Goal: Information Seeking & Learning: Learn about a topic

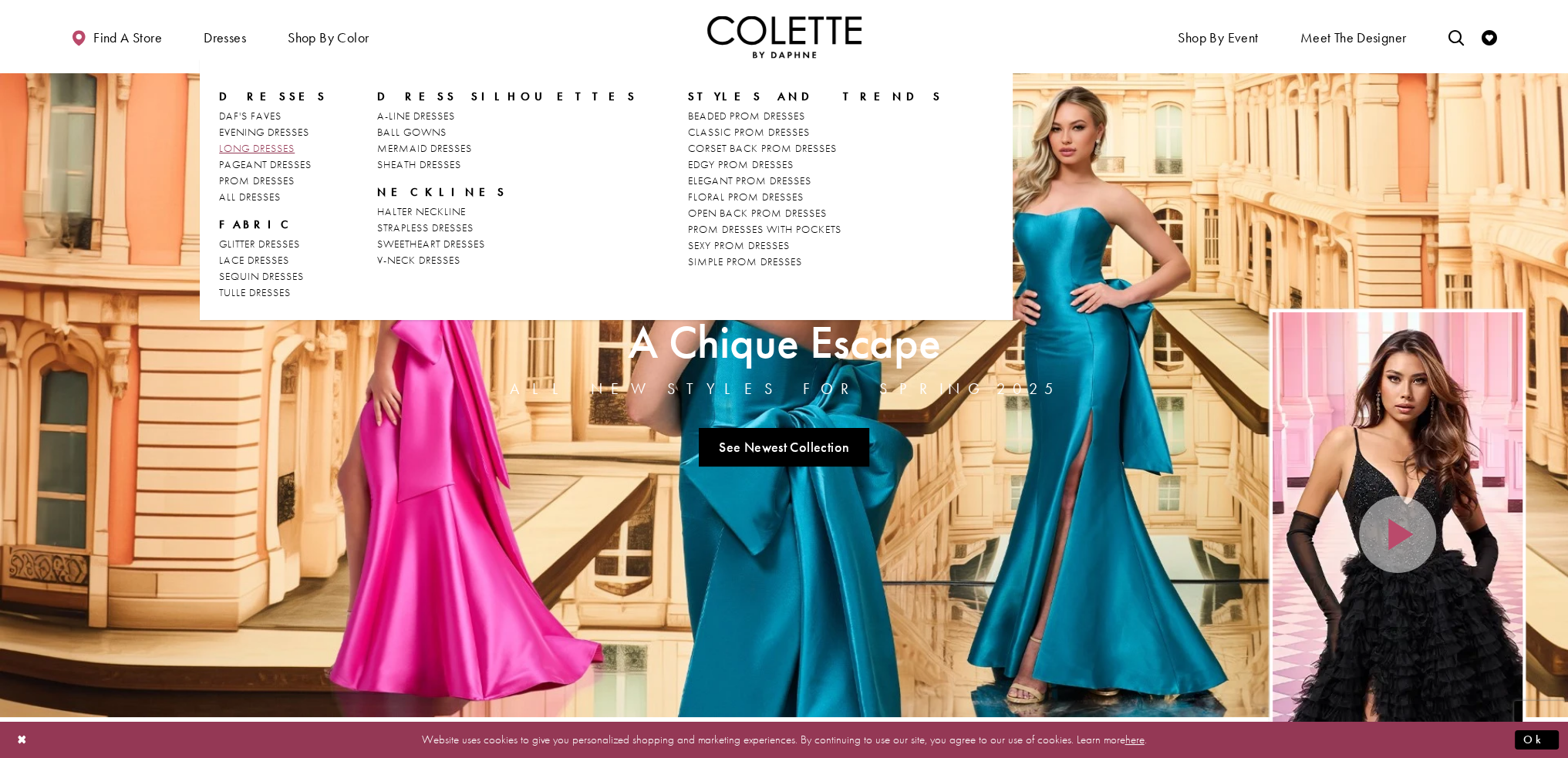
click at [256, 144] on span "LONG DRESSES" at bounding box center [256, 148] width 76 height 14
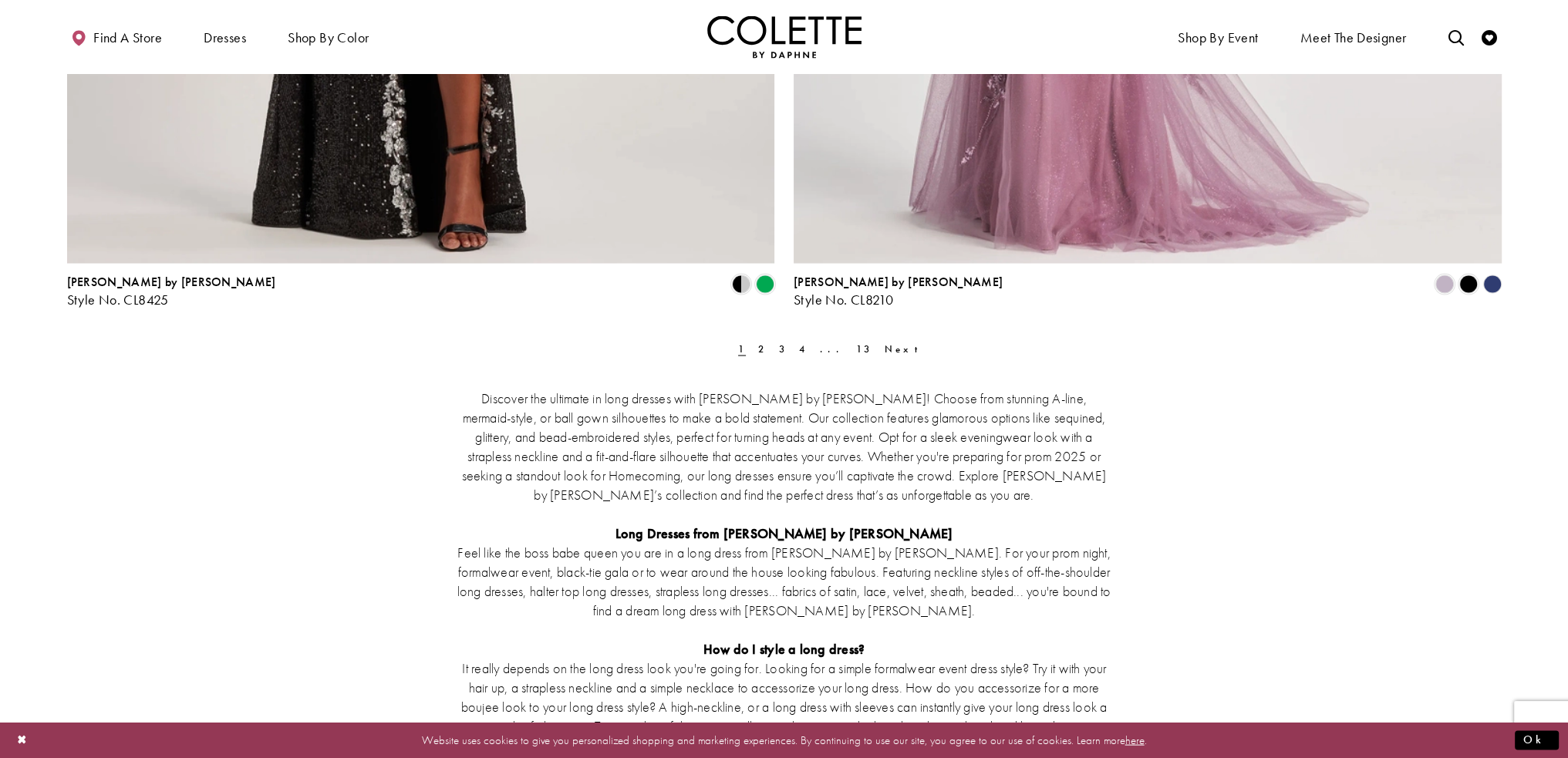
scroll to position [4012, 0]
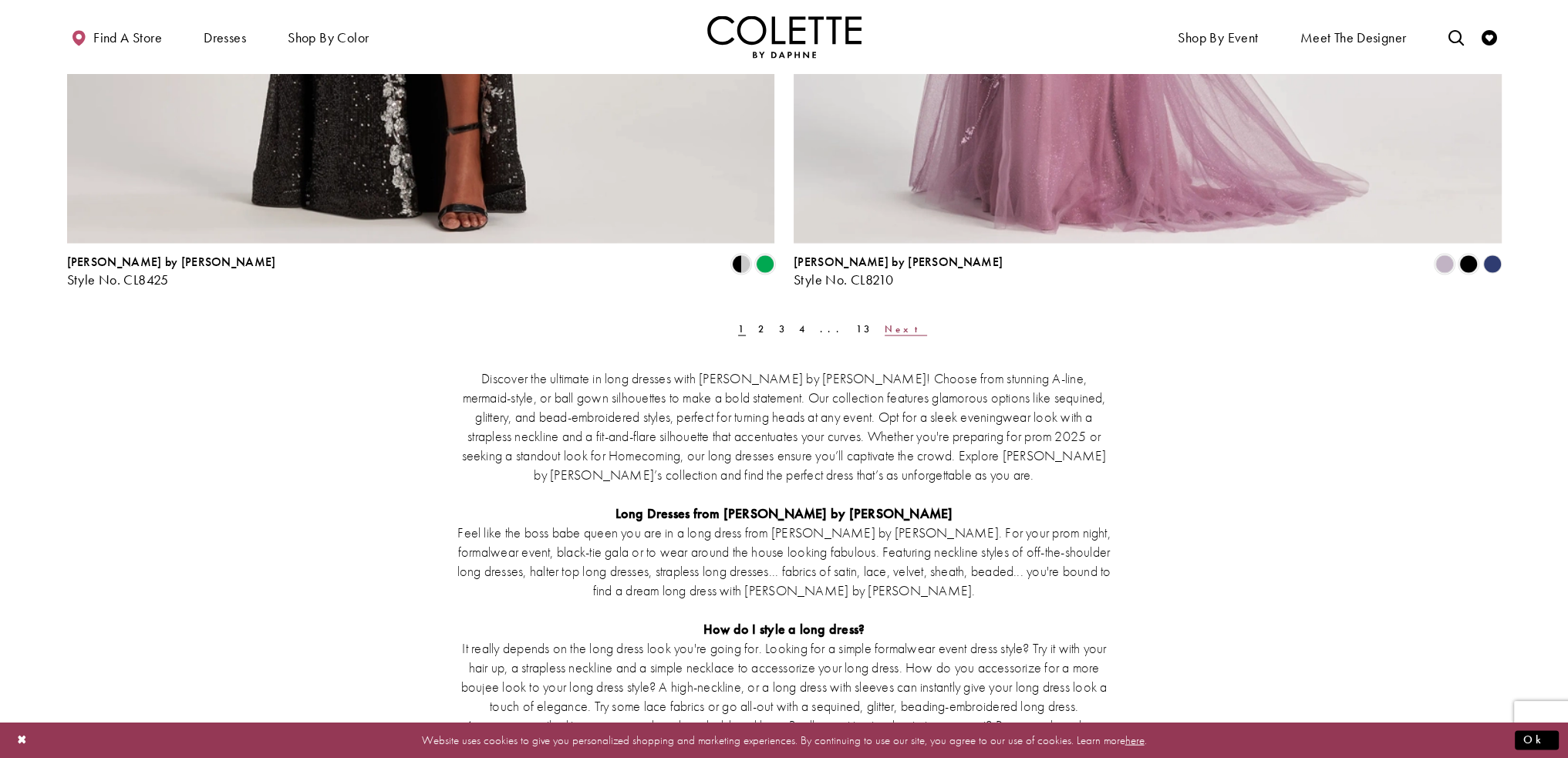
click at [881, 325] on link "Next" at bounding box center [905, 328] width 51 height 22
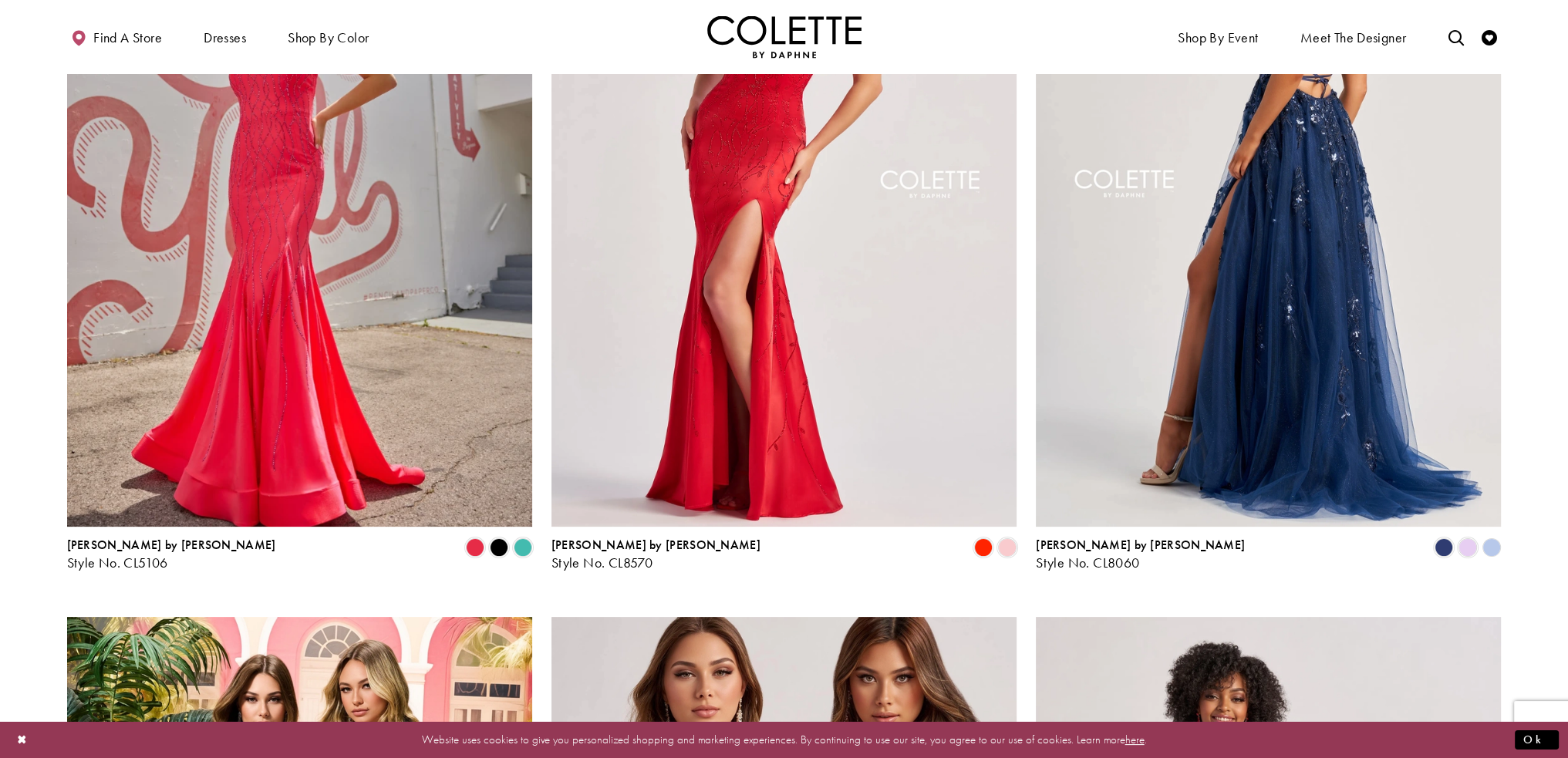
scroll to position [309, 0]
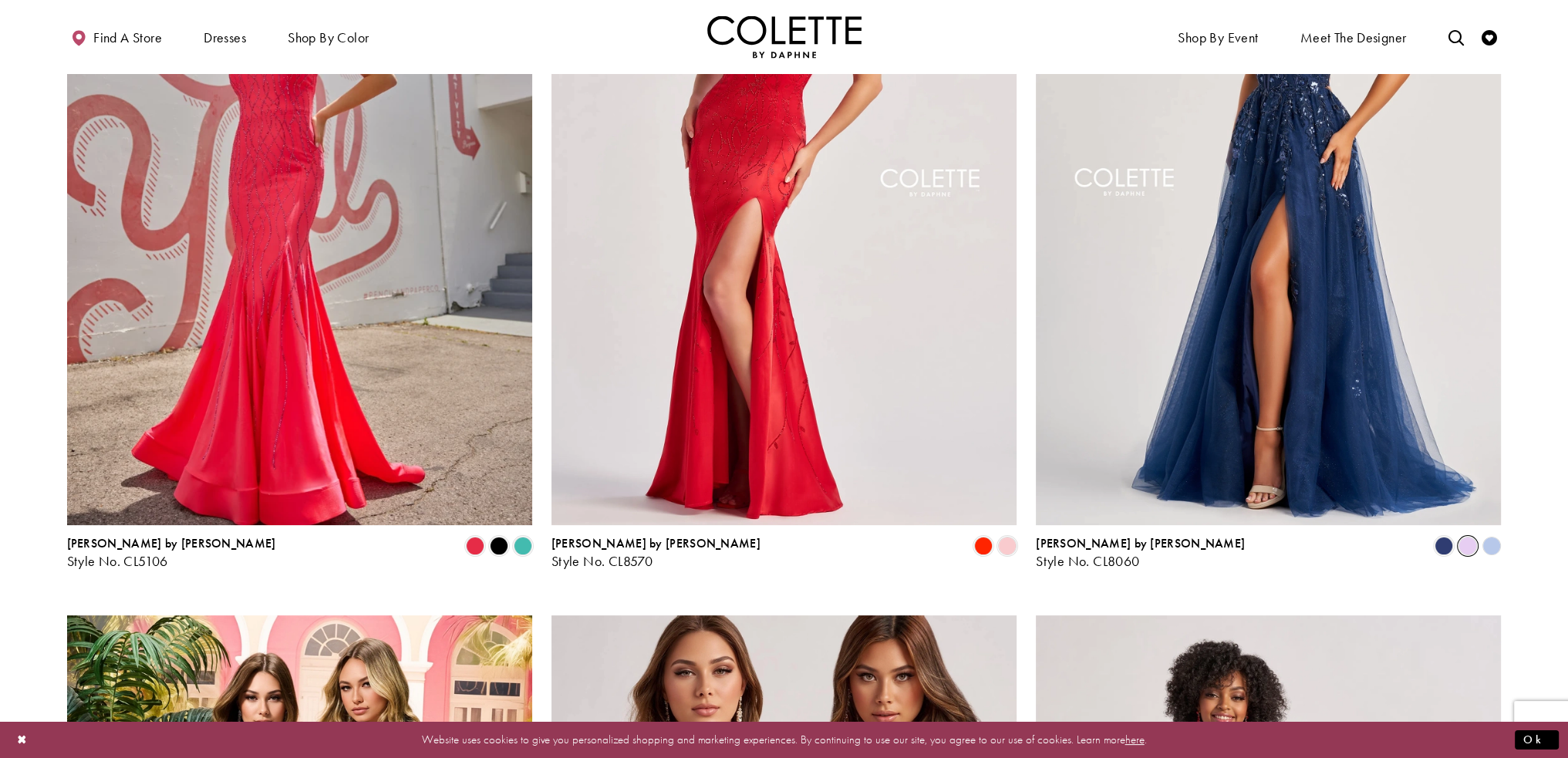
click at [1462, 547] on span "Product List" at bounding box center [1467, 546] width 18 height 18
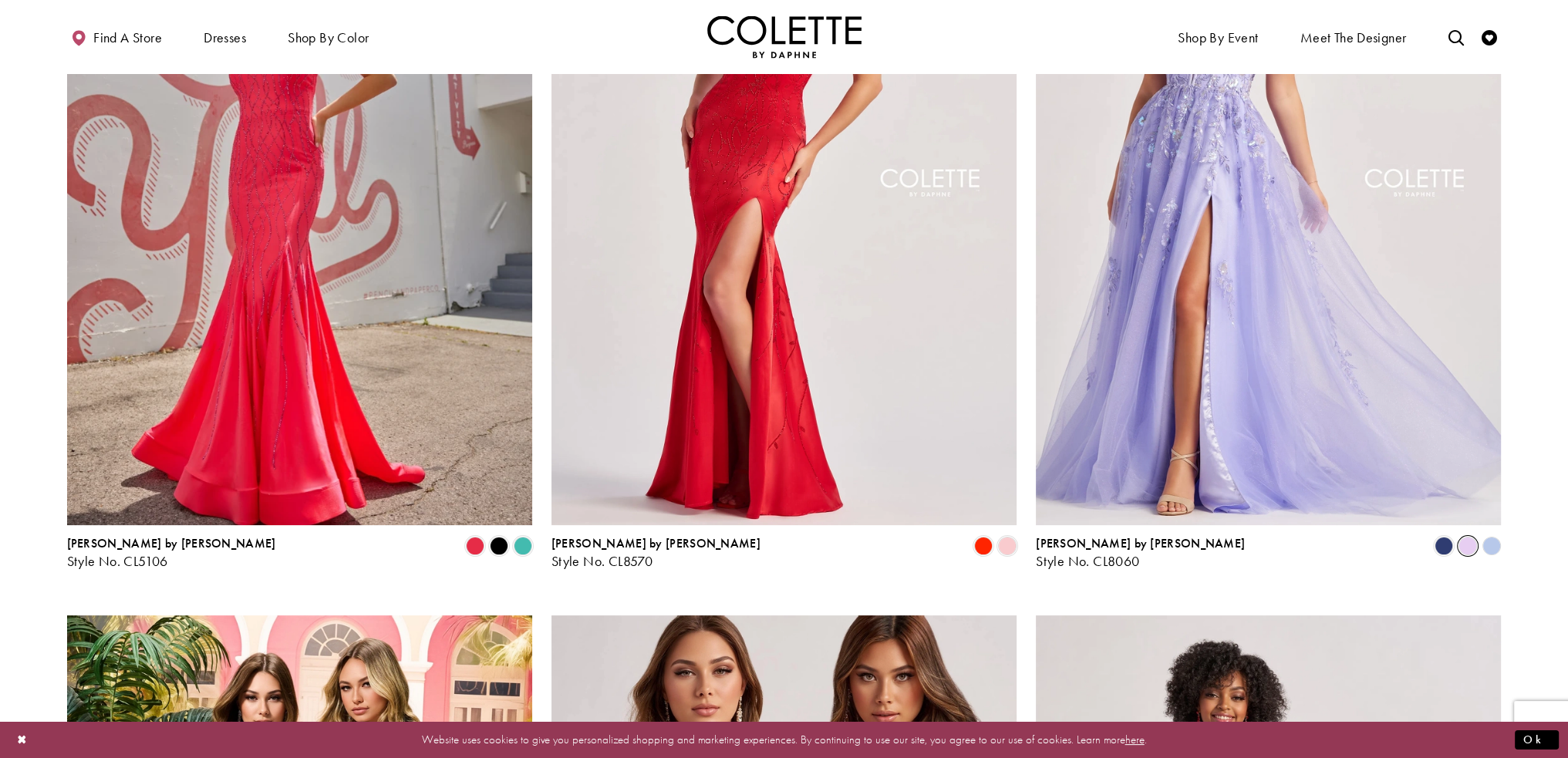
click at [1492, 550] on polygon "Product List" at bounding box center [1491, 545] width 24 height 24
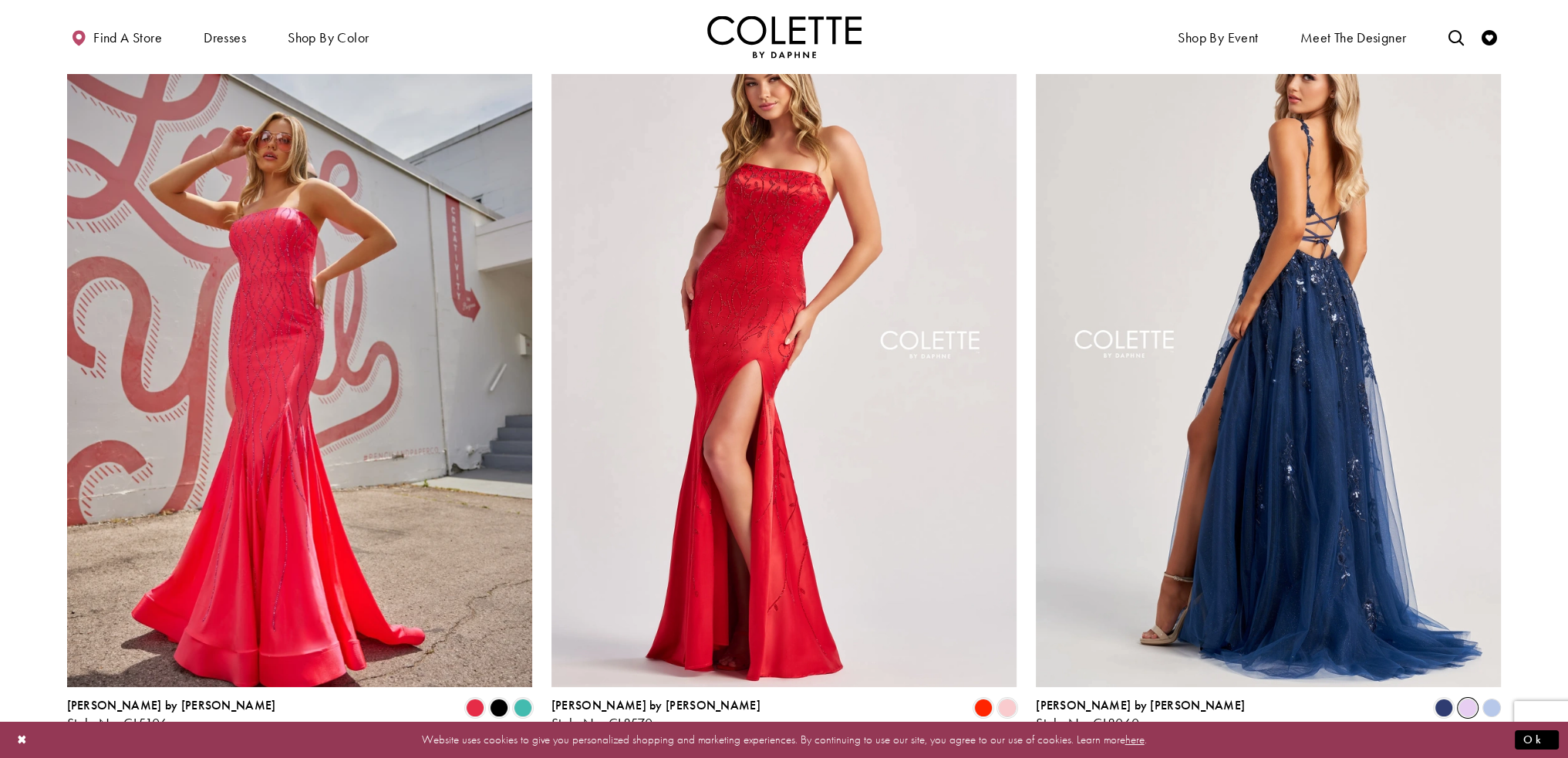
scroll to position [155, 0]
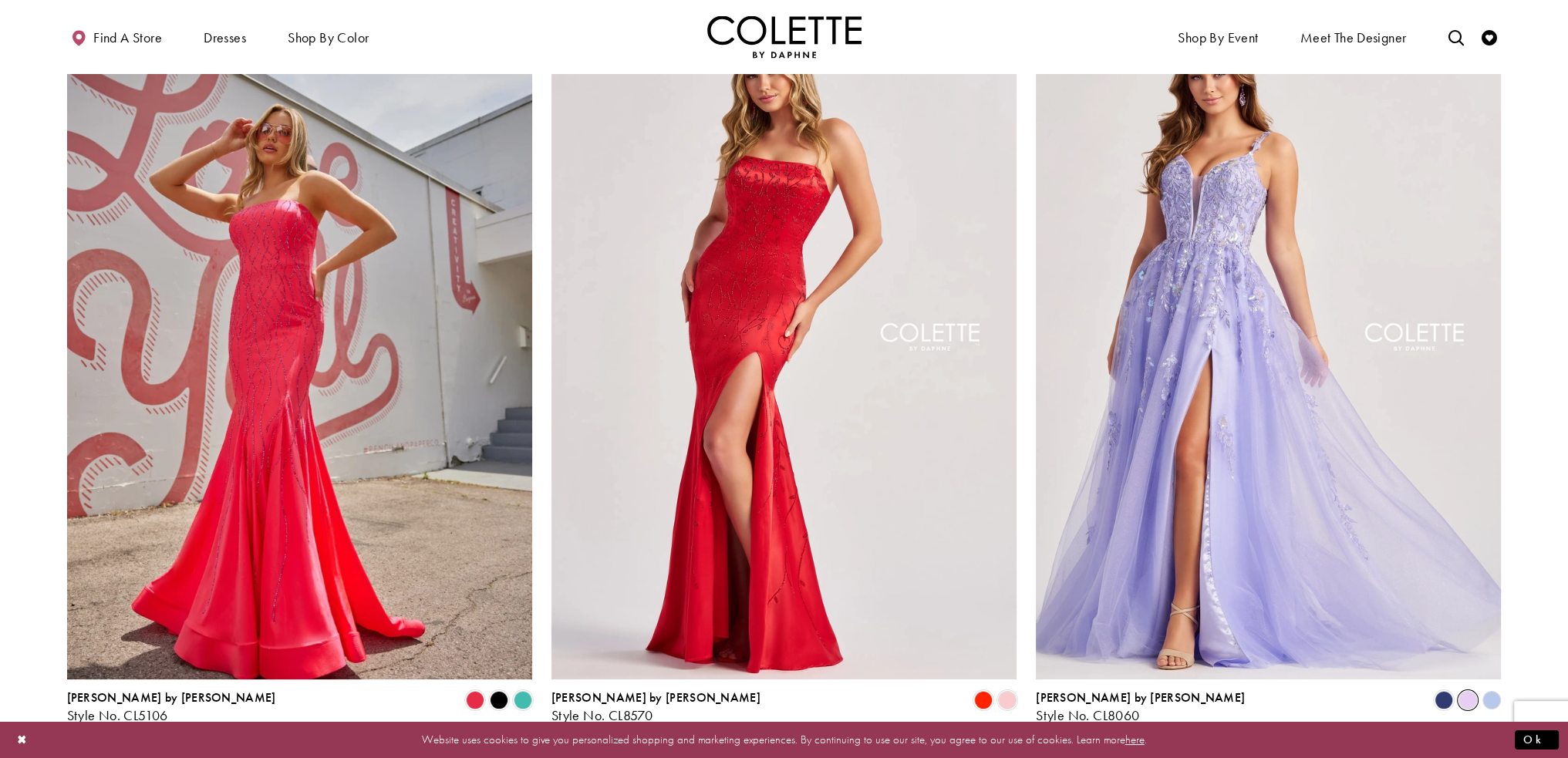
click at [1492, 701] on polygon "Product List" at bounding box center [1491, 700] width 24 height 24
click at [1451, 702] on span "Product List" at bounding box center [1444, 700] width 18 height 18
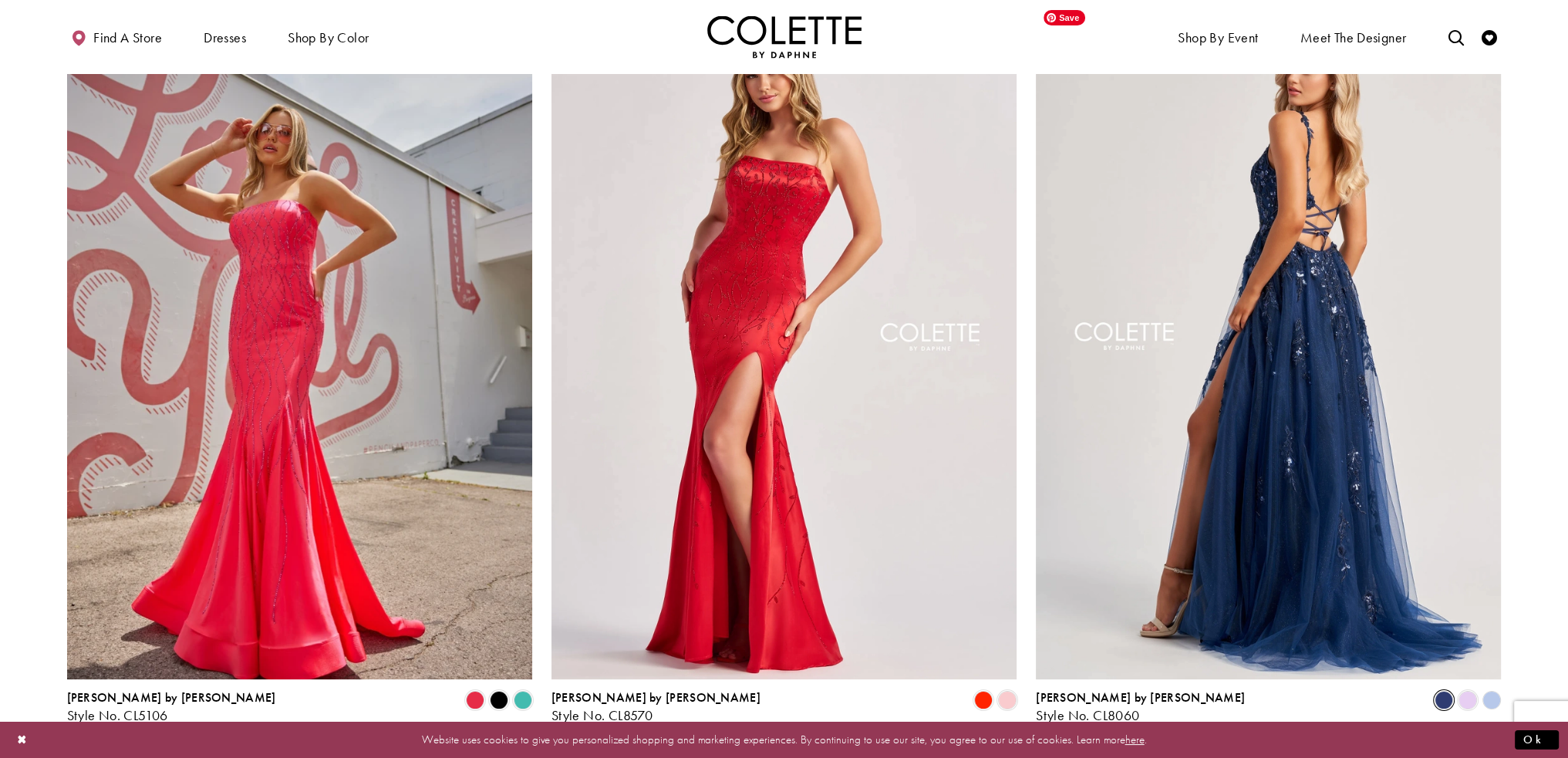
click at [1379, 405] on img "Visit Colette by Daphne Style No. CL8060 Page" at bounding box center [1268, 340] width 465 height 677
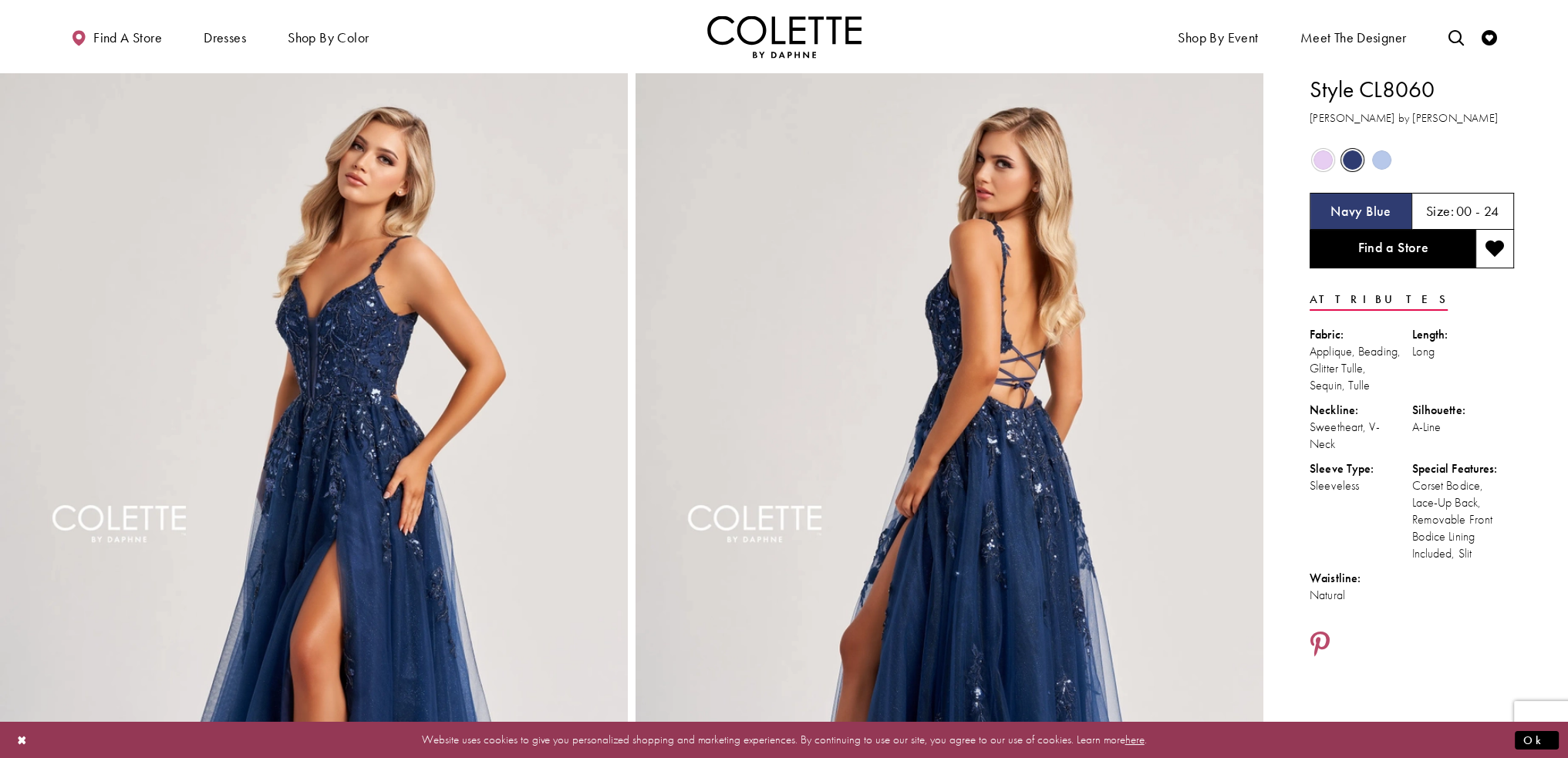
click at [1378, 160] on span "Product color controls state depends on size chosen" at bounding box center [1381, 160] width 19 height 19
click at [1378, 166] on span "Product color controls state depends on size chosen" at bounding box center [1381, 160] width 19 height 19
click at [1319, 161] on span "Product color controls state depends on size chosen" at bounding box center [1323, 160] width 19 height 19
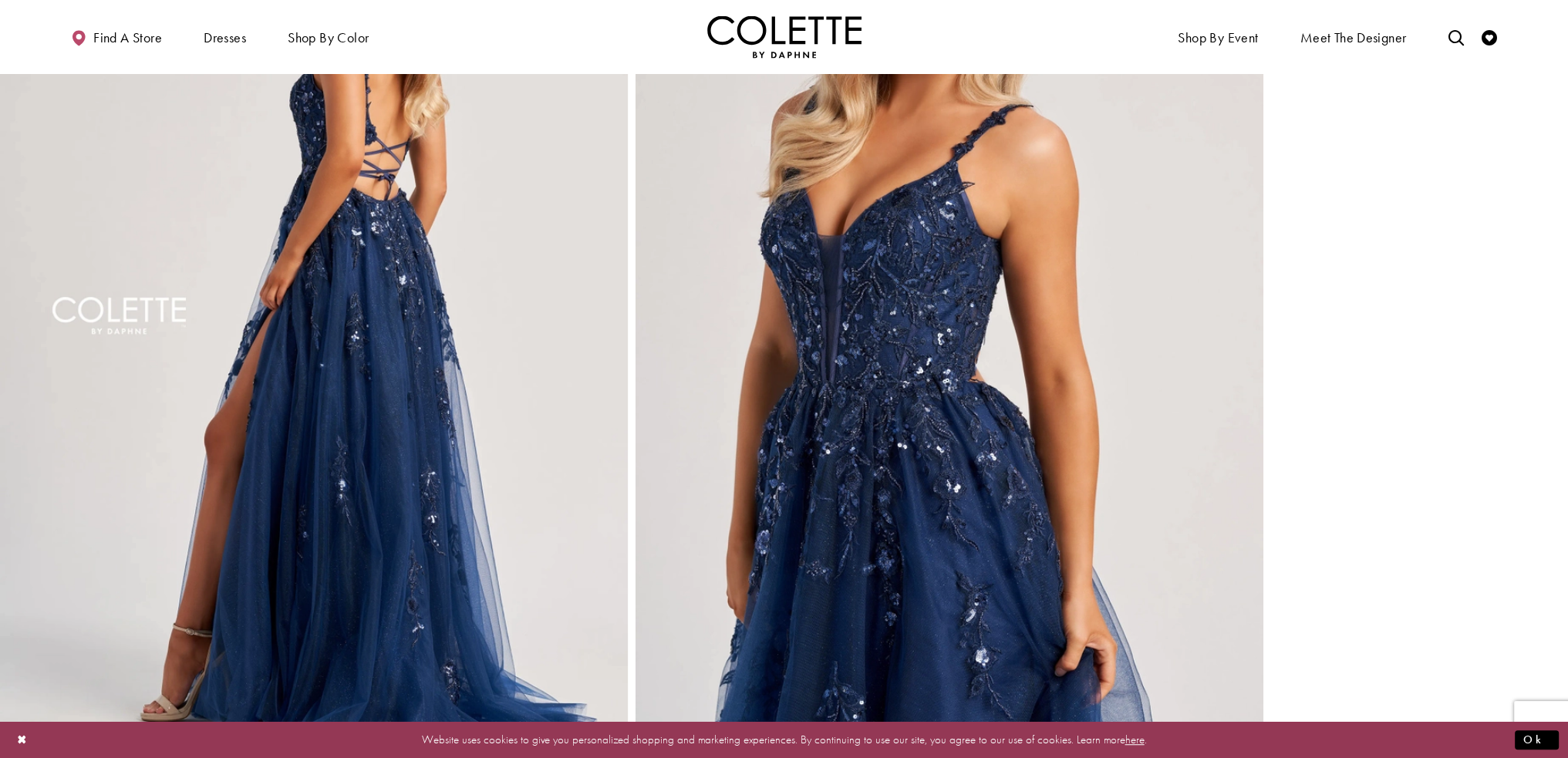
scroll to position [1157, 0]
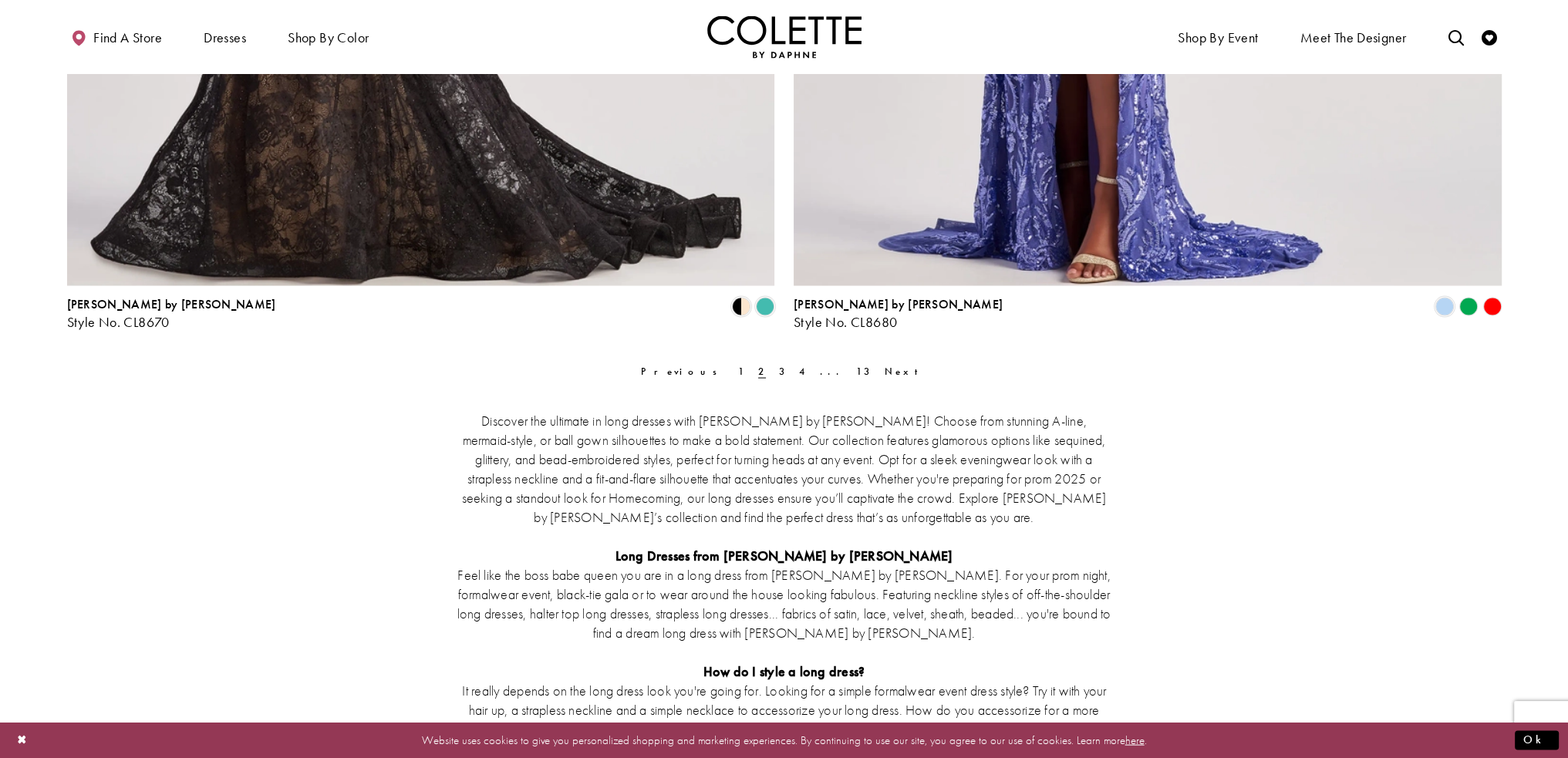
scroll to position [4012, 0]
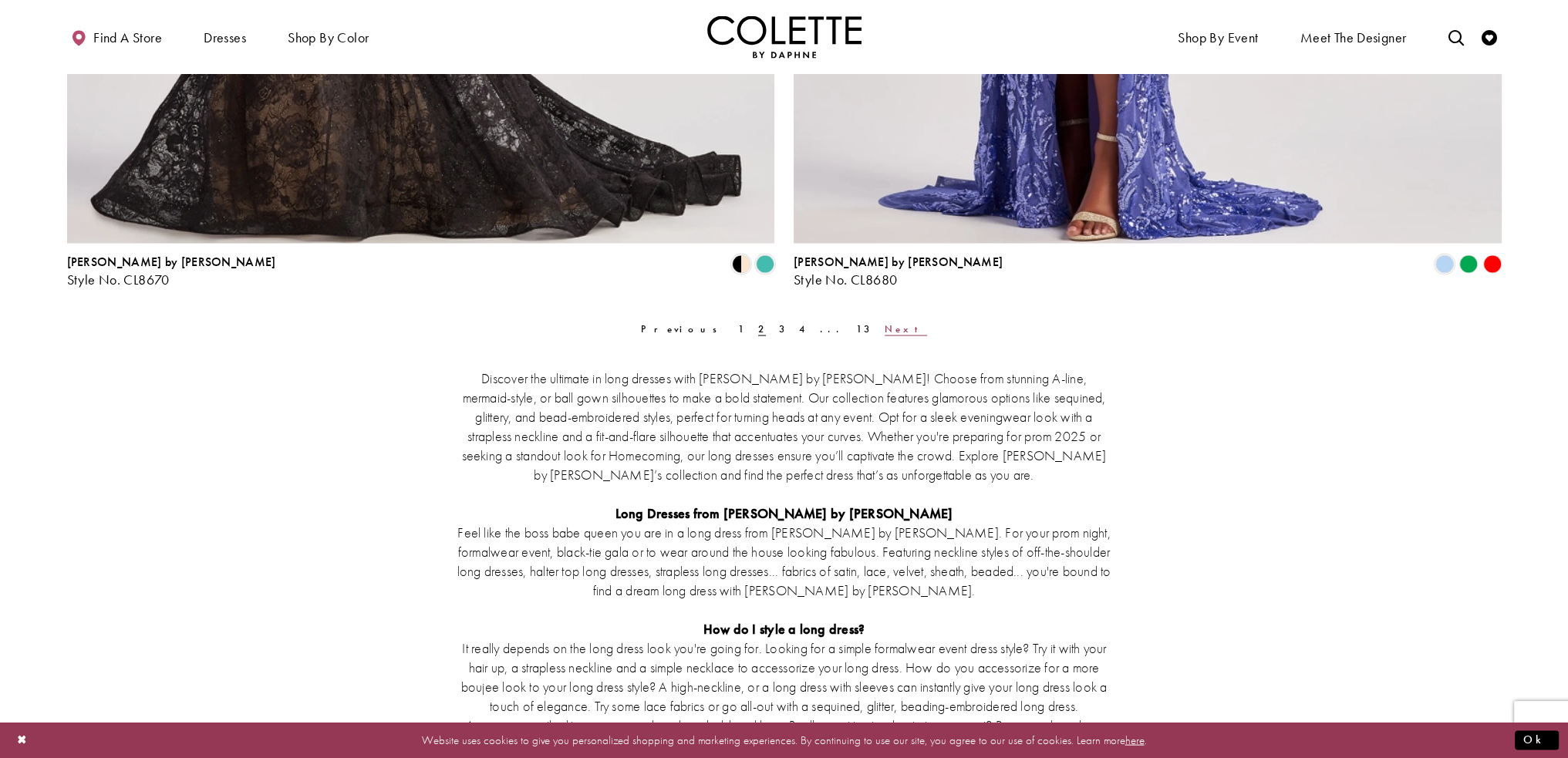
click at [885, 329] on span "Next" at bounding box center [906, 328] width 43 height 13
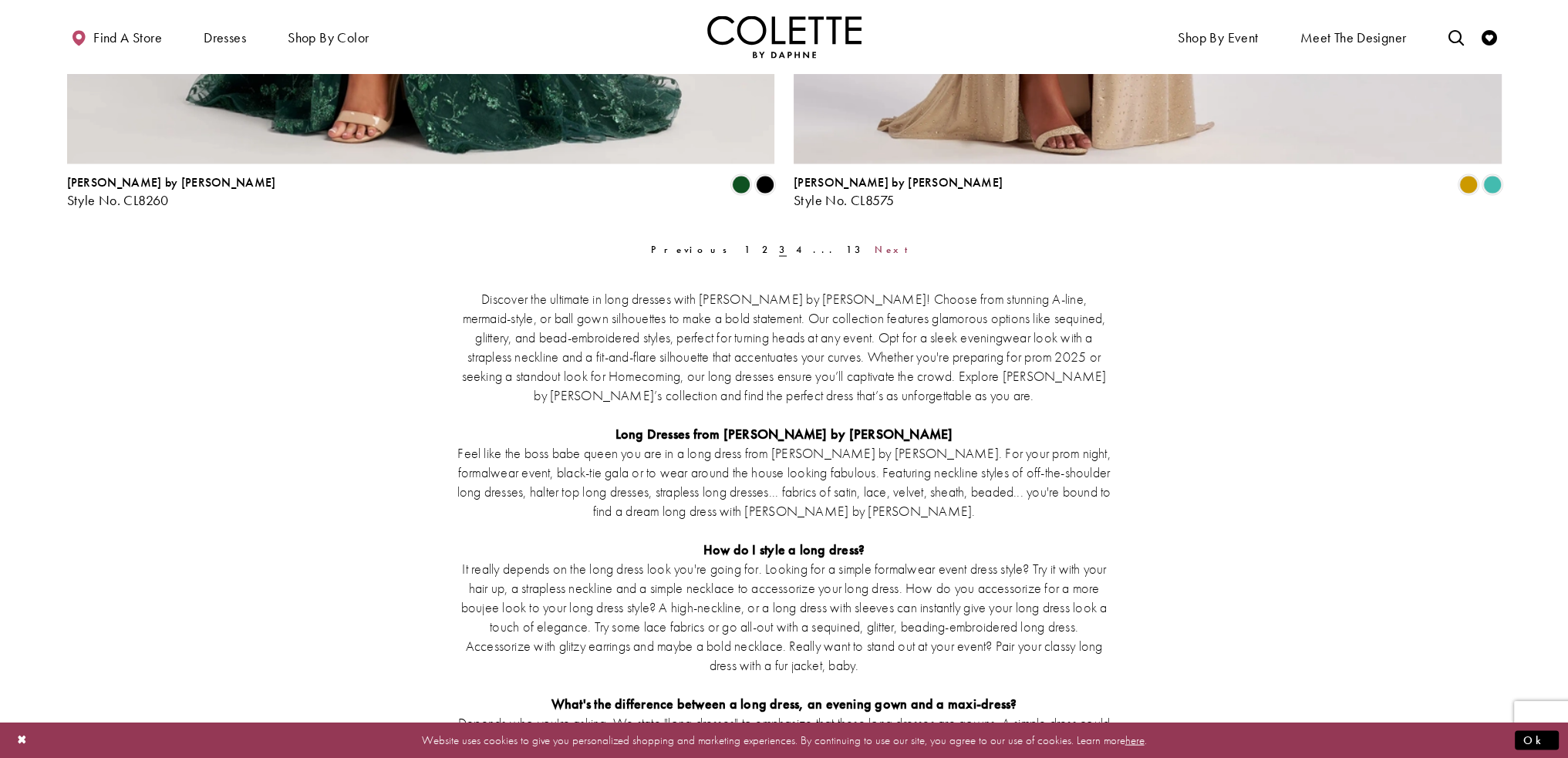
scroll to position [4095, 0]
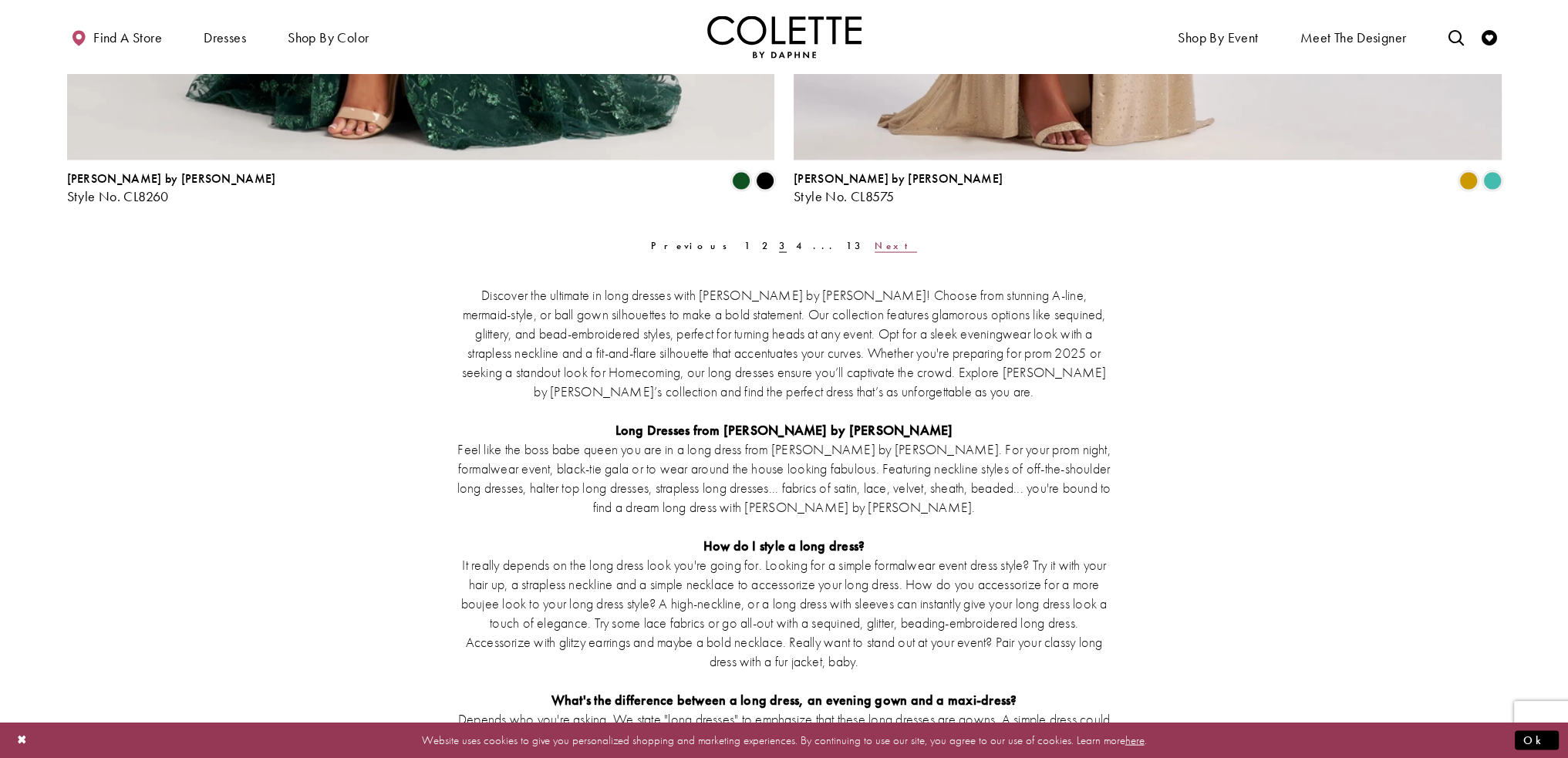
click at [874, 249] on span "Next" at bounding box center [896, 245] width 43 height 13
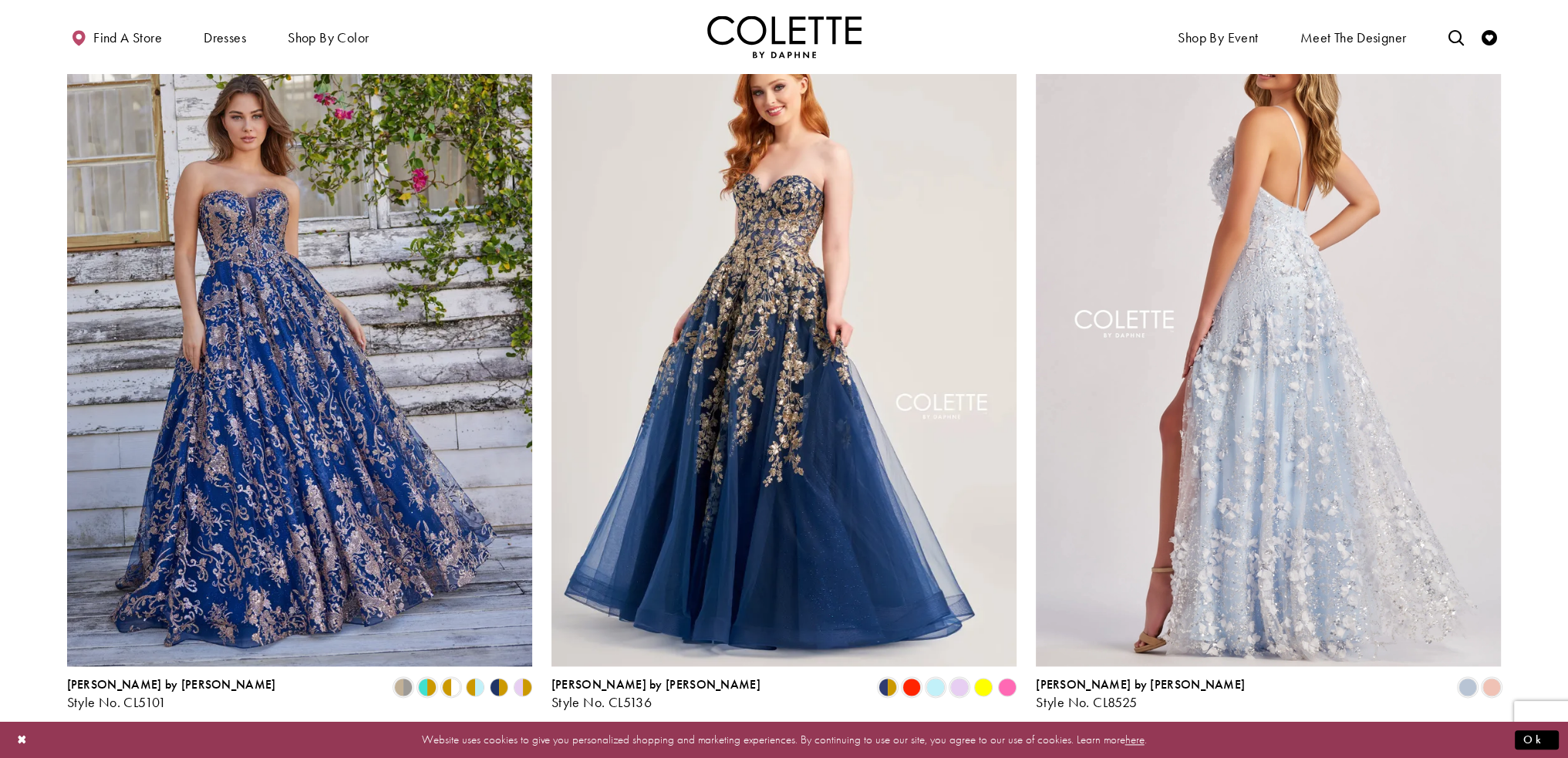
scroll to position [2475, 0]
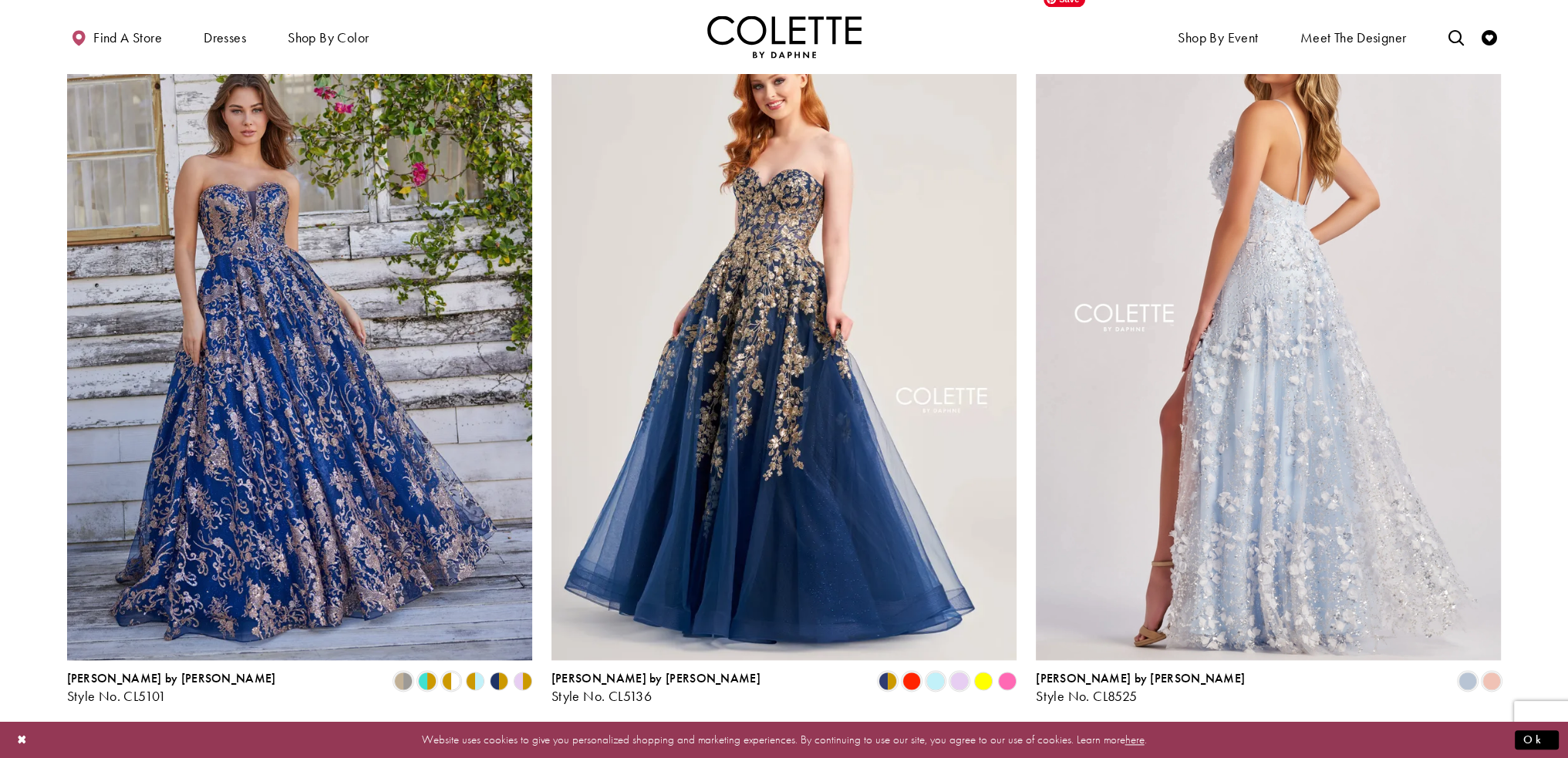
click at [1242, 315] on img "Visit Colette by Daphne Style No. CL8525 Page" at bounding box center [1268, 322] width 465 height 677
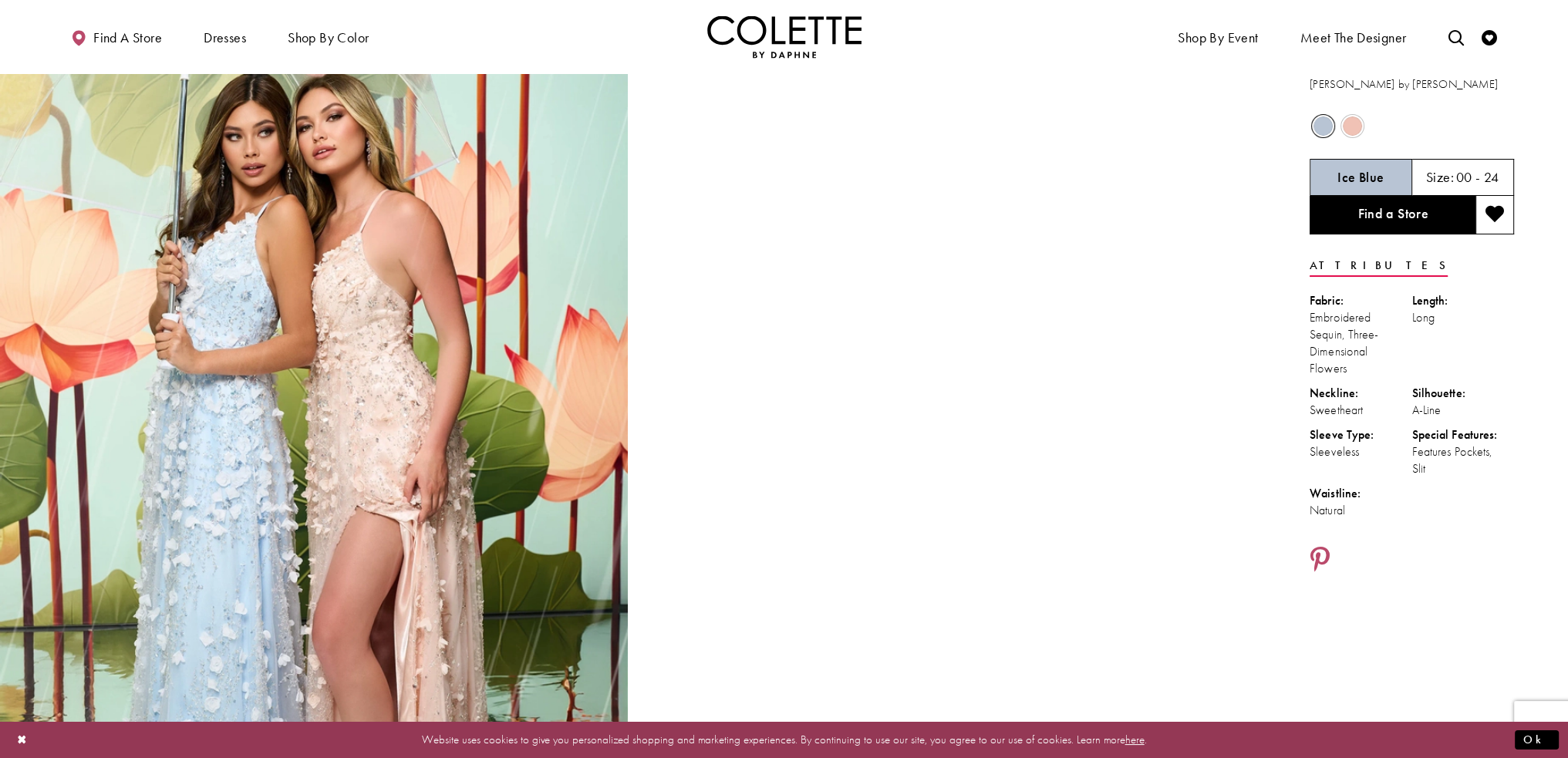
scroll to position [231, 0]
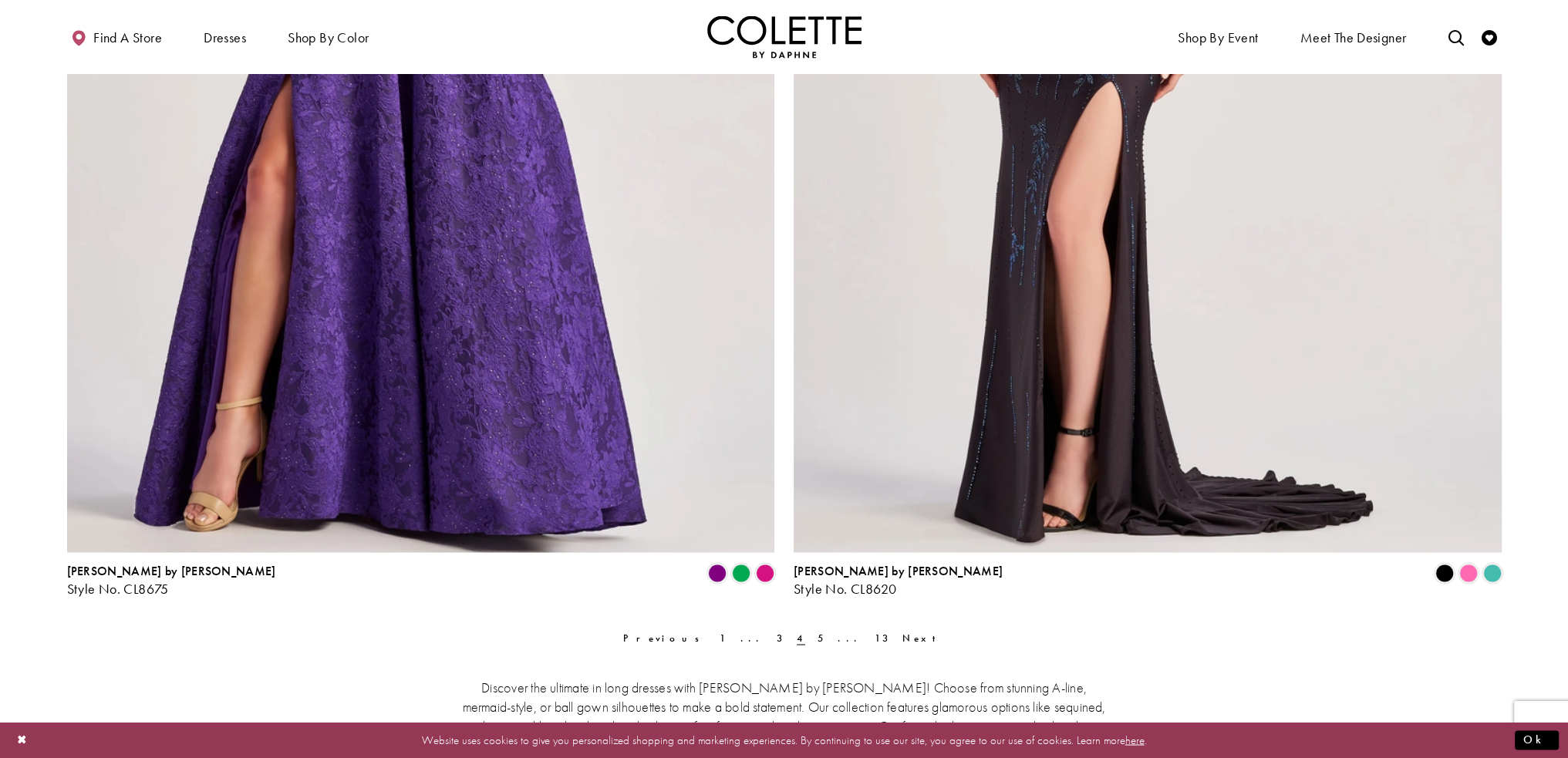
scroll to position [3709, 0]
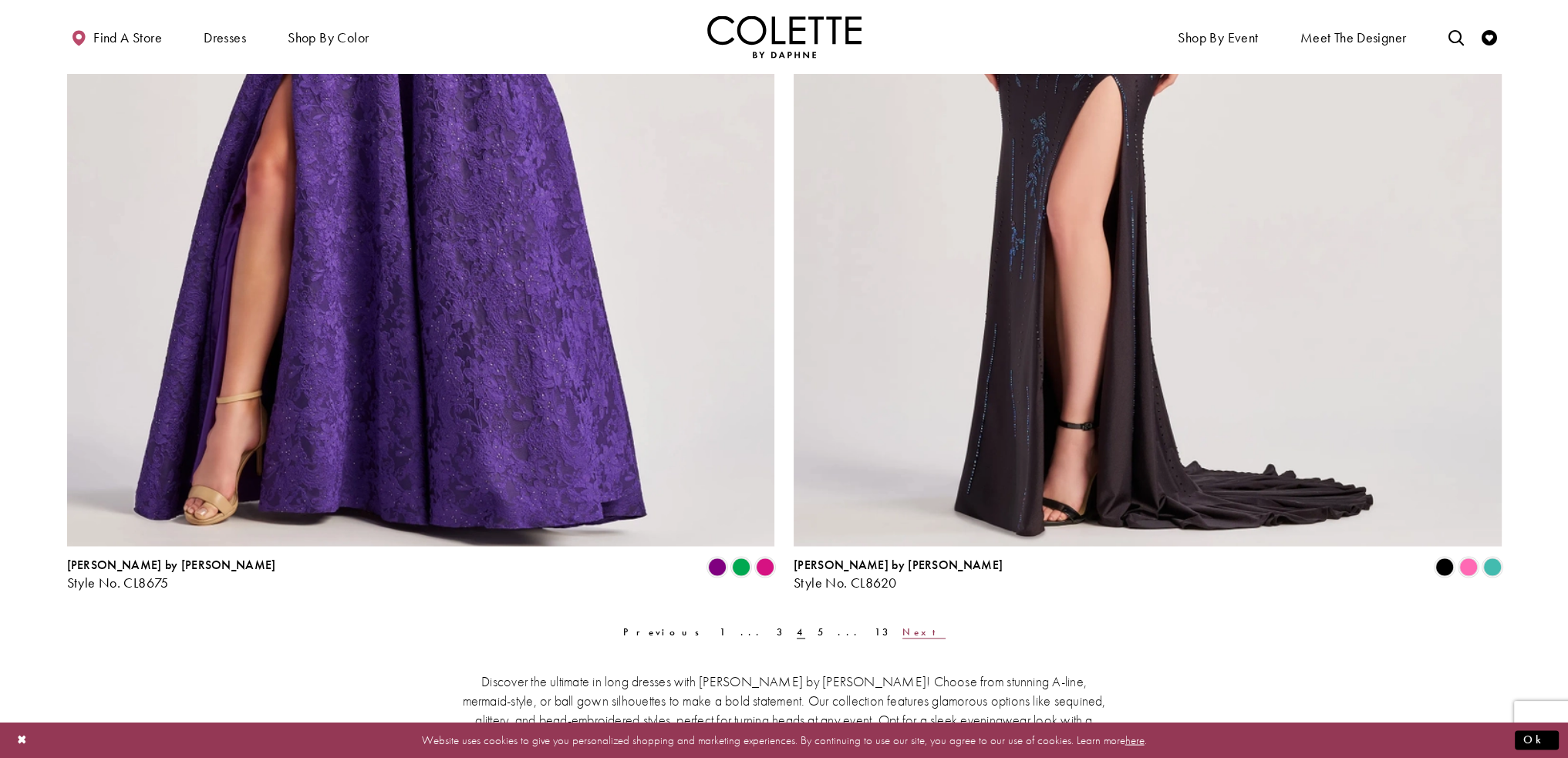
click at [903, 629] on span "Next" at bounding box center [924, 631] width 43 height 13
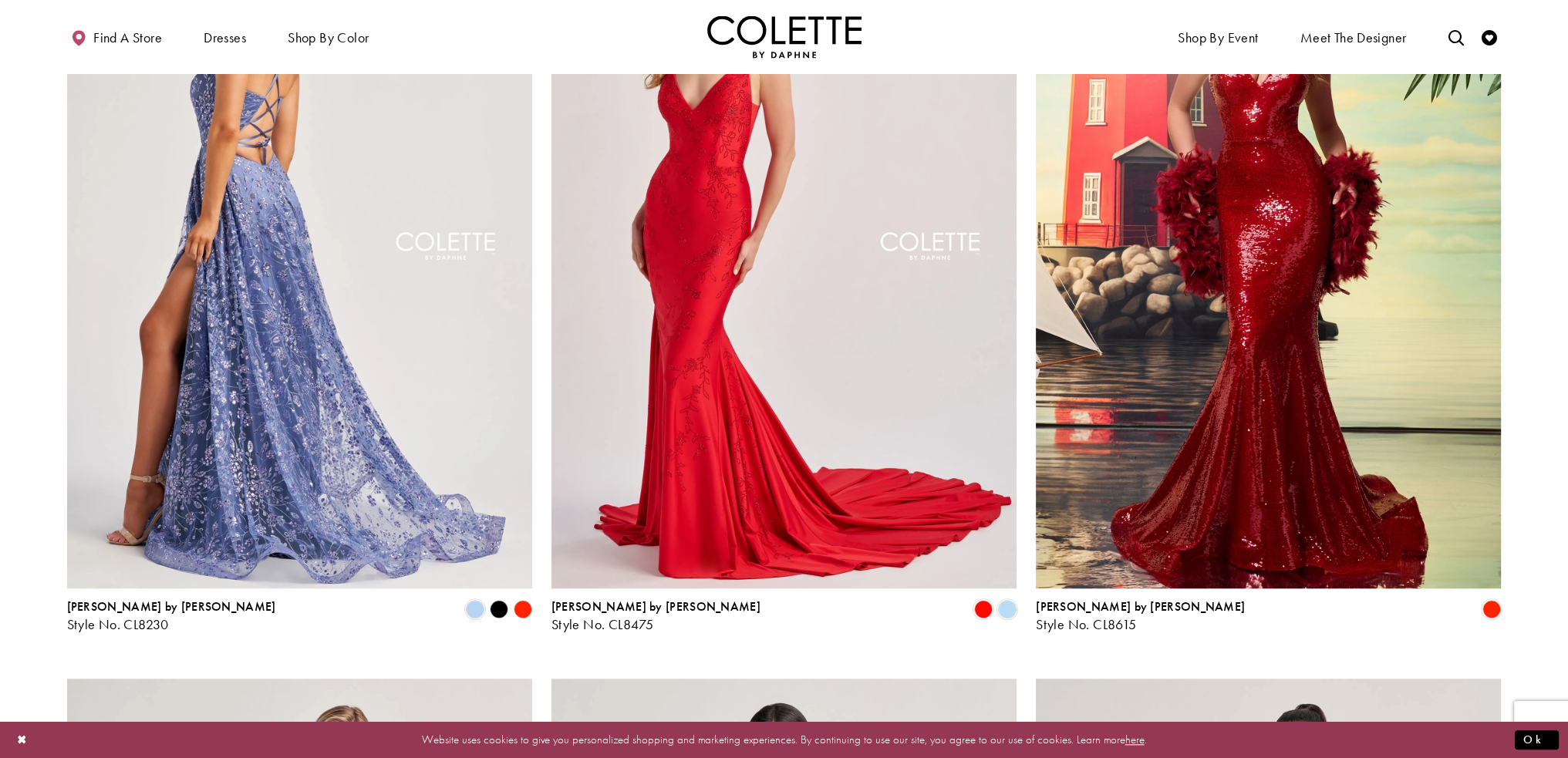
scroll to position [1780, 0]
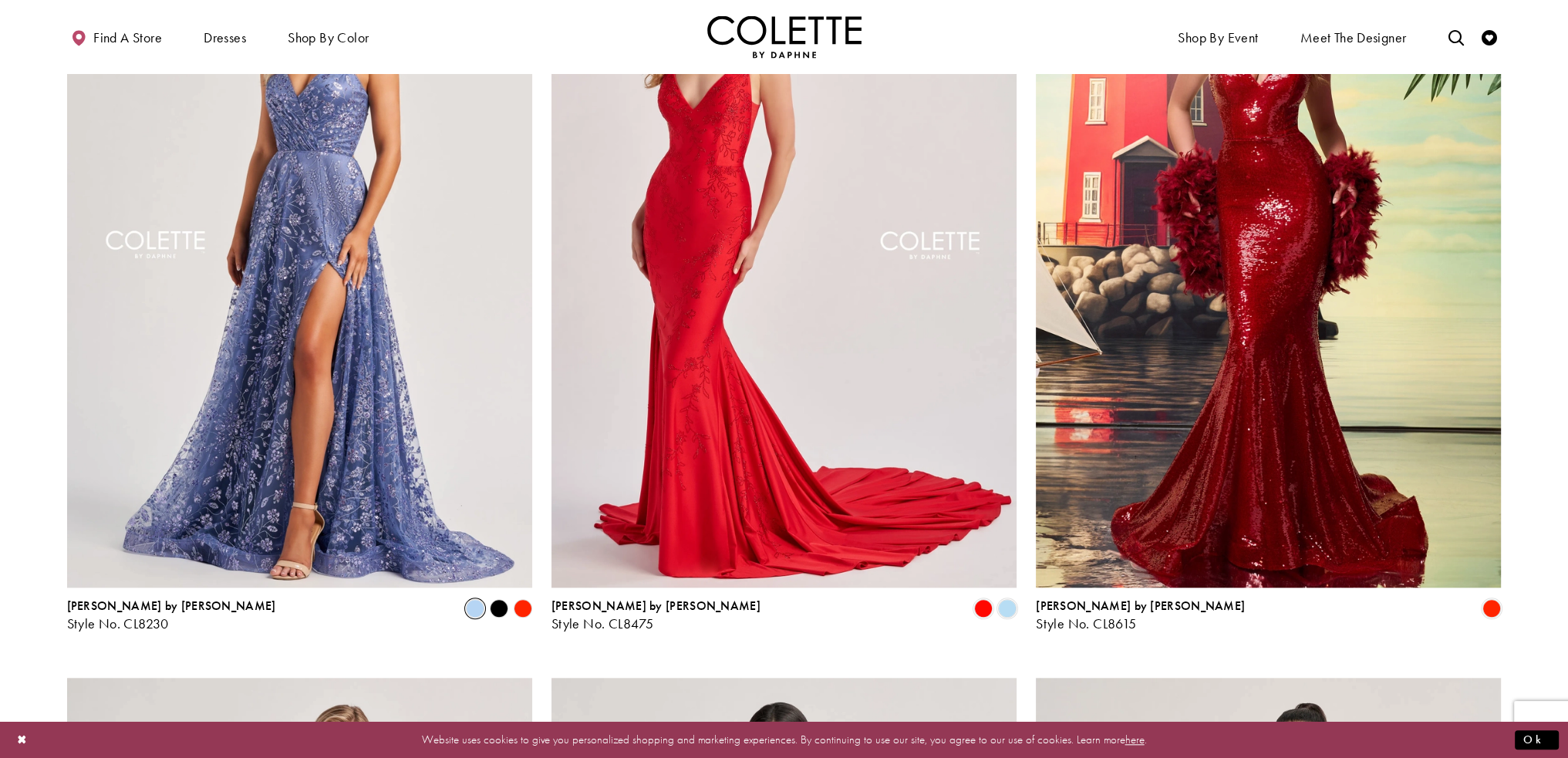
click at [474, 603] on span "Product List" at bounding box center [475, 608] width 18 height 18
click at [494, 608] on polygon "Product List" at bounding box center [498, 608] width 24 height 24
click at [522, 610] on polygon "Product List" at bounding box center [523, 608] width 24 height 24
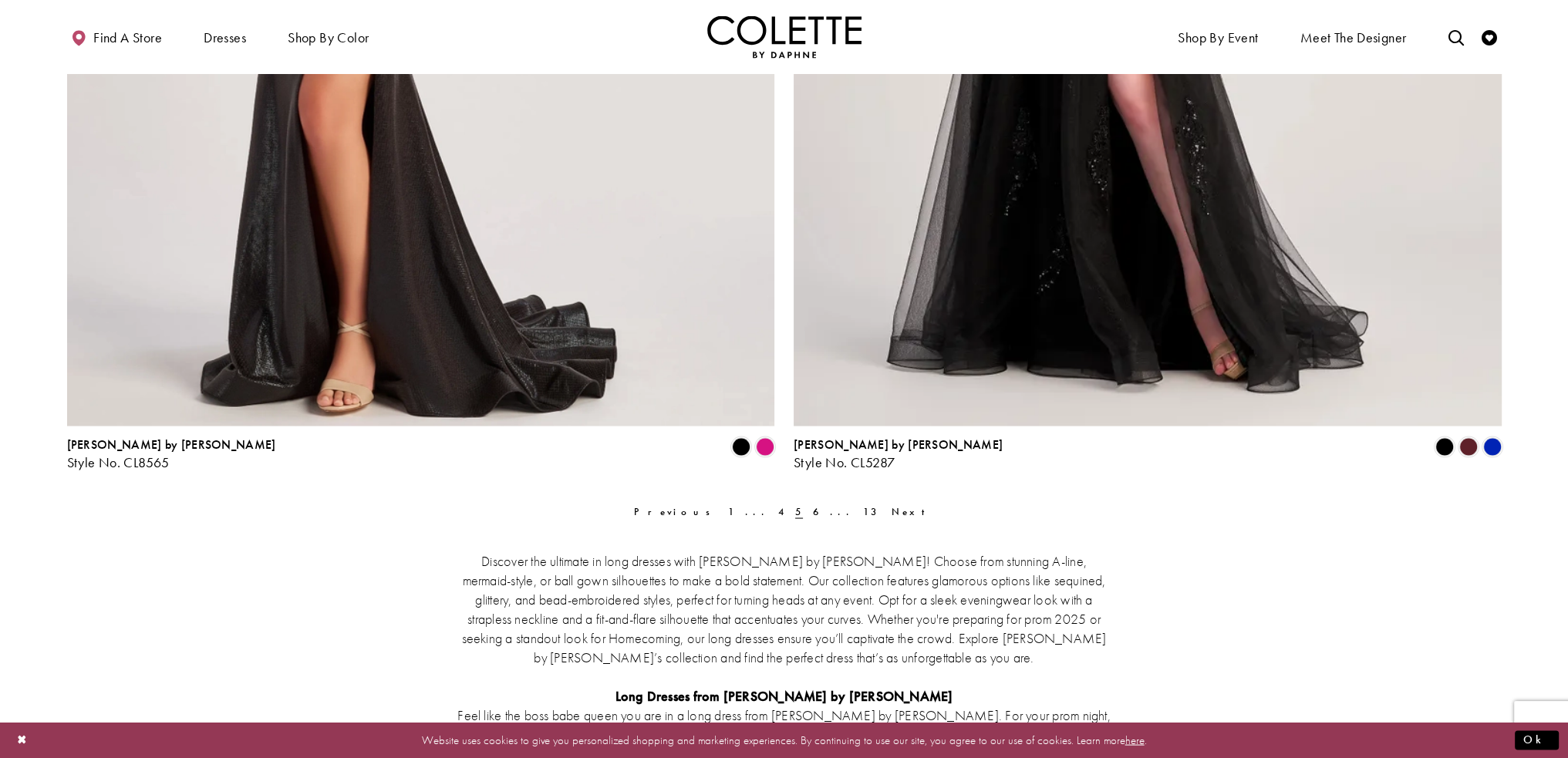
scroll to position [3864, 0]
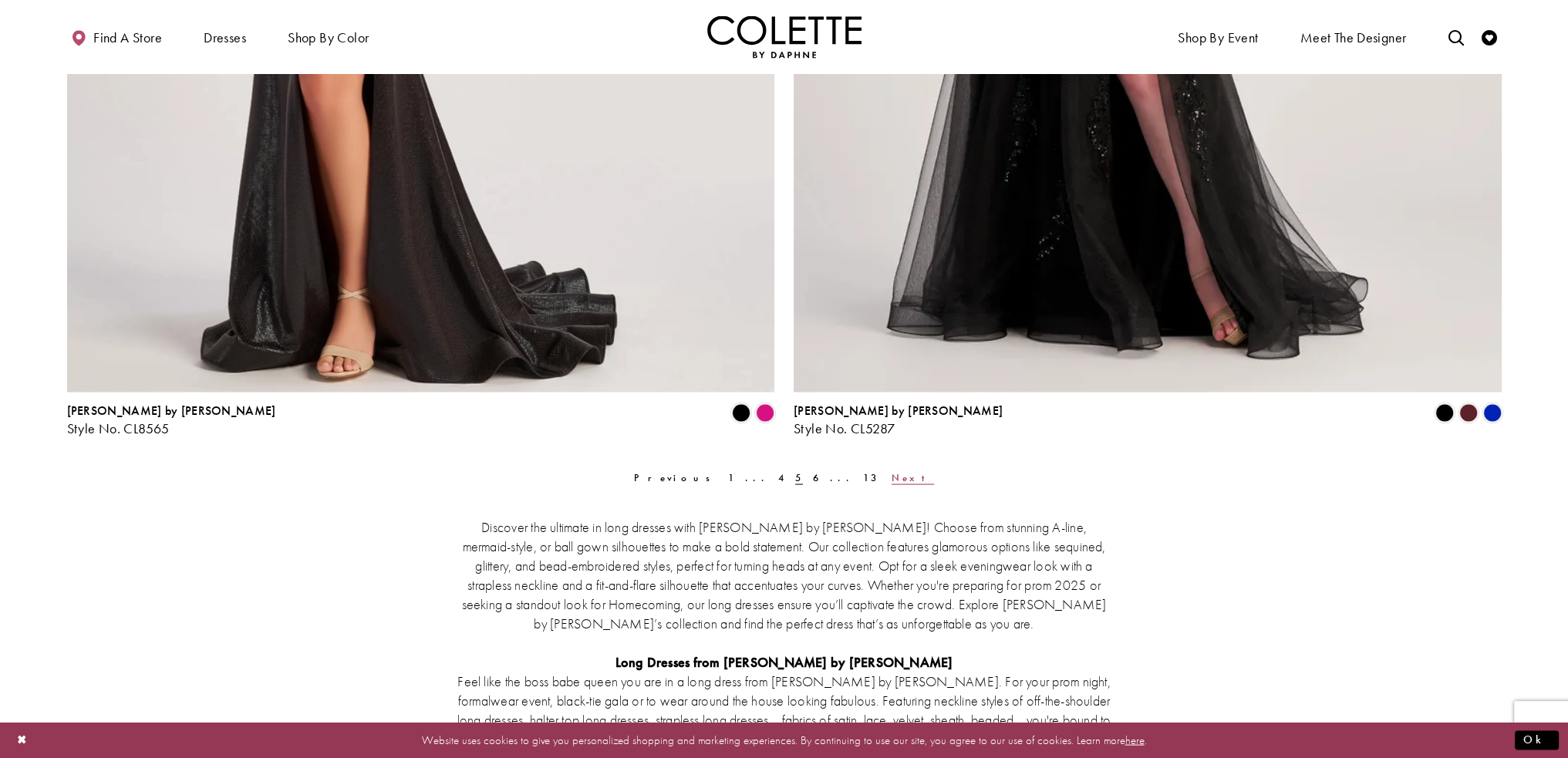
click at [892, 480] on span "Next" at bounding box center [913, 476] width 43 height 13
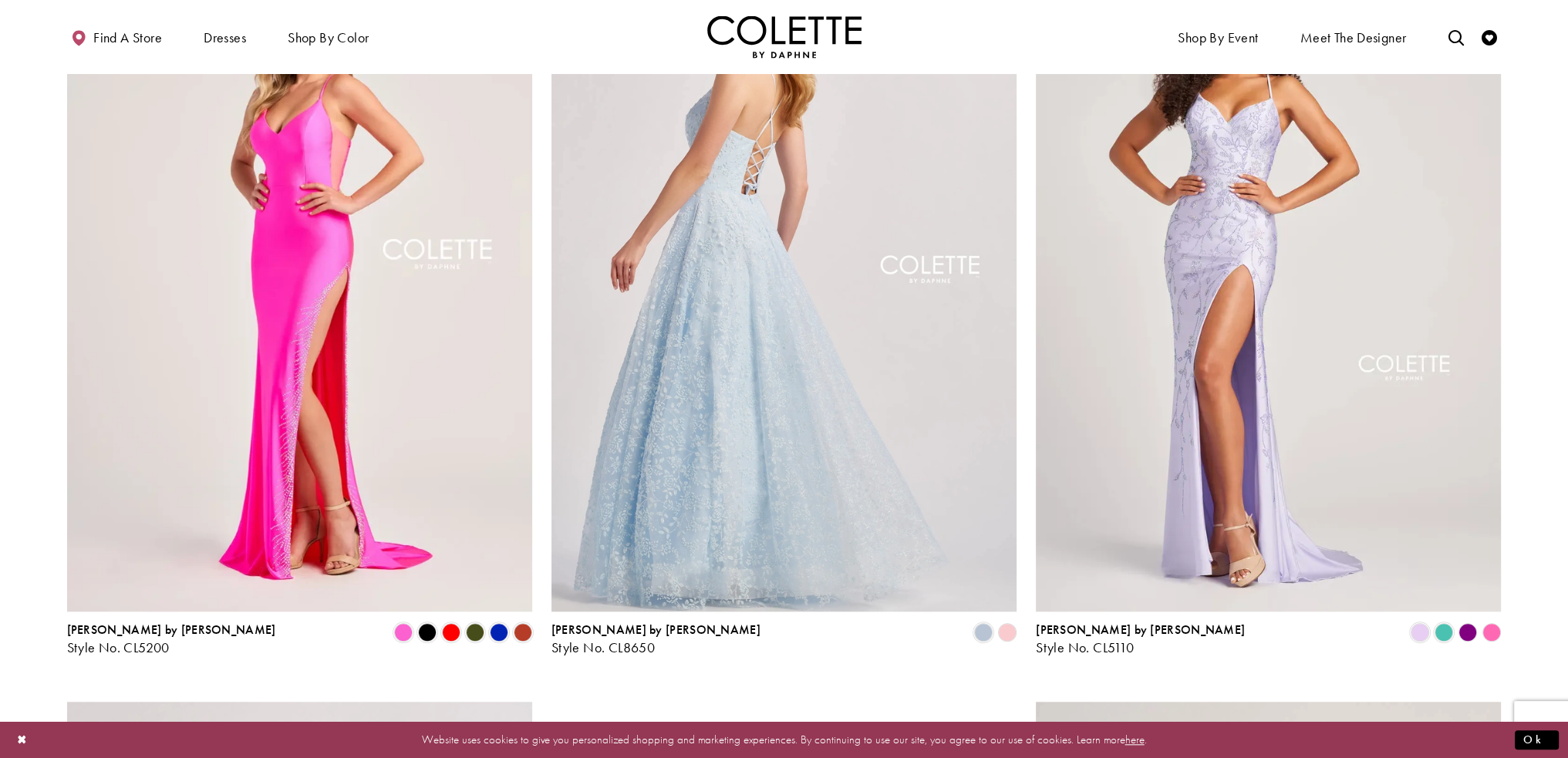
scroll to position [1704, 0]
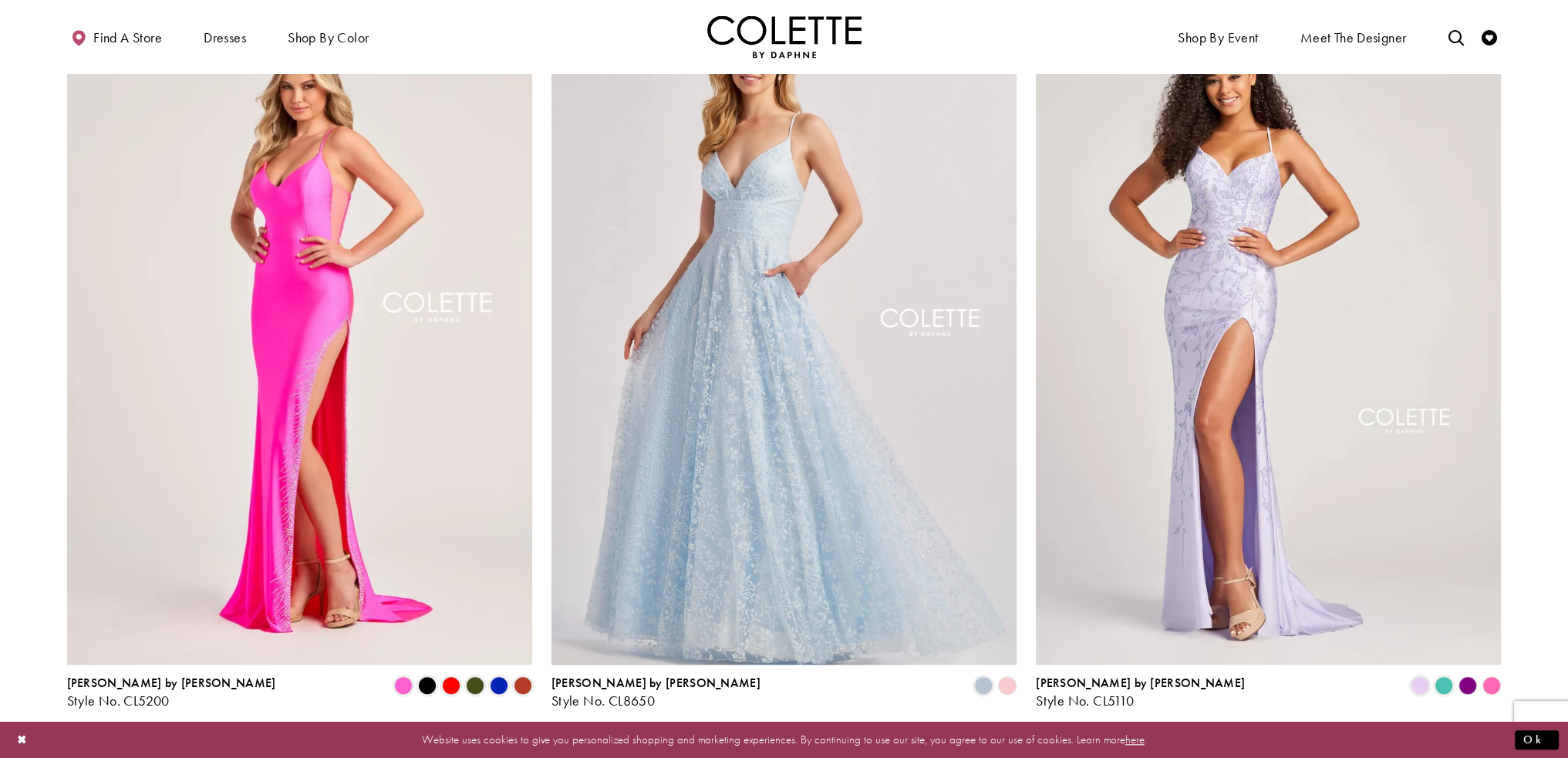
click at [1008, 684] on polygon "Product List" at bounding box center [1007, 685] width 24 height 24
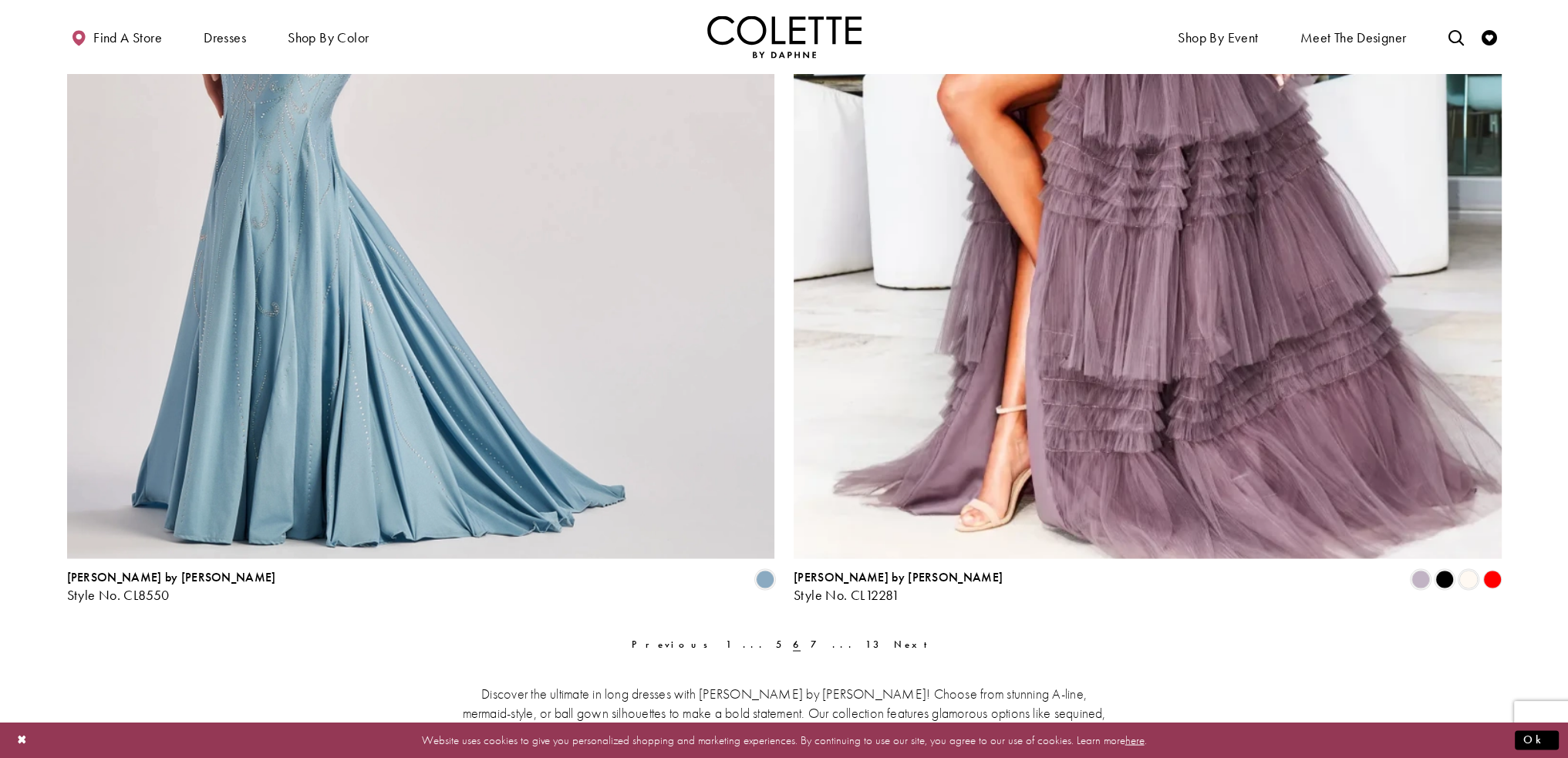
scroll to position [3709, 0]
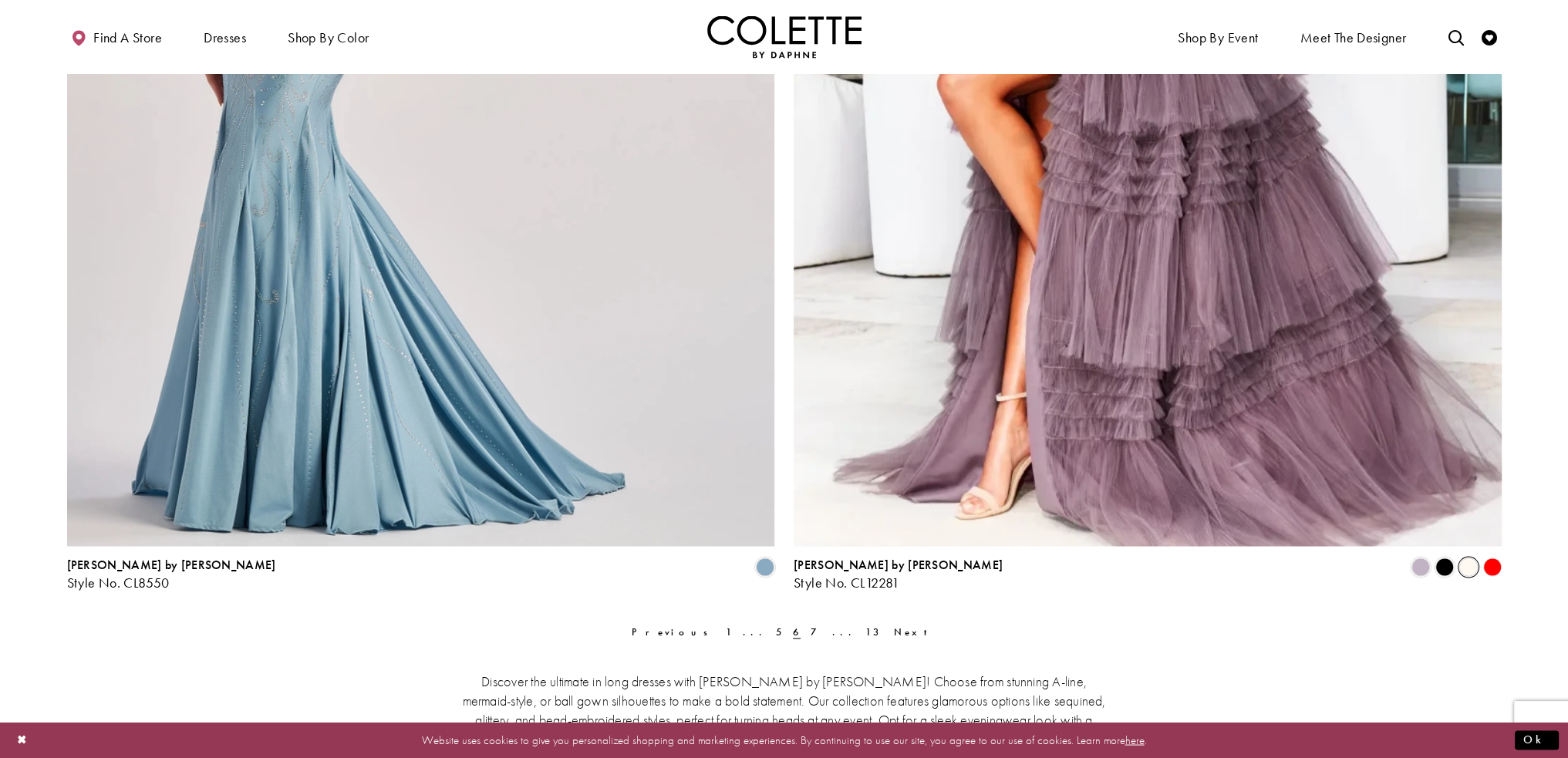
click at [1466, 568] on span "Product List" at bounding box center [1468, 567] width 18 height 18
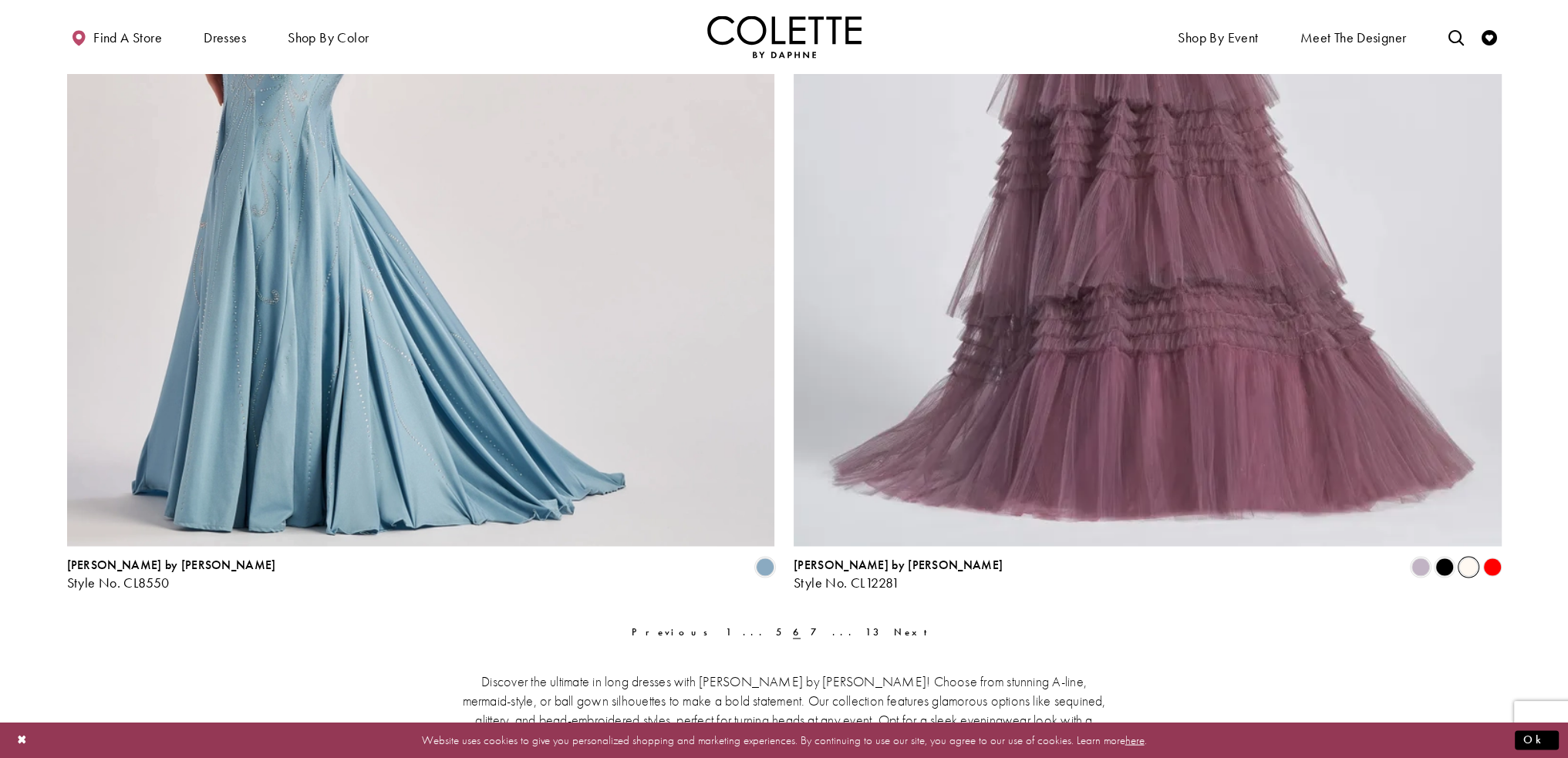
click at [1323, 451] on img "Visit Colette by Daphne Style No. CL12281 Page" at bounding box center [1147, 31] width 708 height 1030
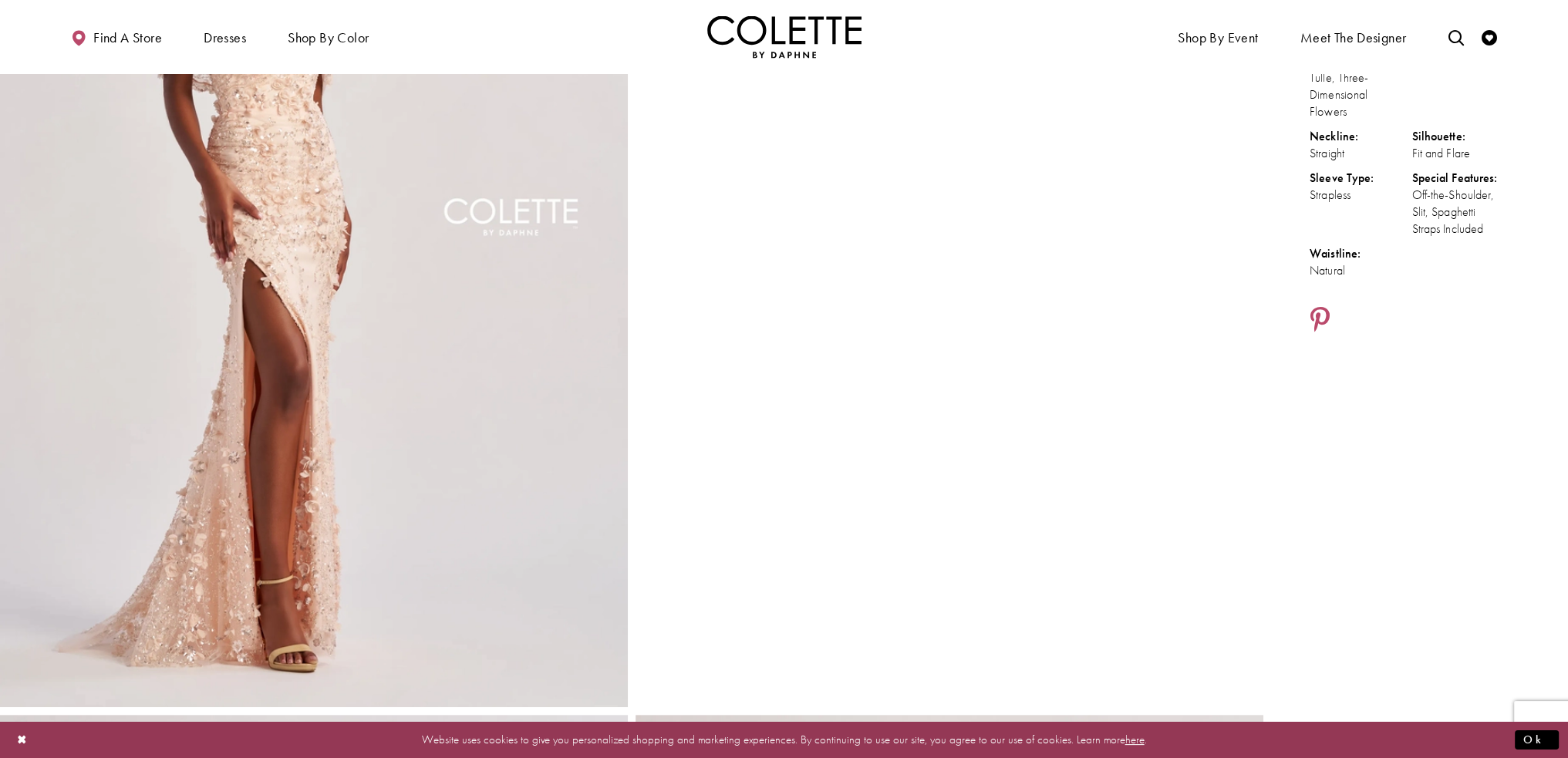
scroll to position [309, 0]
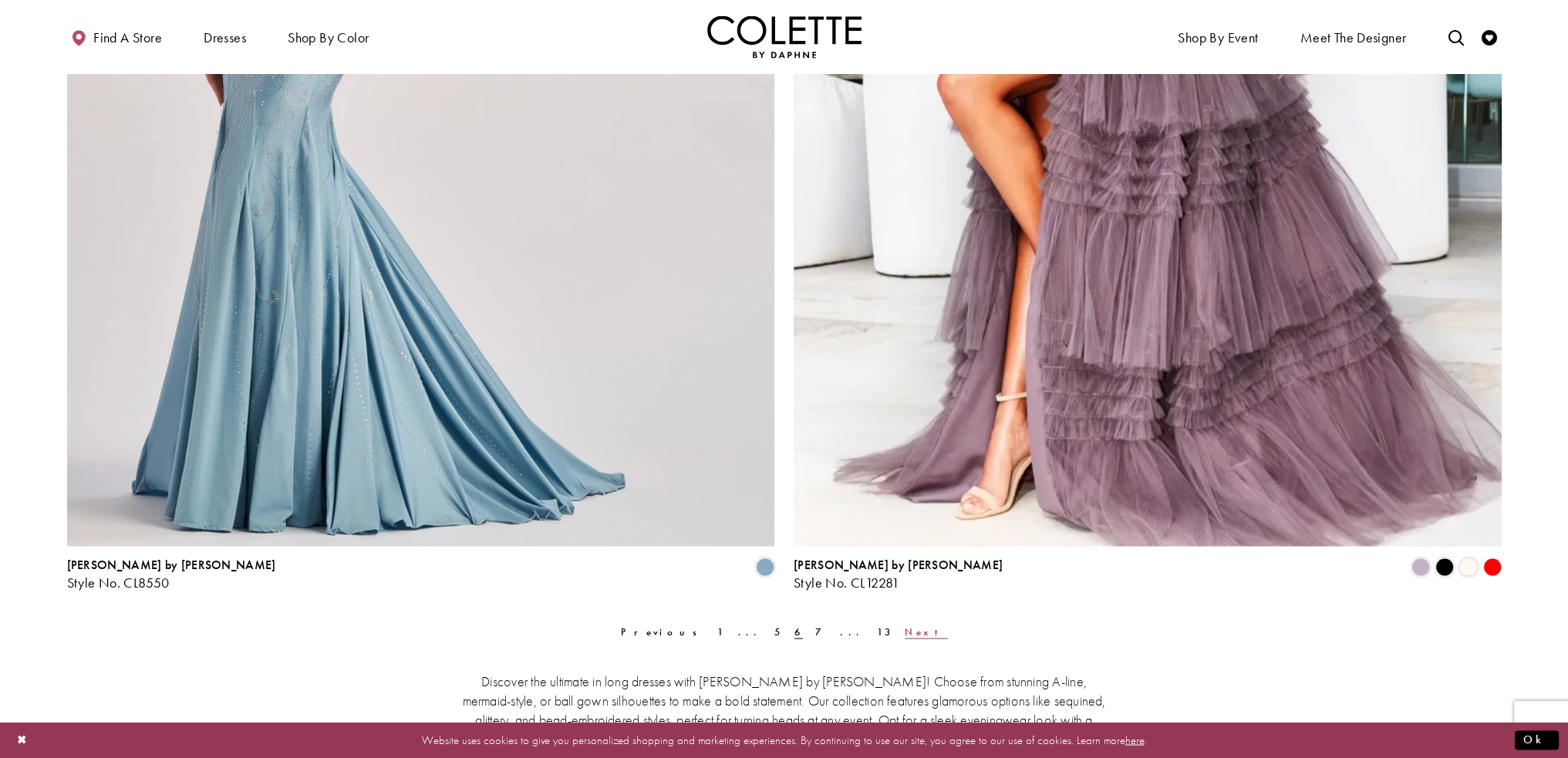
click at [904, 632] on span "Next" at bounding box center [926, 631] width 43 height 13
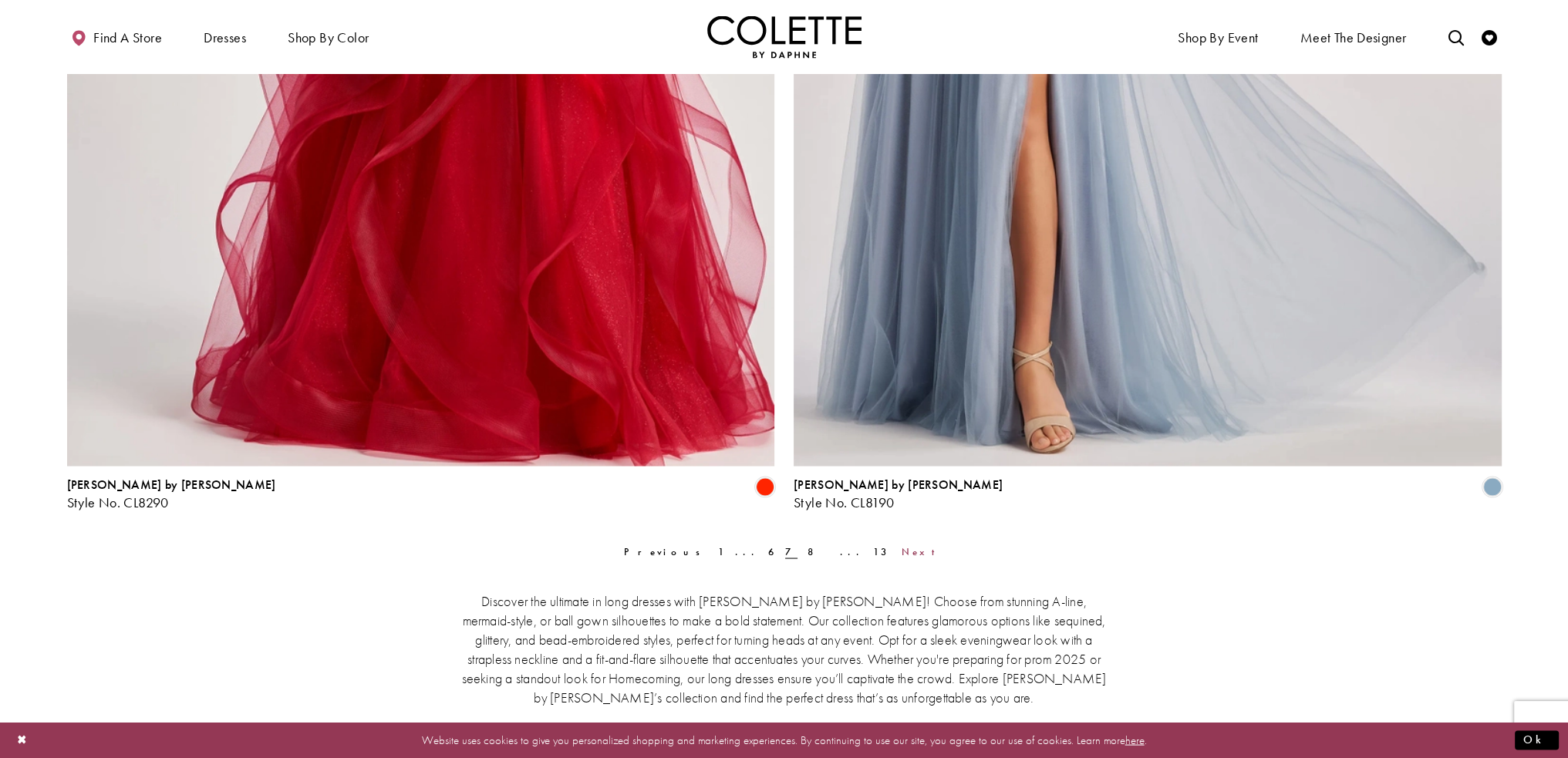
scroll to position [3864, 0]
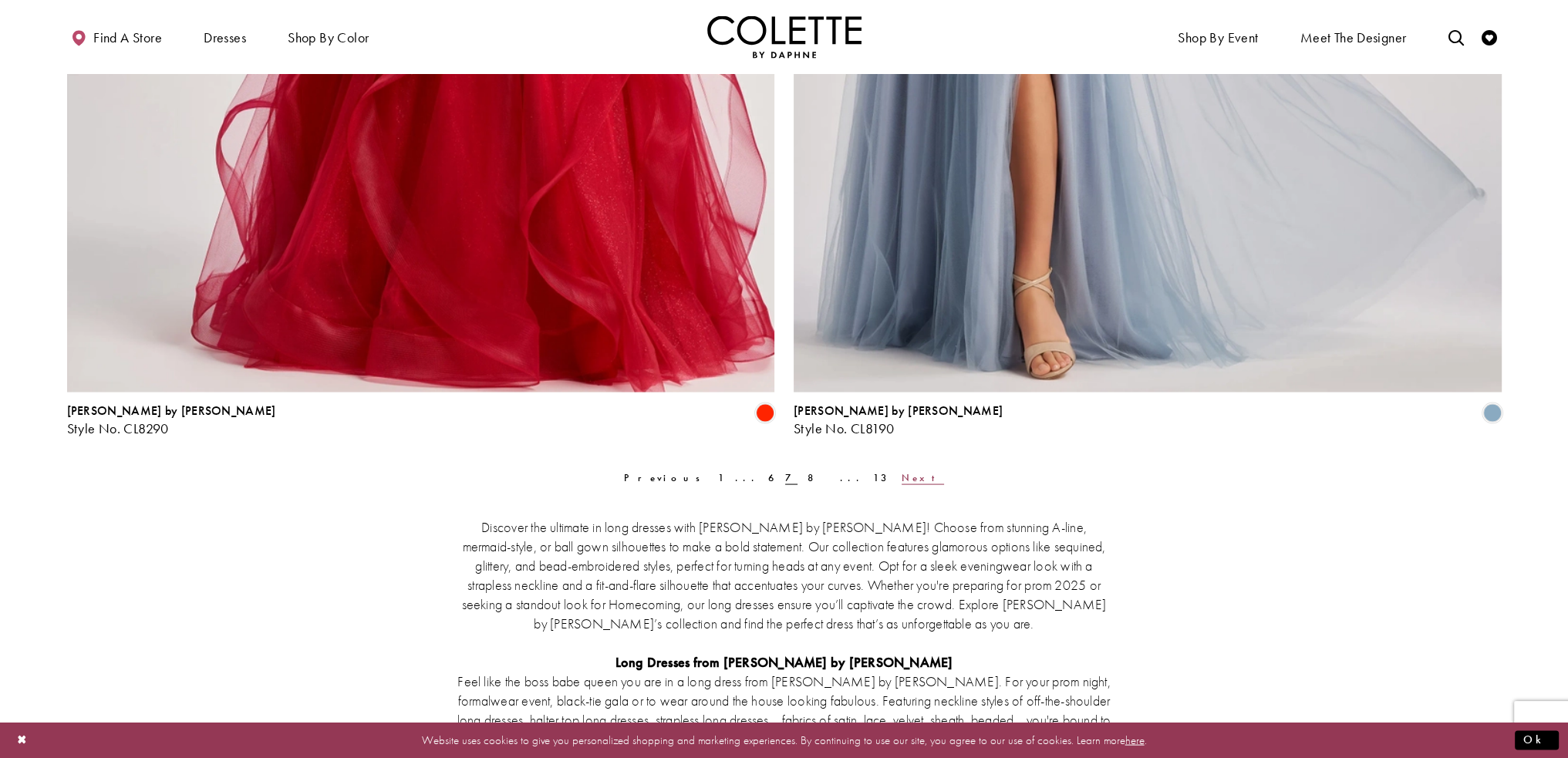
click at [902, 473] on span "Next" at bounding box center [923, 476] width 43 height 13
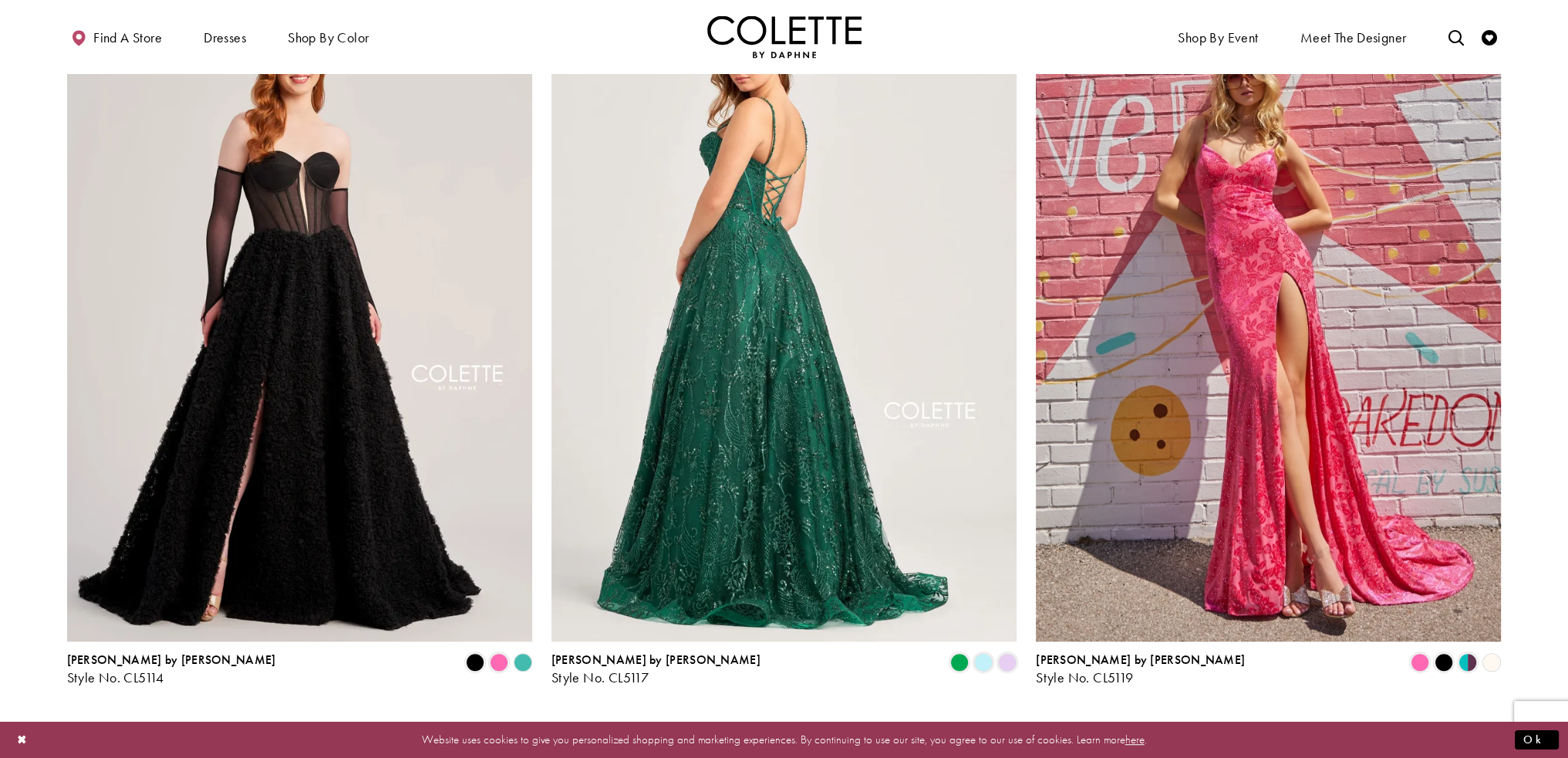
scroll to position [1009, 0]
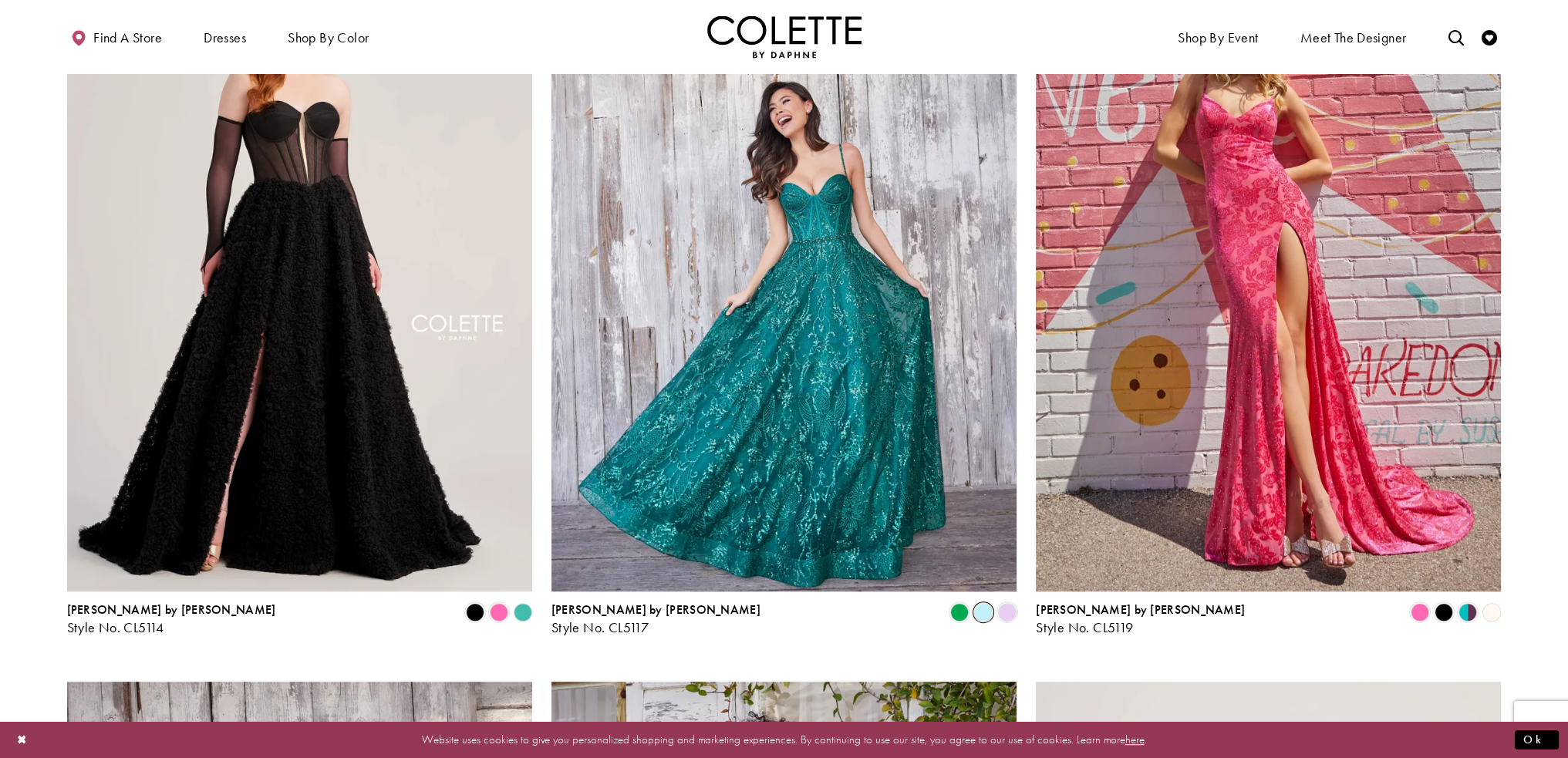
click at [984, 611] on span "Product List" at bounding box center [983, 612] width 18 height 18
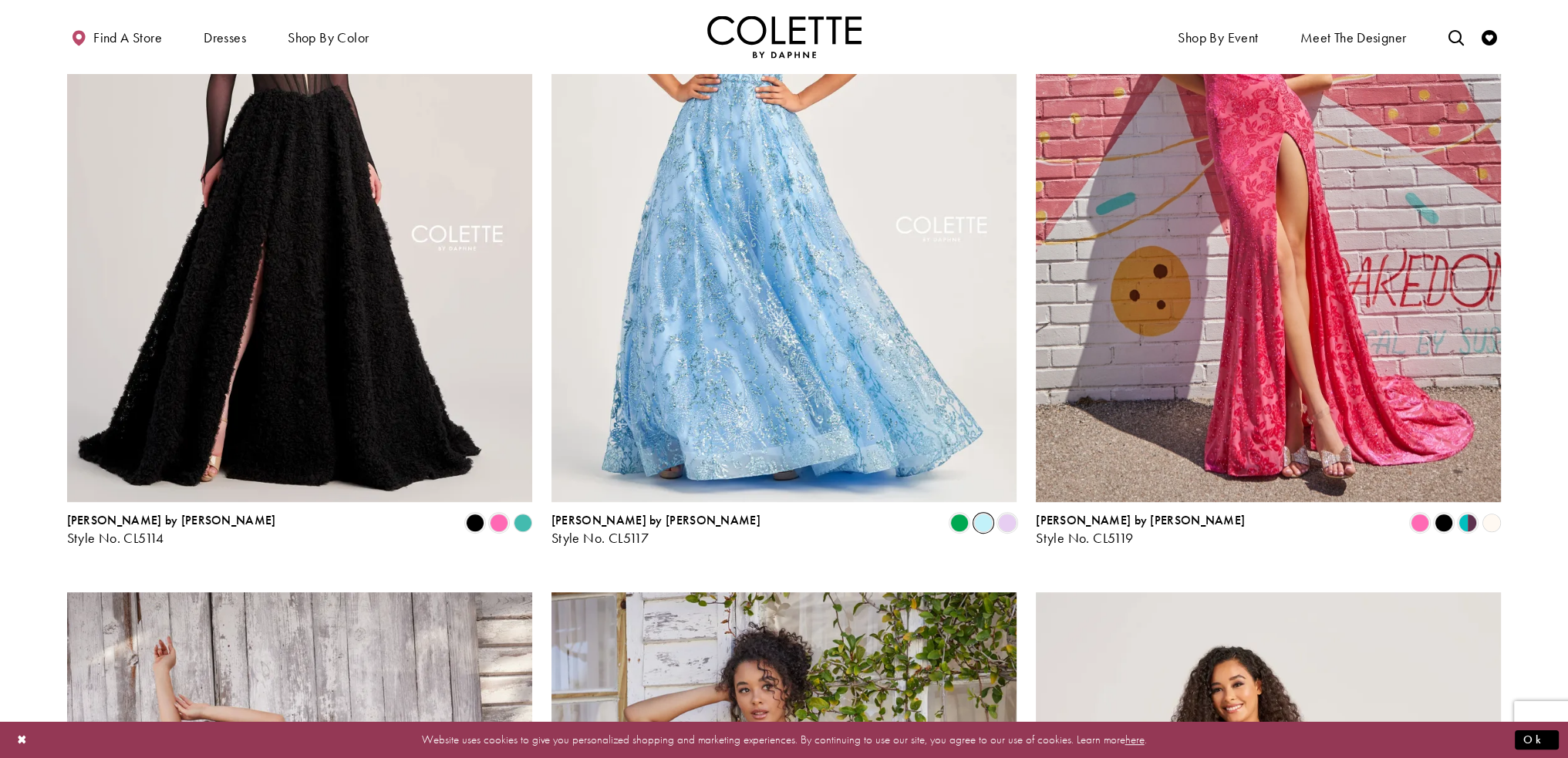
scroll to position [1086, 0]
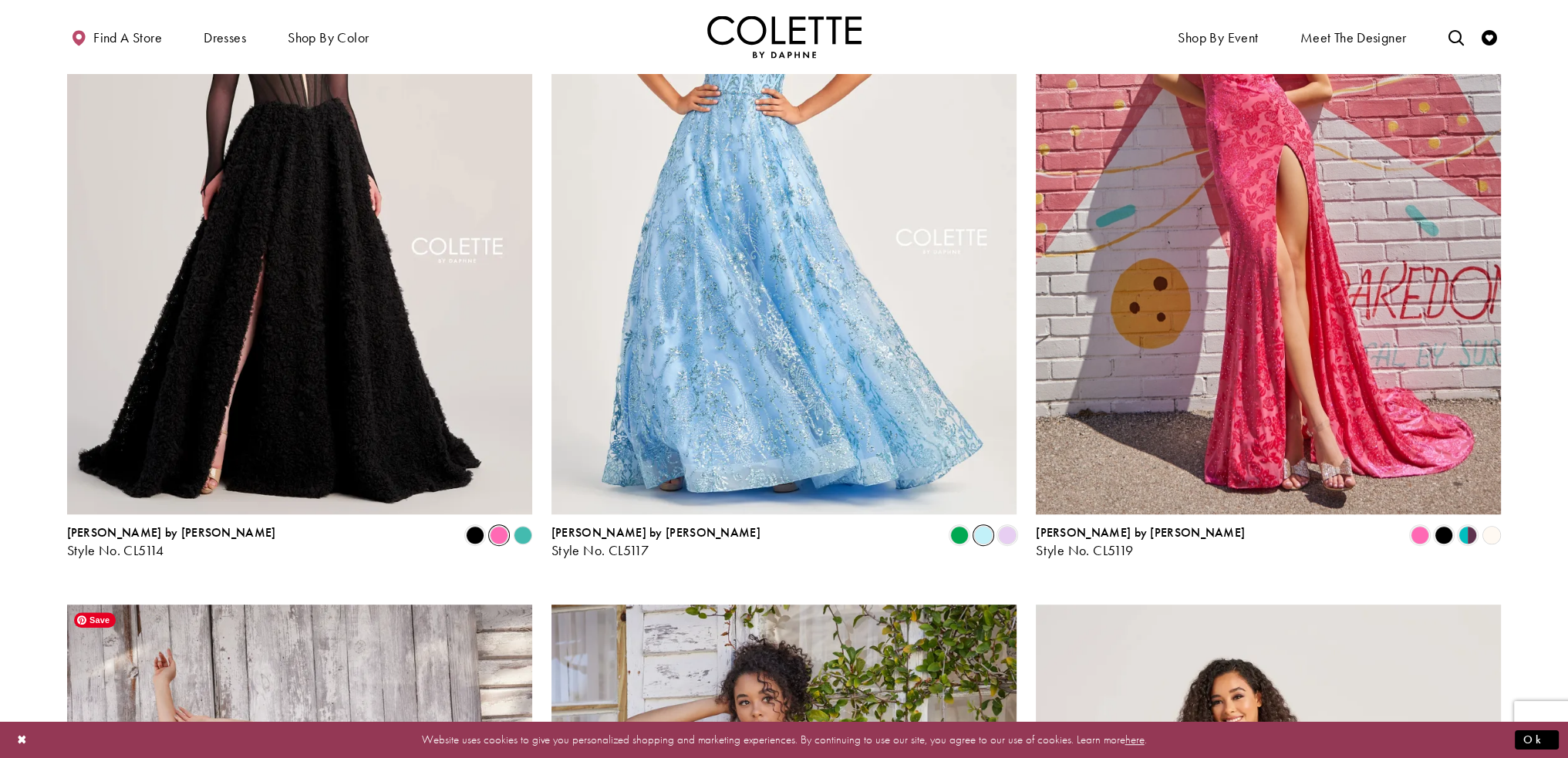
click at [499, 538] on span "Product List" at bounding box center [498, 534] width 18 height 18
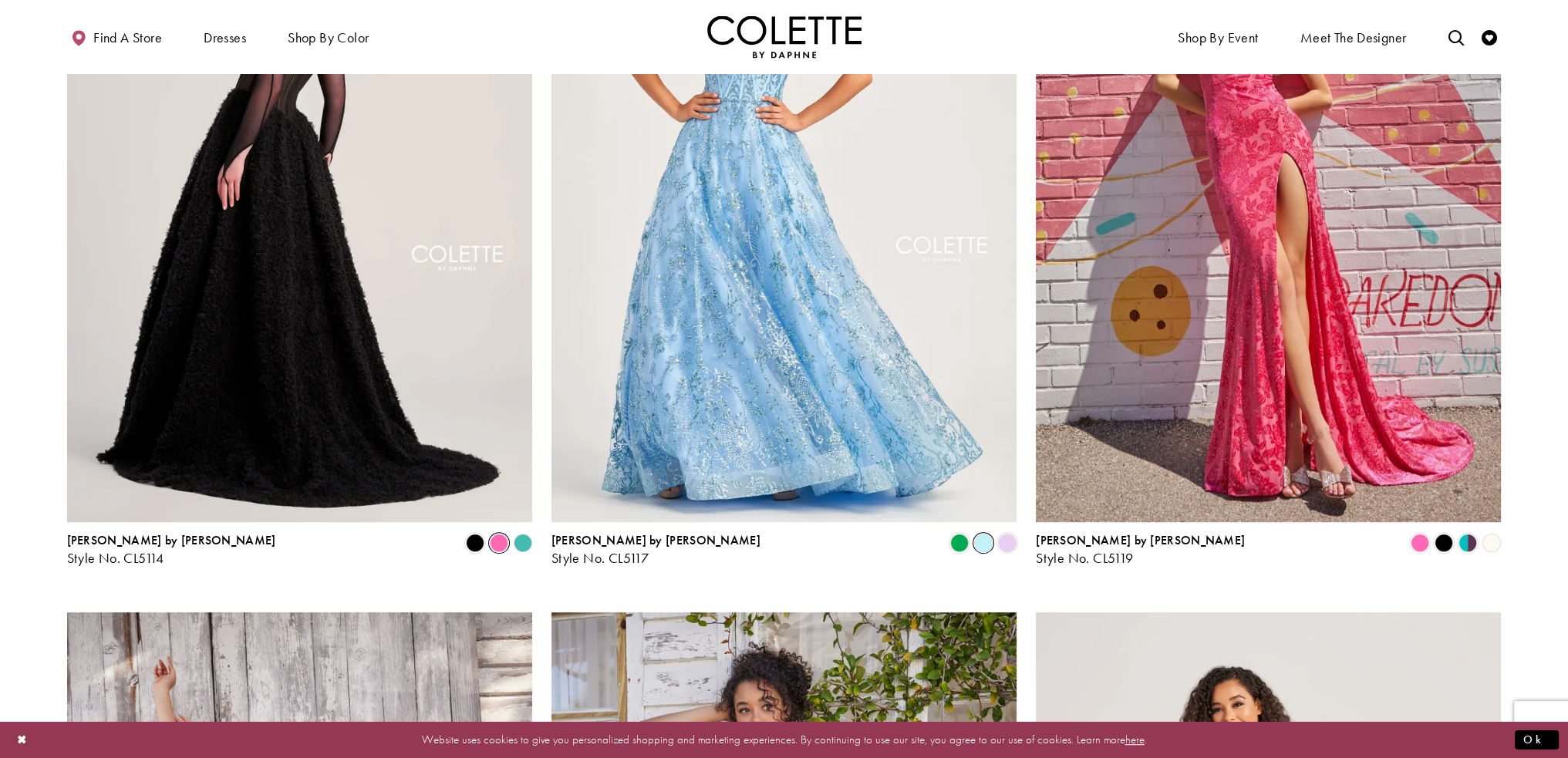
scroll to position [1009, 0]
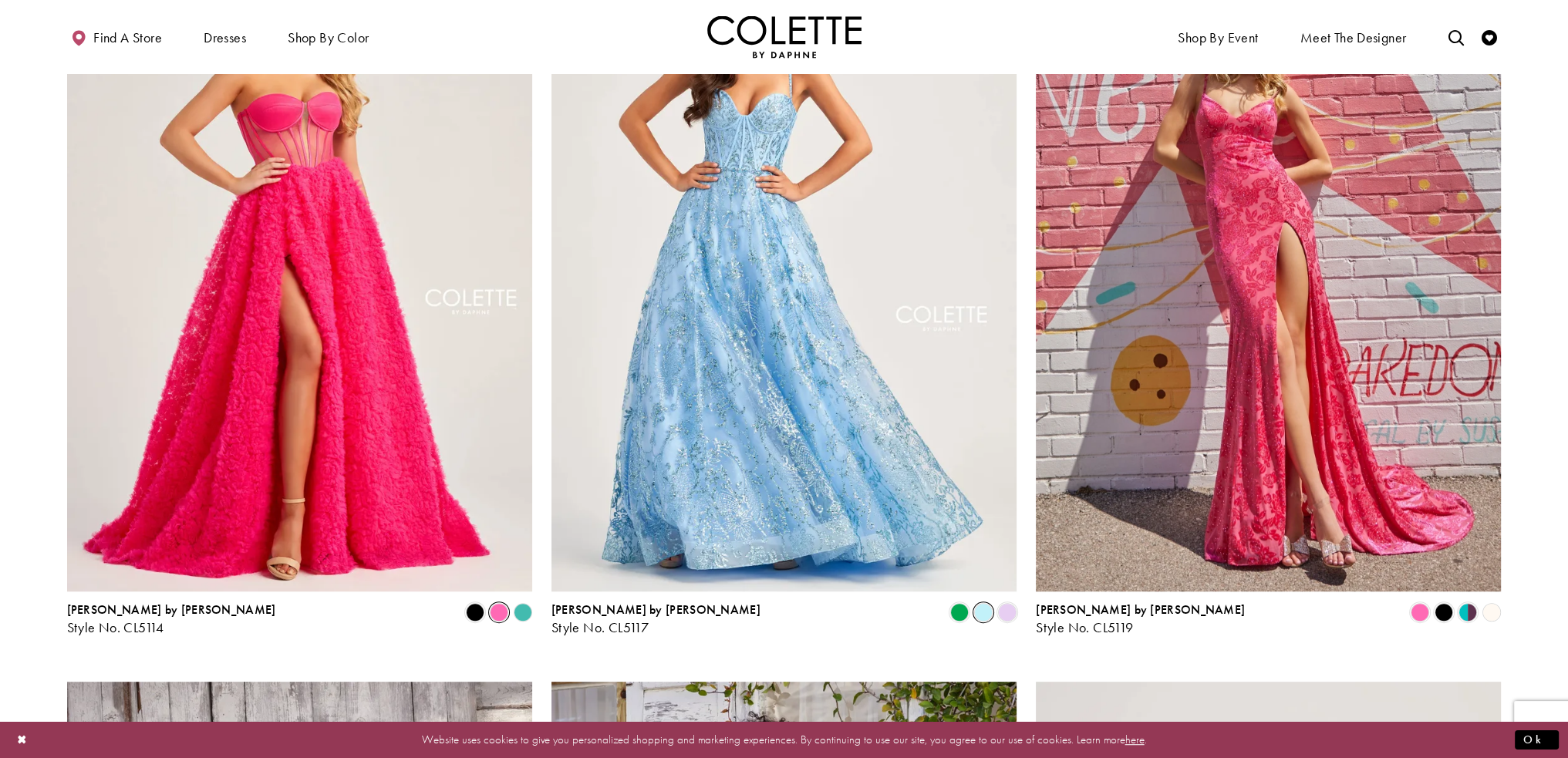
click at [520, 615] on polygon "Product List" at bounding box center [523, 612] width 24 height 24
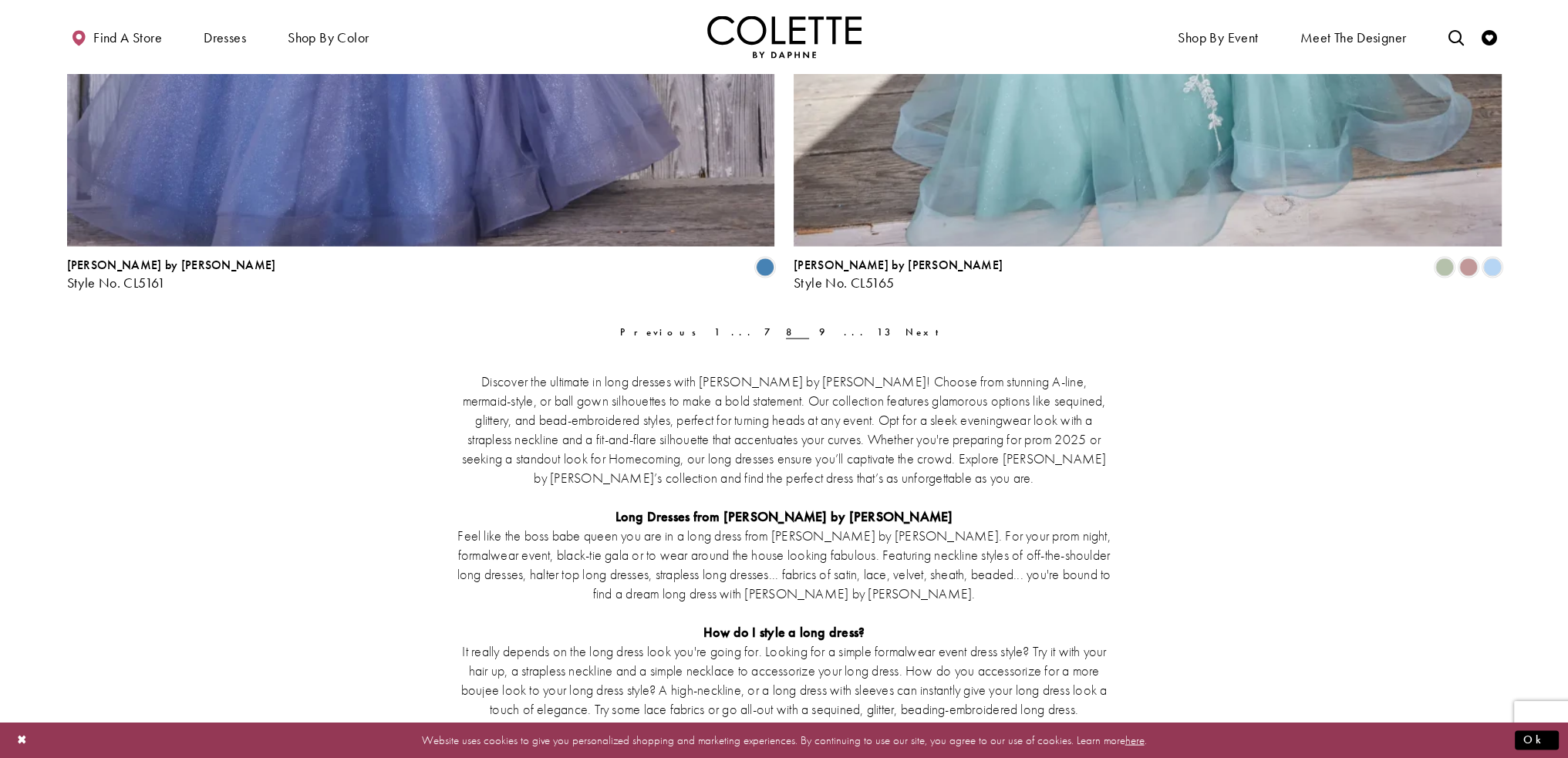
scroll to position [4018, 0]
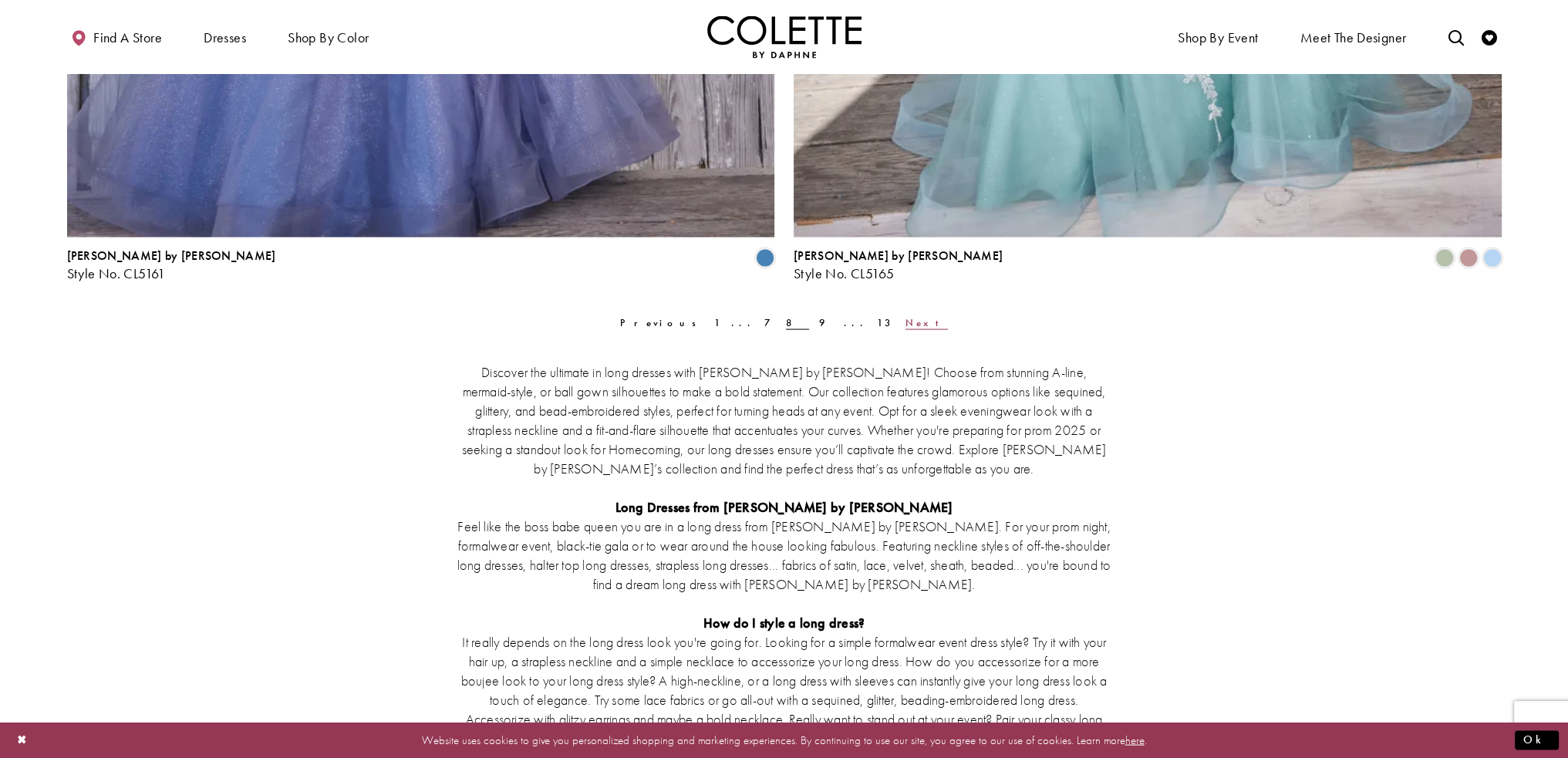
click at [905, 321] on span "Next" at bounding box center [927, 322] width 43 height 13
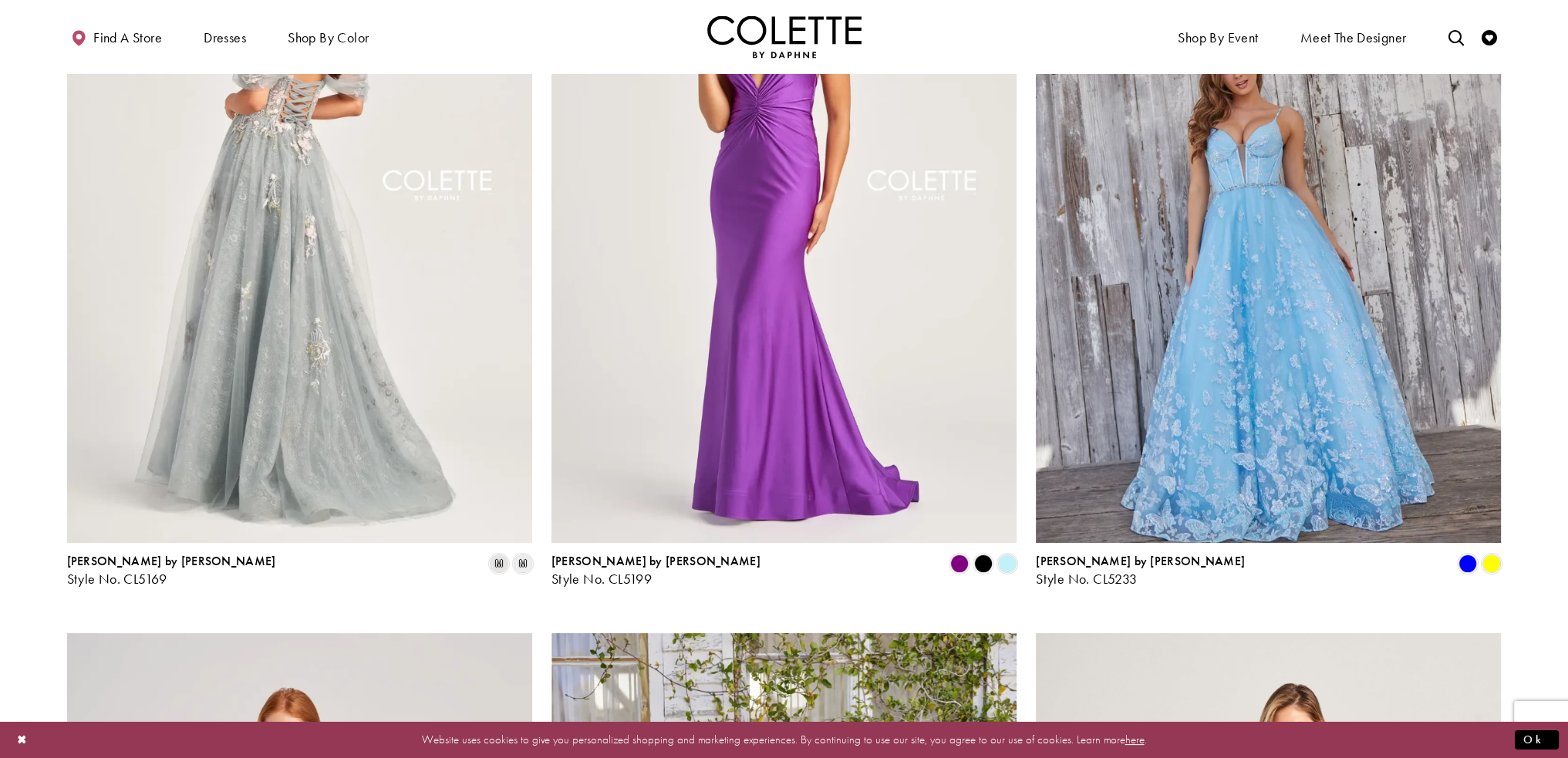
scroll to position [315, 0]
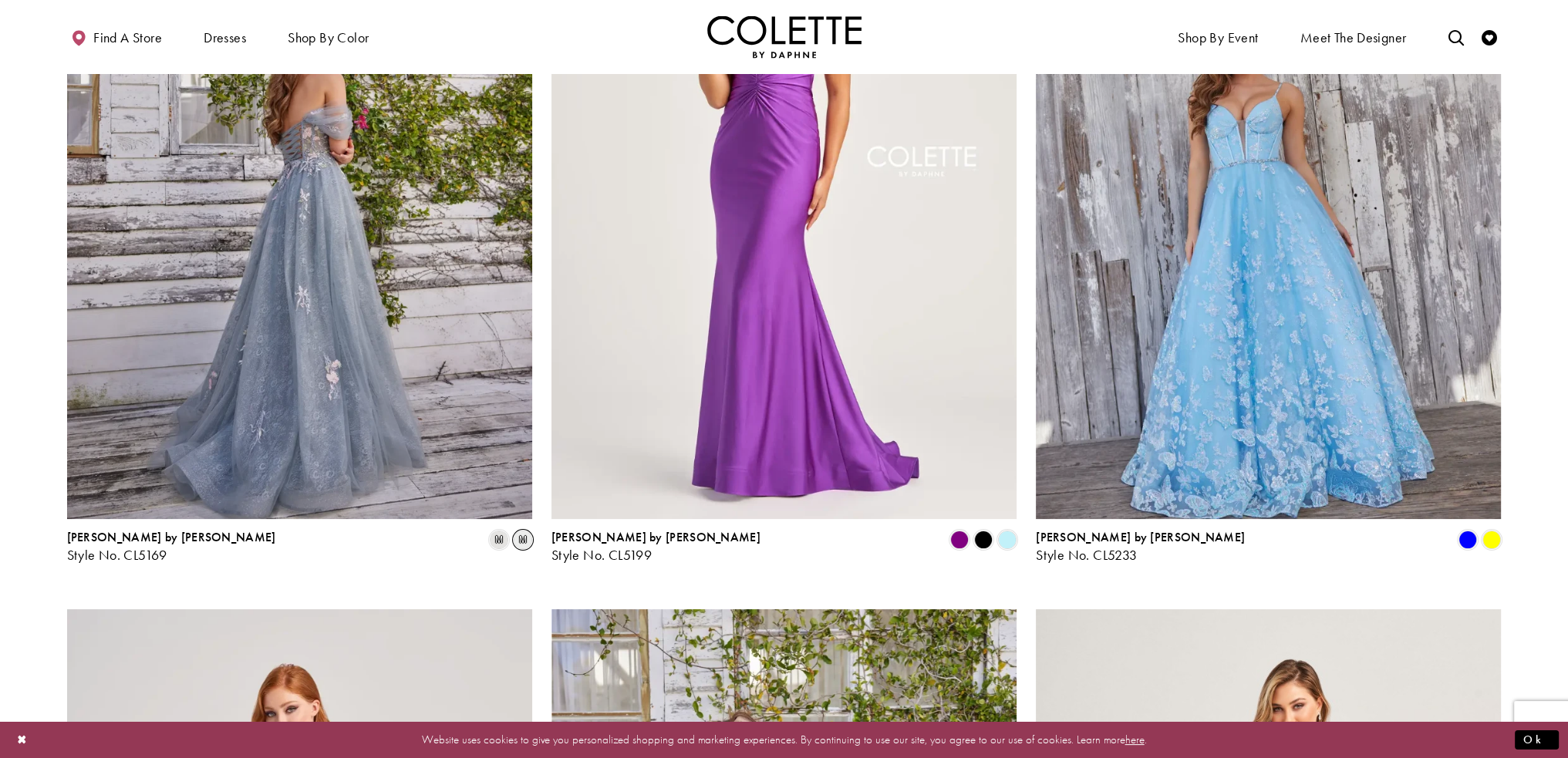
click at [522, 535] on span "m" at bounding box center [523, 539] width 18 height 18
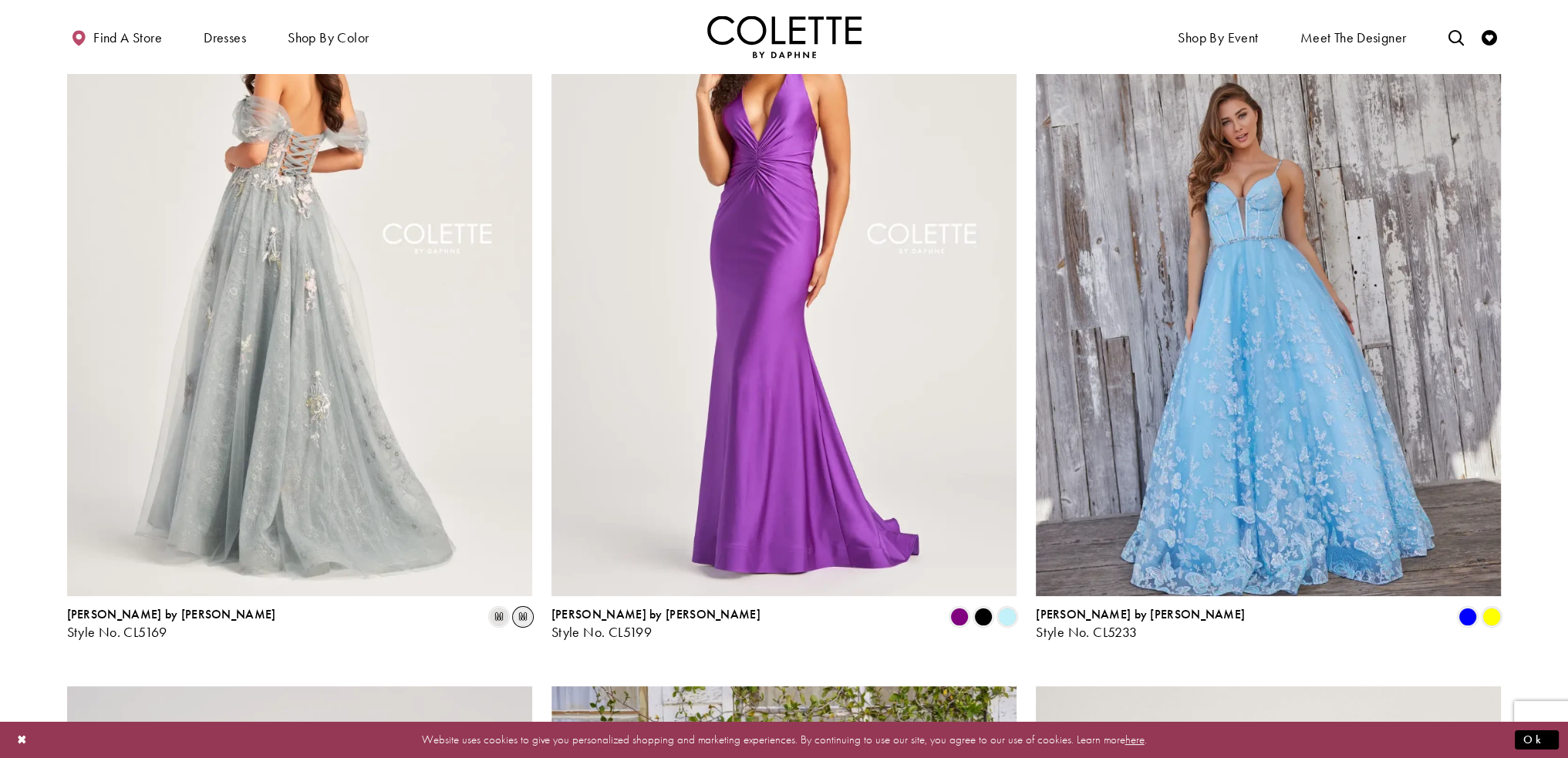
scroll to position [238, 0]
click at [459, 481] on img "Visit Colette by Daphne Style No. CL5169 Page" at bounding box center [299, 258] width 465 height 677
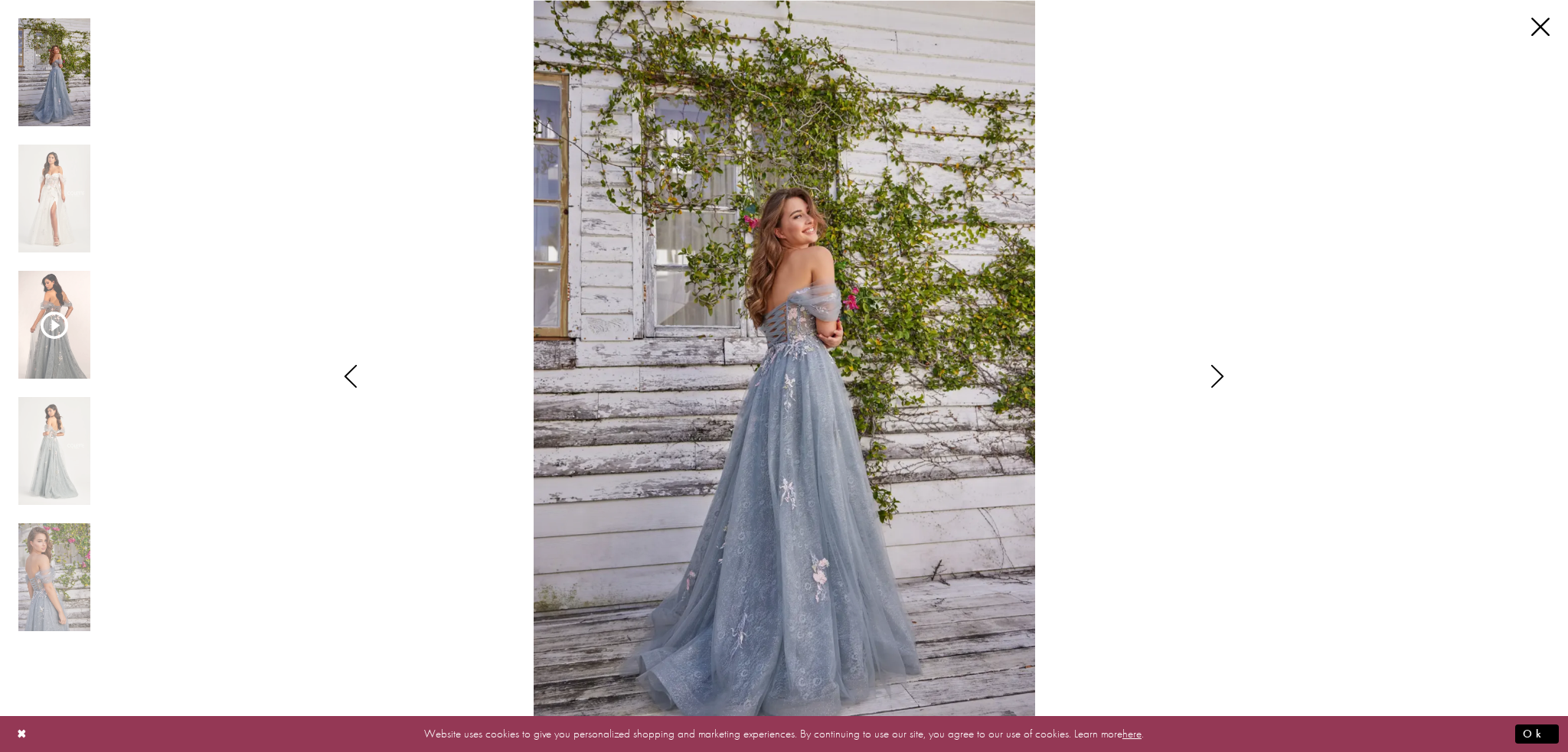
click at [1216, 369] on icon "Style CL5169 Colette by Daphne Views dialog" at bounding box center [1217, 377] width 39 height 23
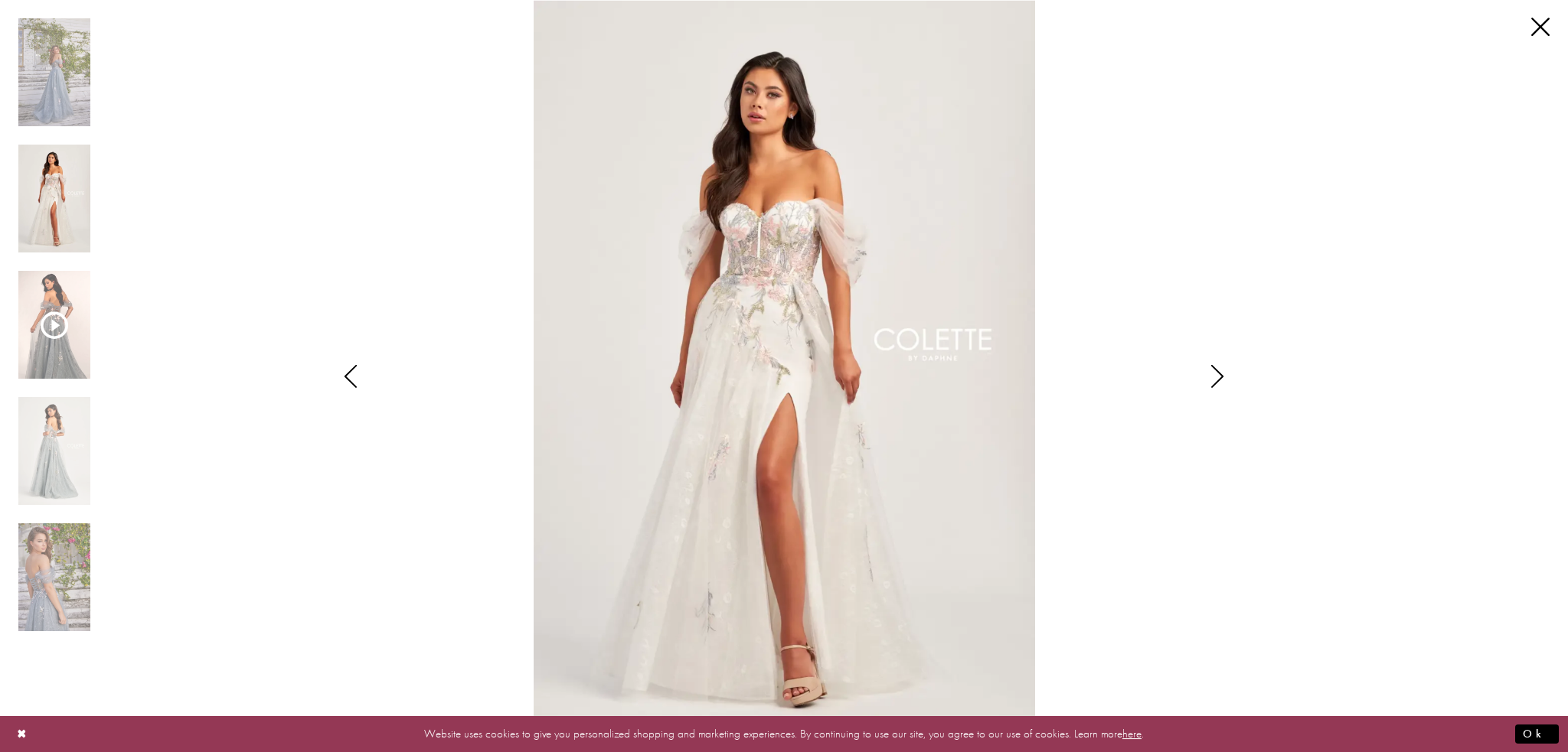
click at [1216, 369] on icon "Style CL5169 Colette by Daphne Views dialog" at bounding box center [1217, 377] width 39 height 23
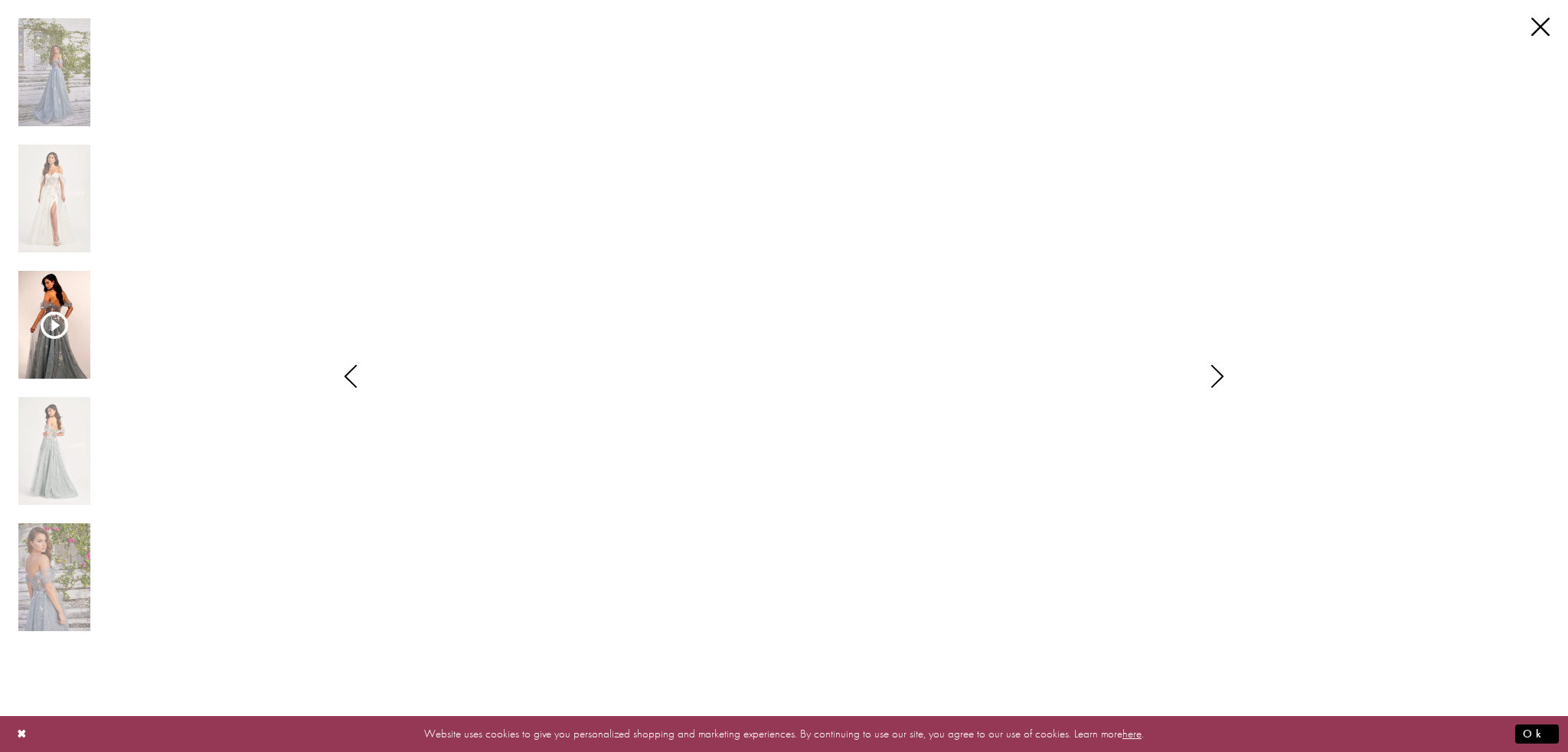
click at [1216, 369] on icon "Style CL5169 Colette by Daphne Views dialog" at bounding box center [1217, 377] width 39 height 23
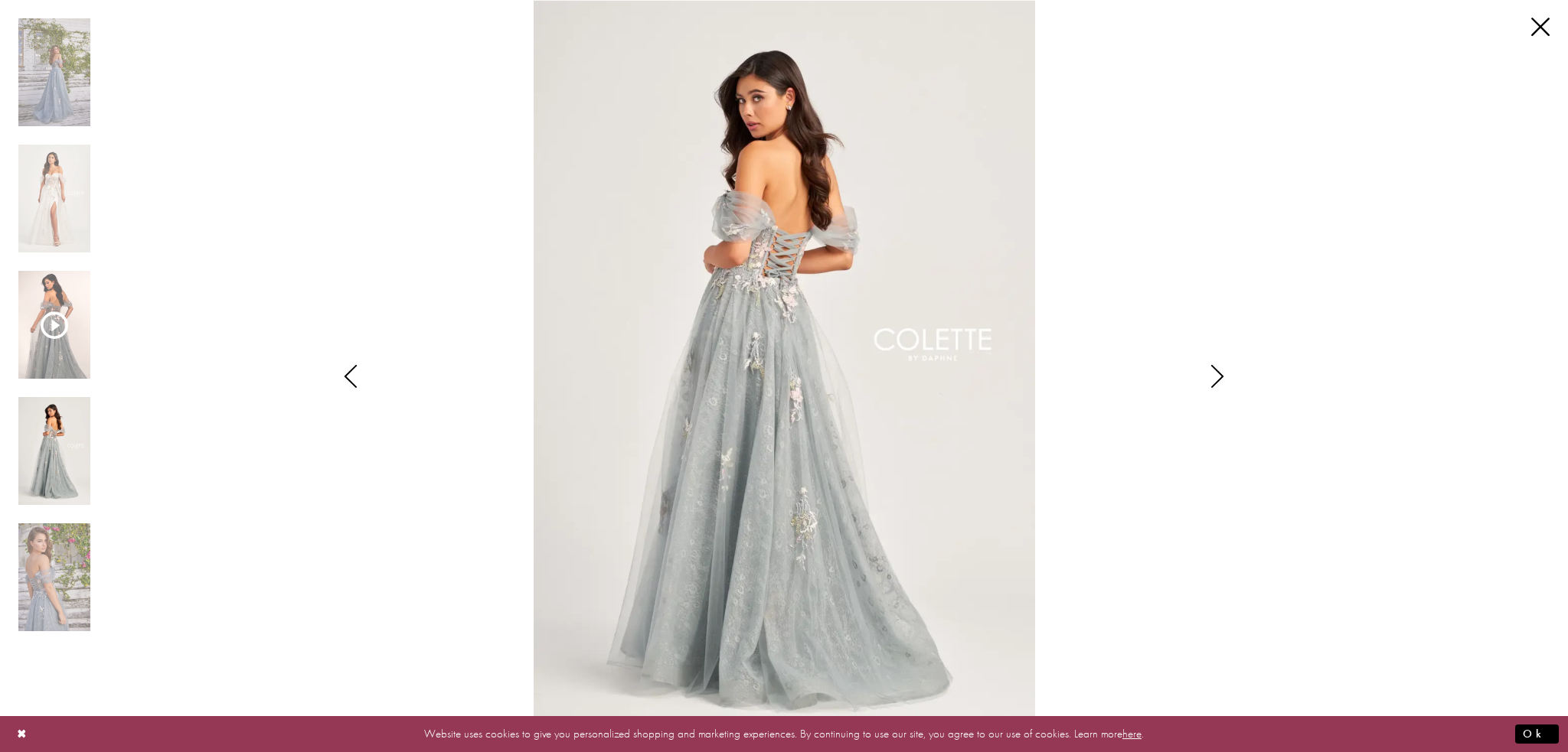
click at [1216, 369] on icon "Style CL5169 Colette by Daphne Views dialog" at bounding box center [1217, 377] width 39 height 23
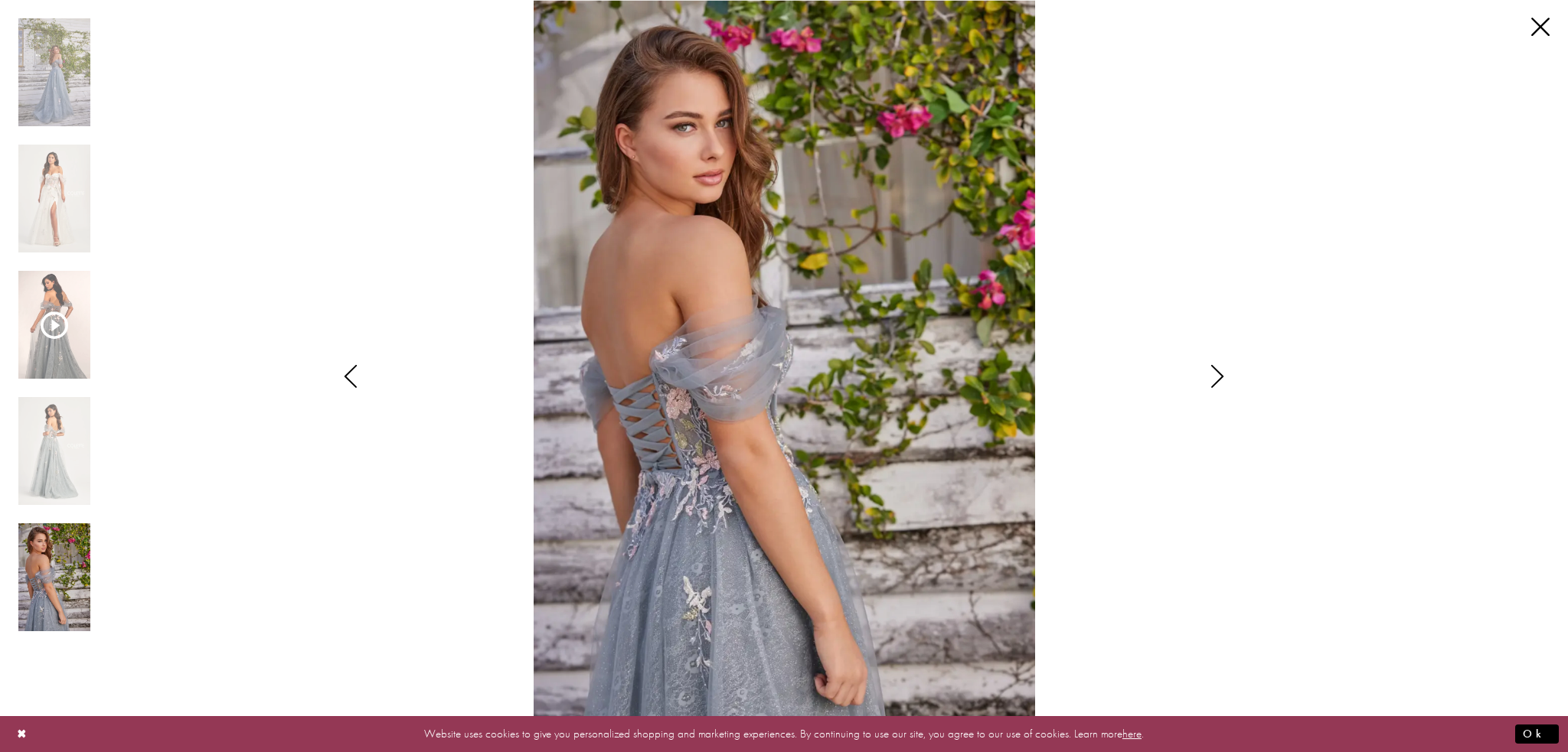
click at [1216, 369] on icon "Style CL5169 Colette by Daphne Views dialog" at bounding box center [1217, 377] width 39 height 23
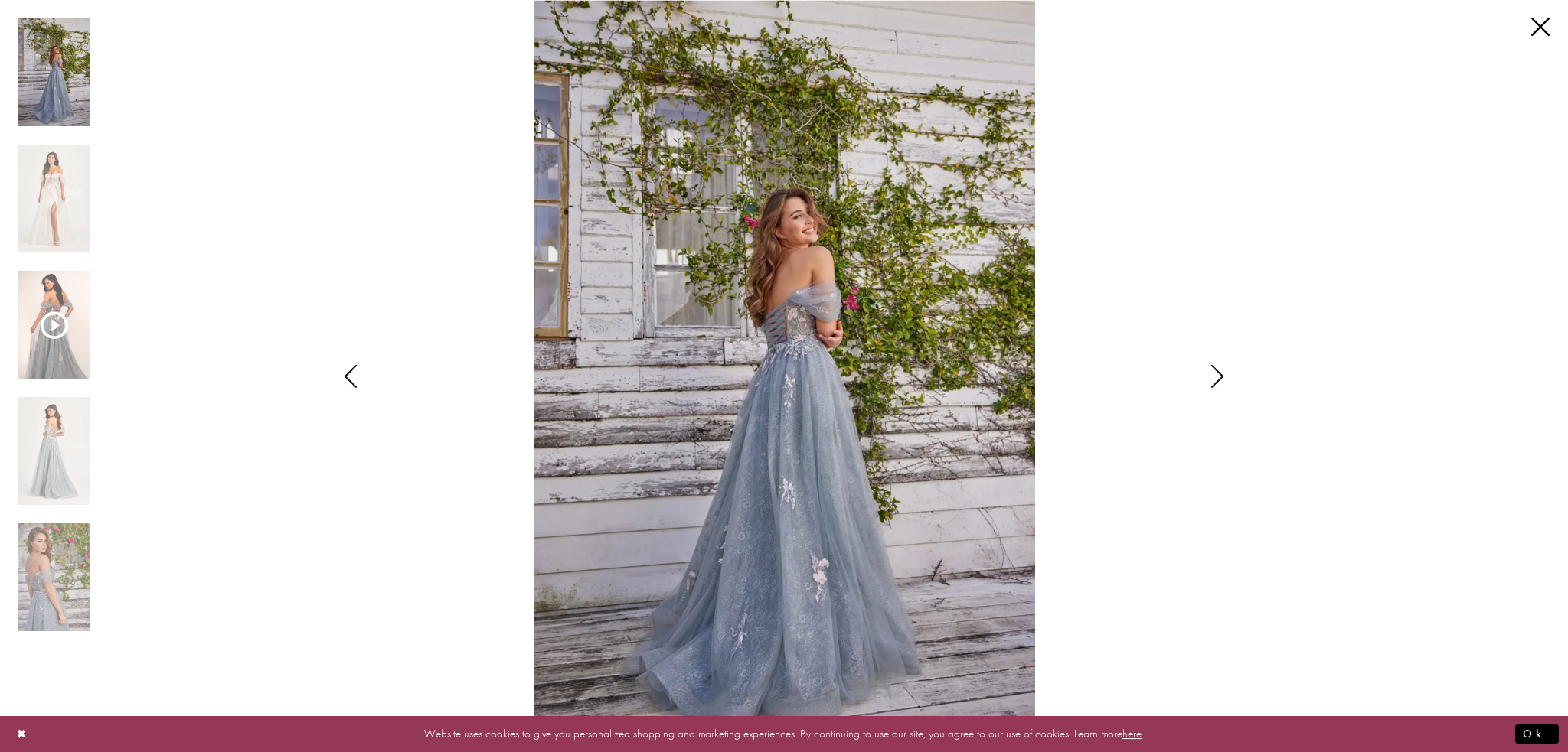
click at [1216, 369] on icon "Style CL5169 Colette by Daphne Views dialog" at bounding box center [1217, 377] width 39 height 23
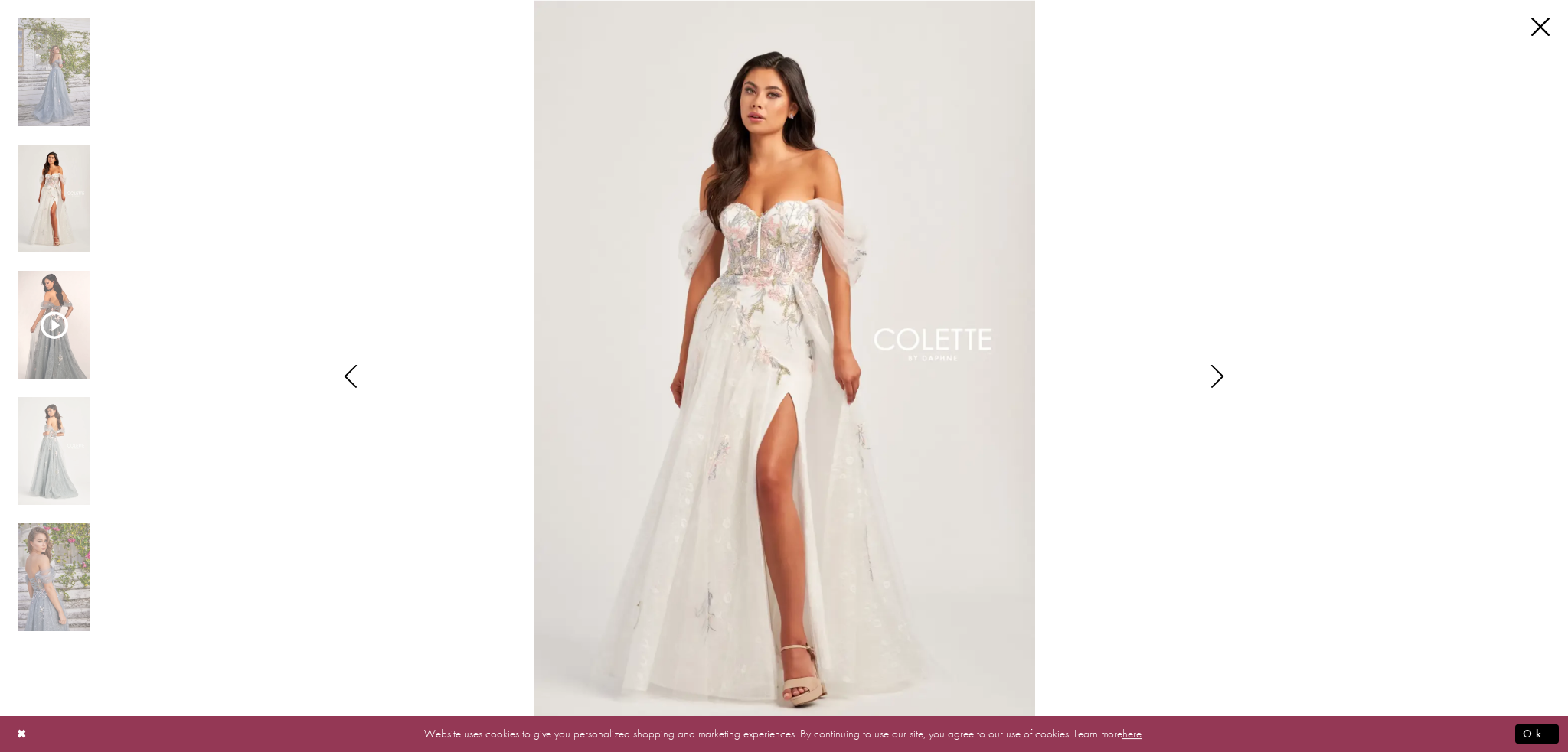
click at [1216, 369] on icon "Style CL5169 Colette by Daphne Views dialog" at bounding box center [1217, 377] width 39 height 23
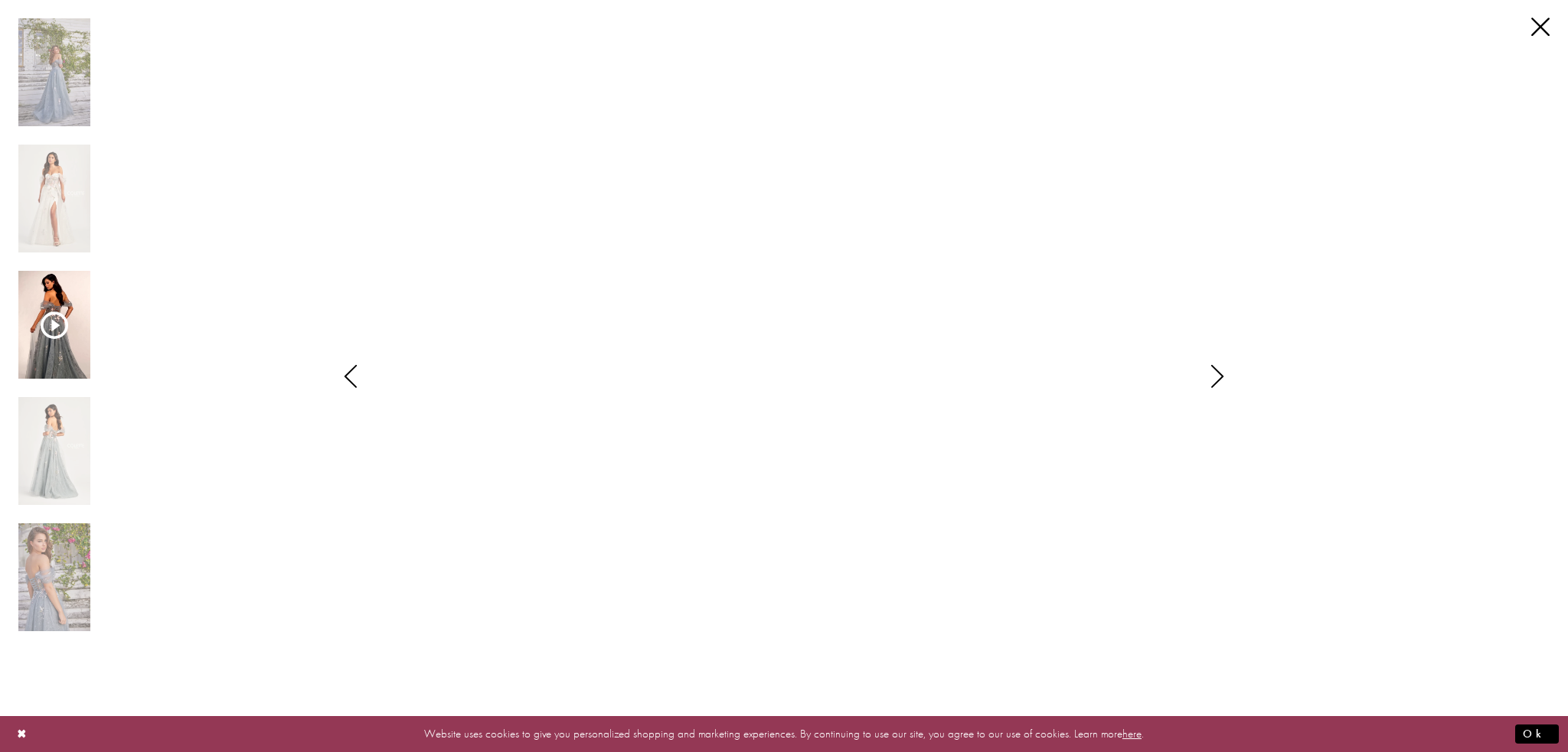
click at [1216, 369] on icon "Style CL5169 Colette by Daphne Views dialog" at bounding box center [1217, 377] width 39 height 23
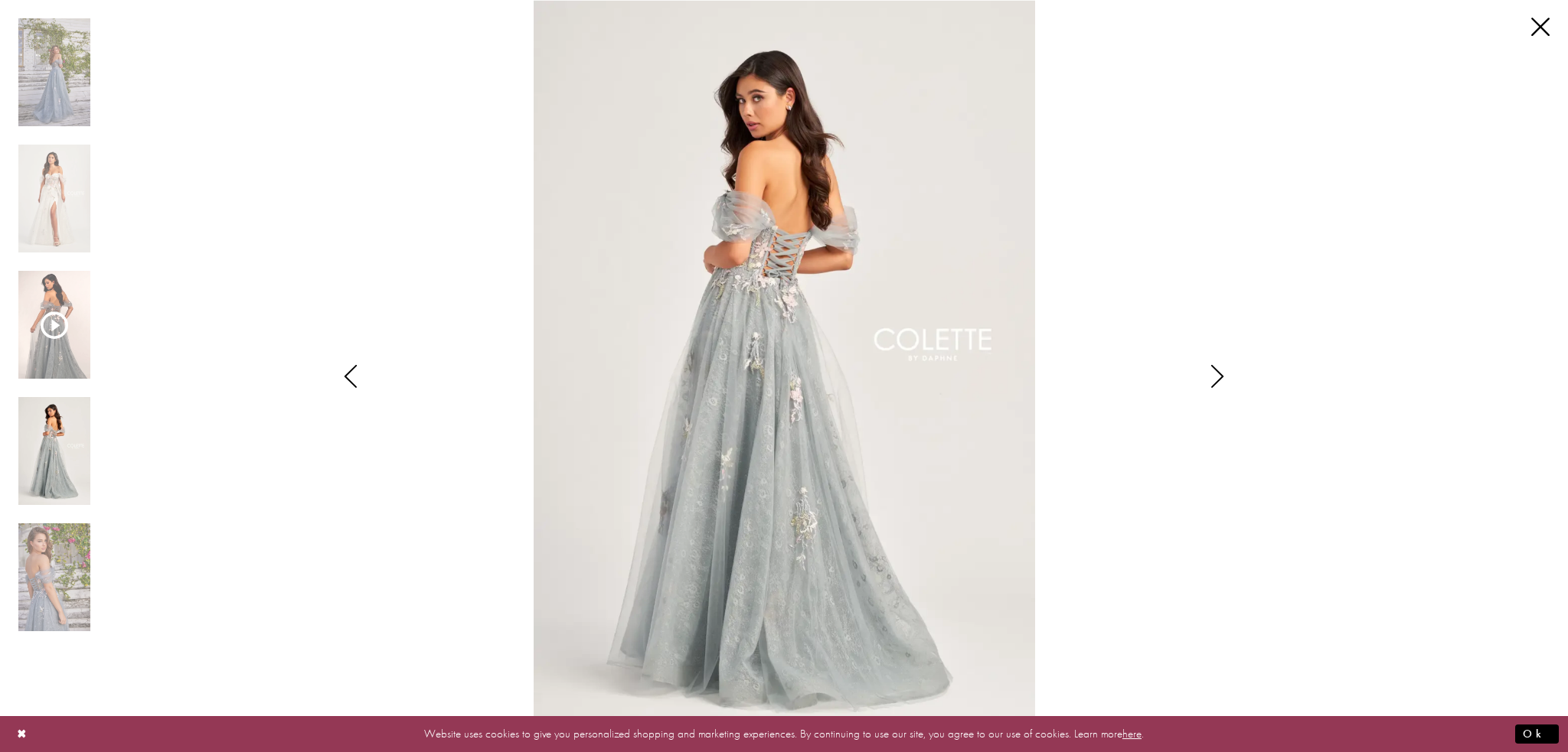
click at [1216, 369] on icon "Style CL5169 Colette by Daphne Views dialog" at bounding box center [1217, 377] width 39 height 23
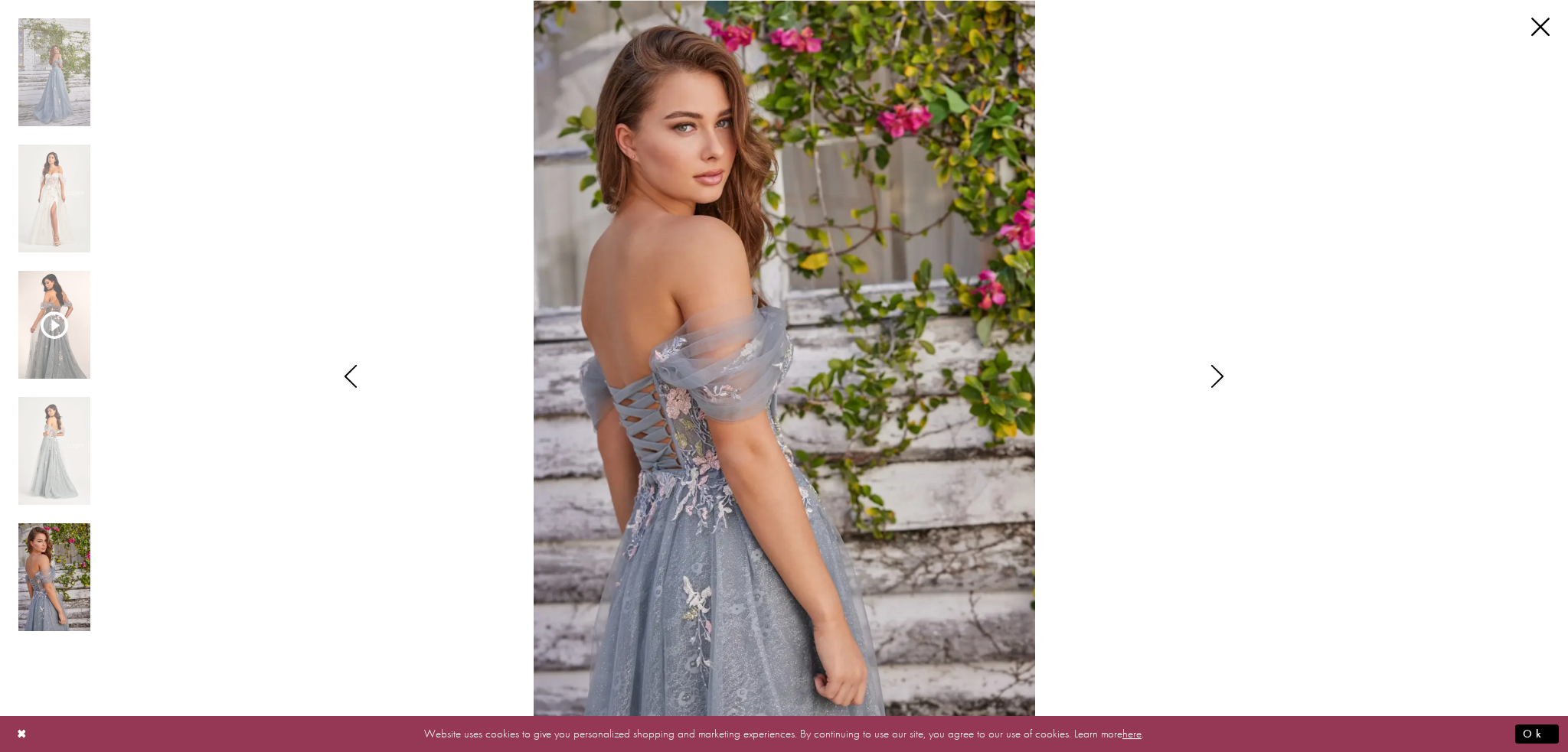
click at [1216, 369] on icon "Style CL5169 Colette by Daphne Views dialog" at bounding box center [1217, 377] width 39 height 23
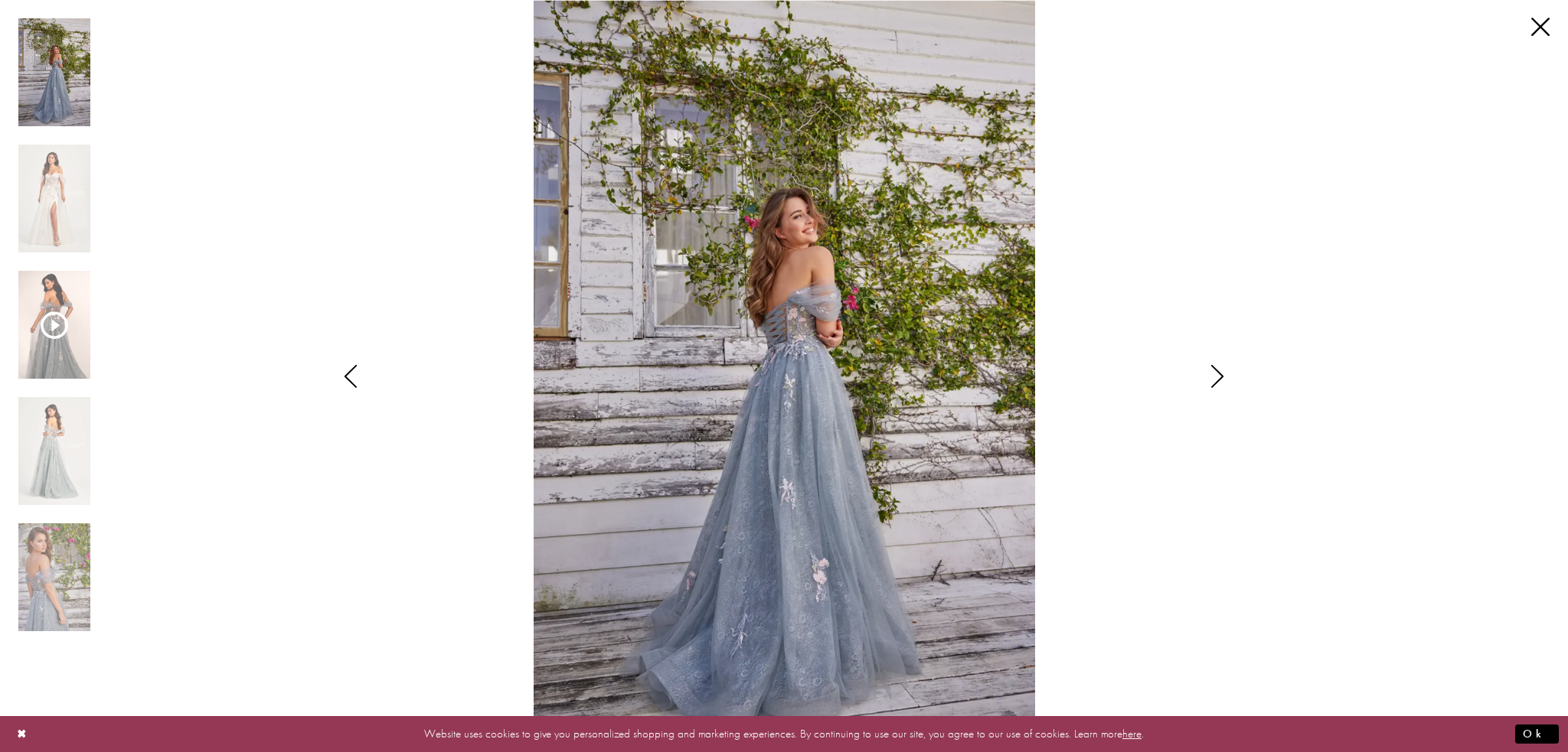
click at [1216, 369] on icon "Style CL5169 Colette by Daphne Views dialog" at bounding box center [1217, 377] width 39 height 23
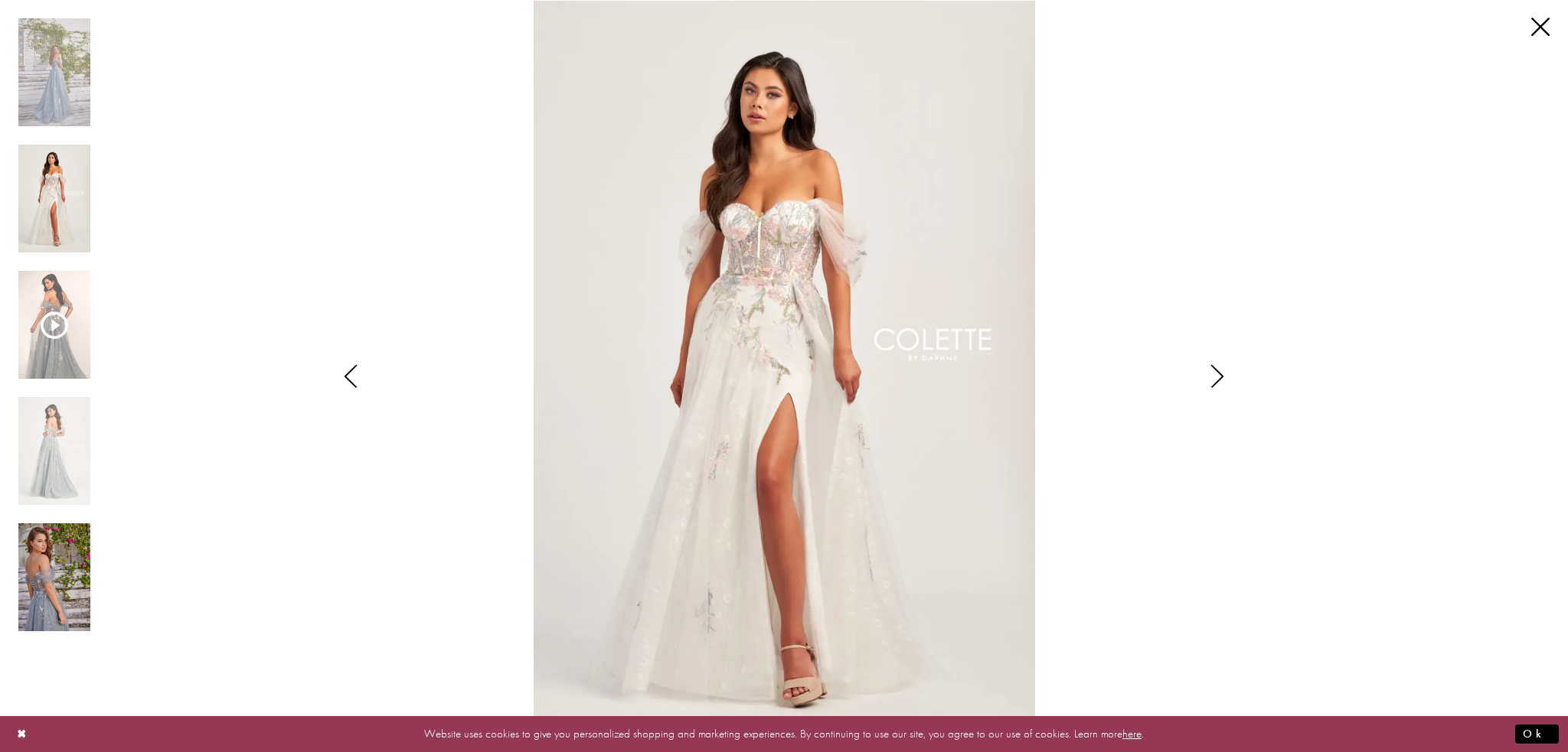
click at [48, 543] on img "Scroll List" at bounding box center [54, 577] width 72 height 108
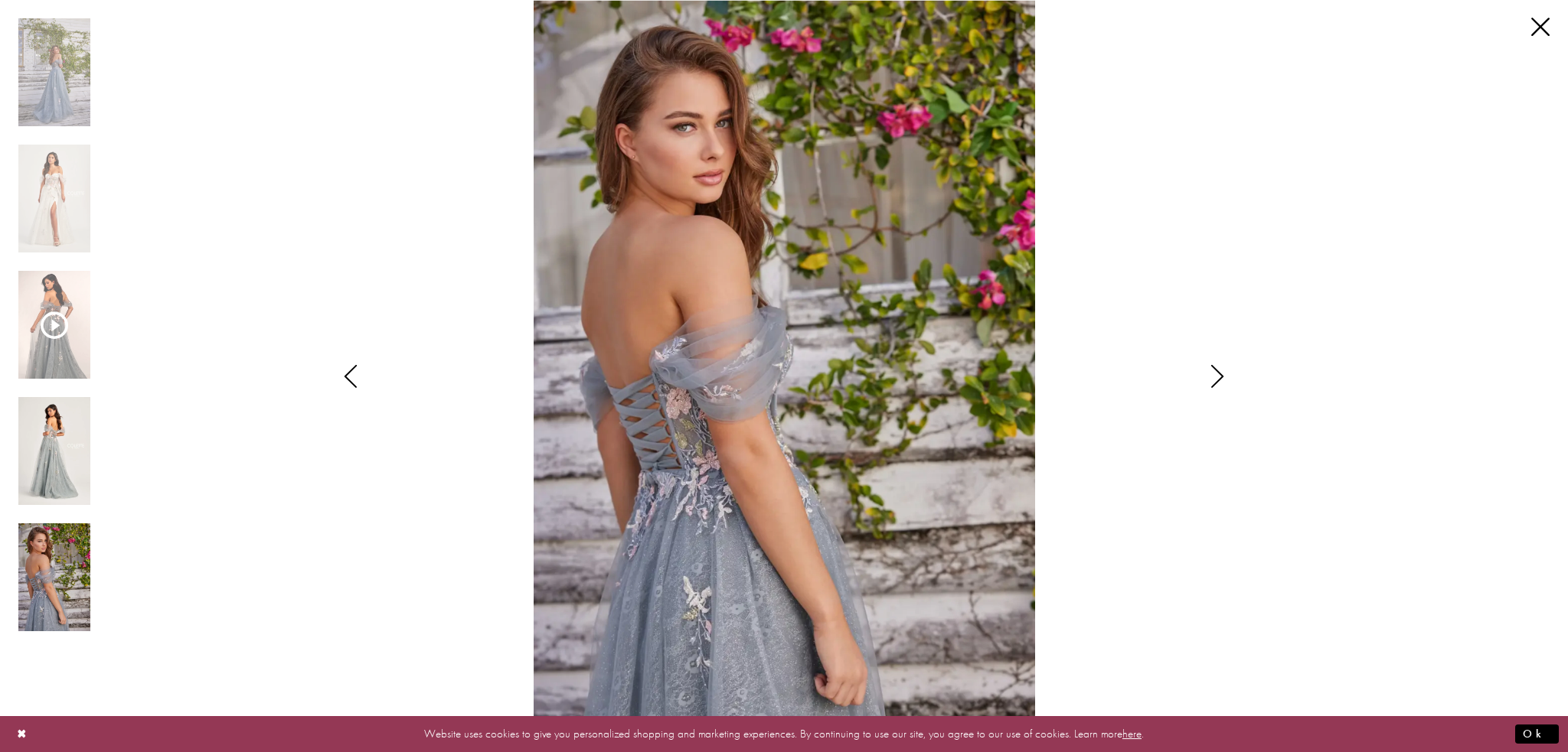
click at [56, 466] on img "Scroll List" at bounding box center [54, 451] width 72 height 108
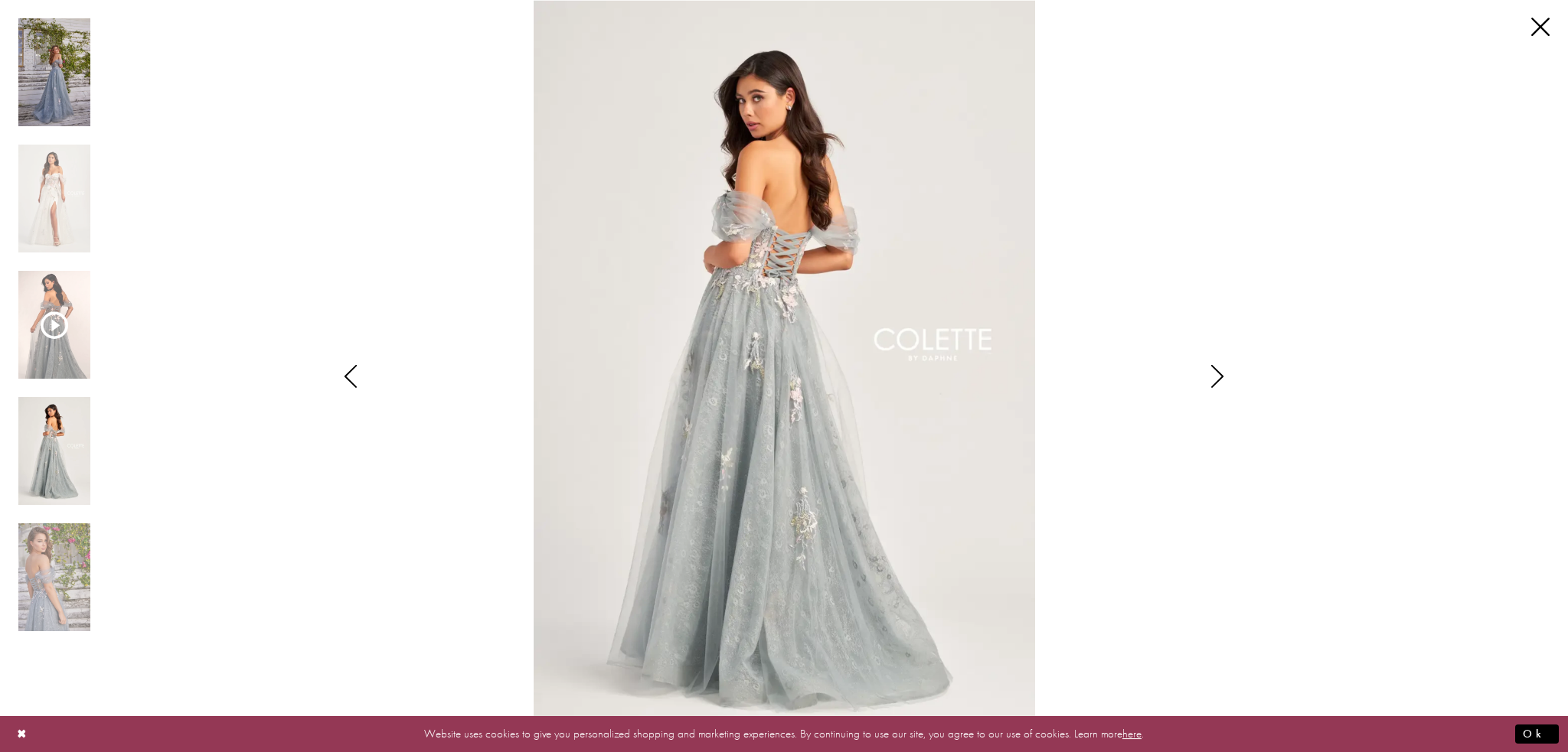
click at [39, 75] on img "Scroll List" at bounding box center [54, 72] width 72 height 108
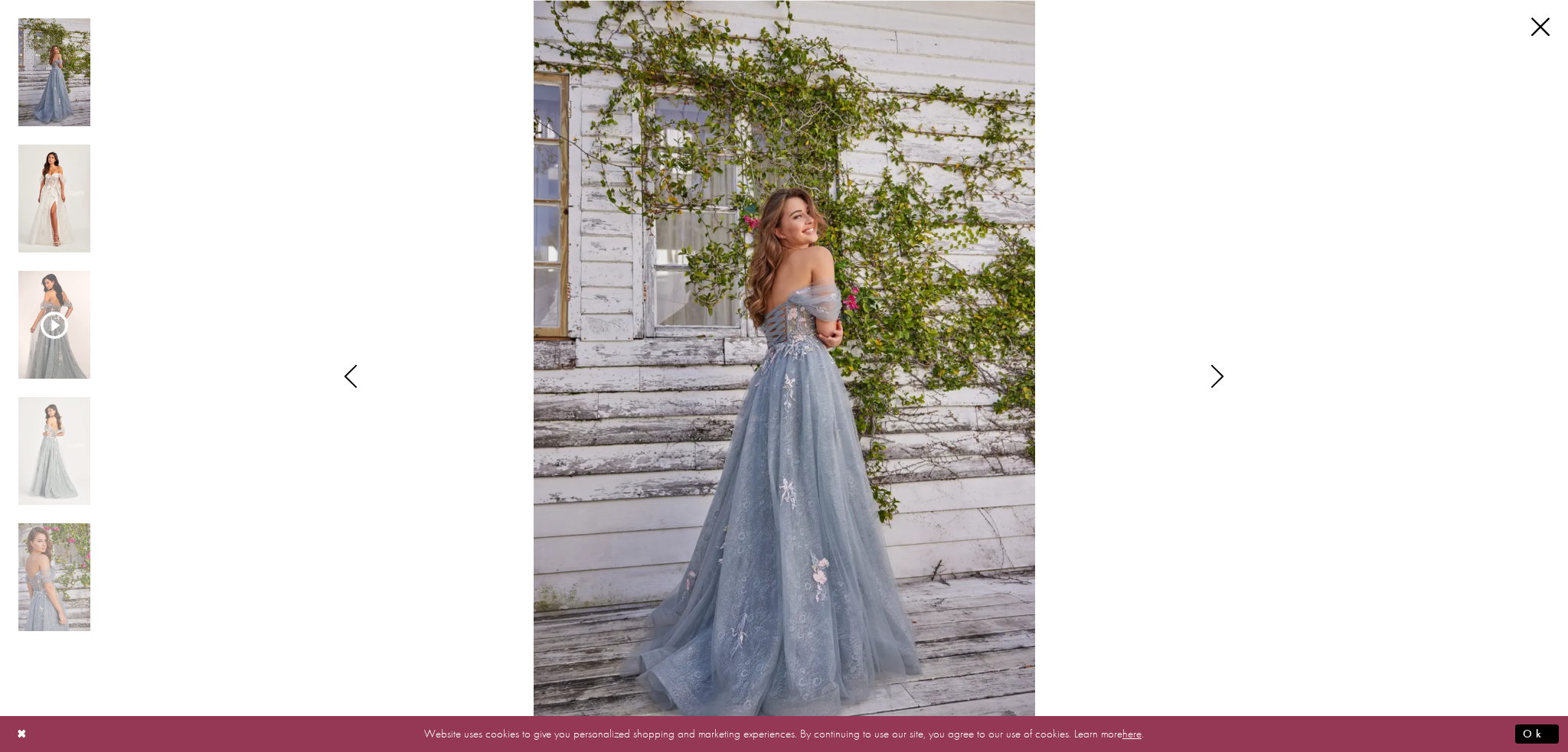
click at [58, 180] on img "Scroll List" at bounding box center [54, 199] width 72 height 108
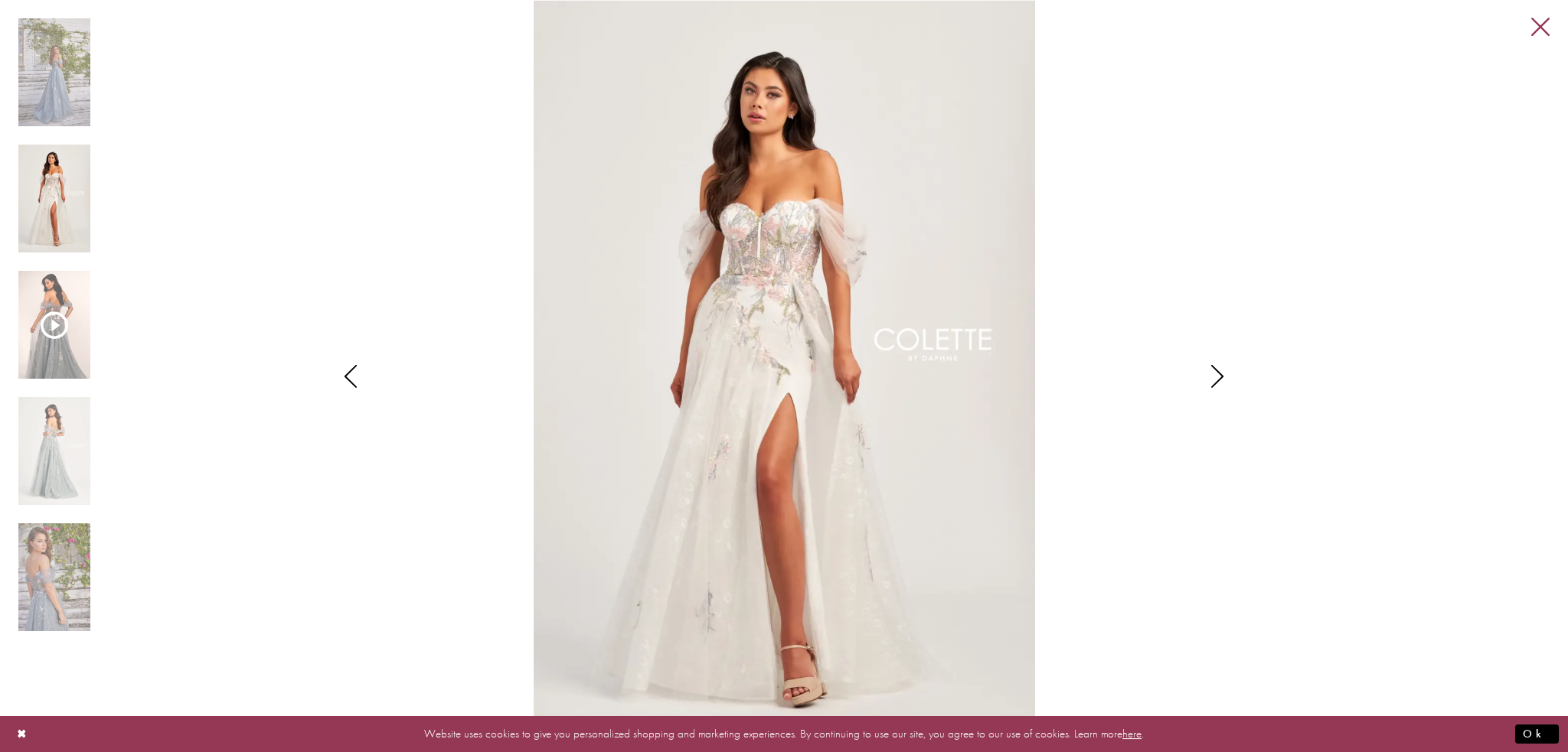
drag, startPoint x: 1546, startPoint y: 31, endPoint x: 1476, endPoint y: 58, distance: 75.0
click at [1545, 31] on link "Close" at bounding box center [1540, 27] width 18 height 18
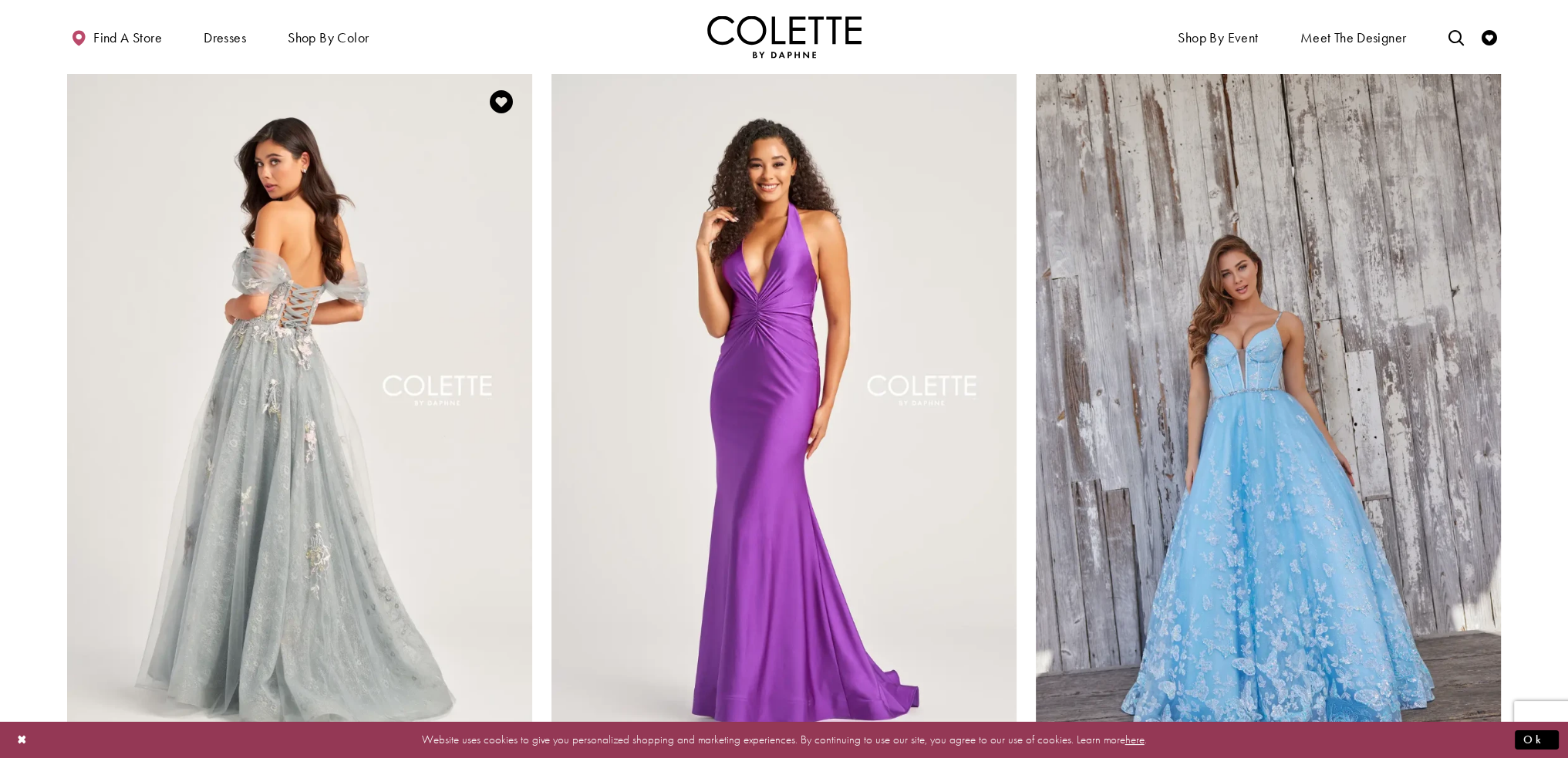
scroll to position [84, 0]
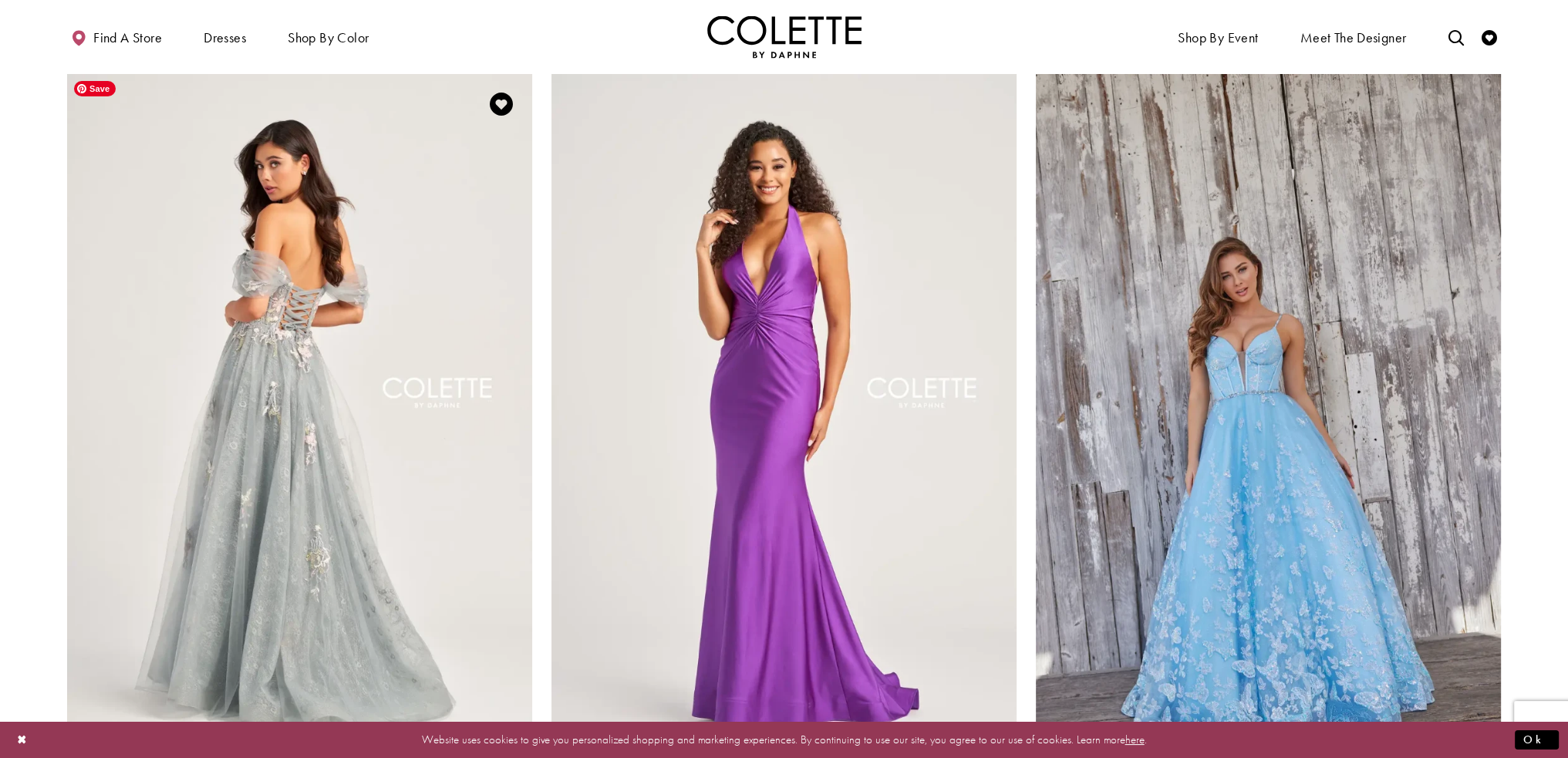
click at [222, 290] on img "Visit Colette by Daphne Style No. CL5169 Page" at bounding box center [299, 411] width 465 height 677
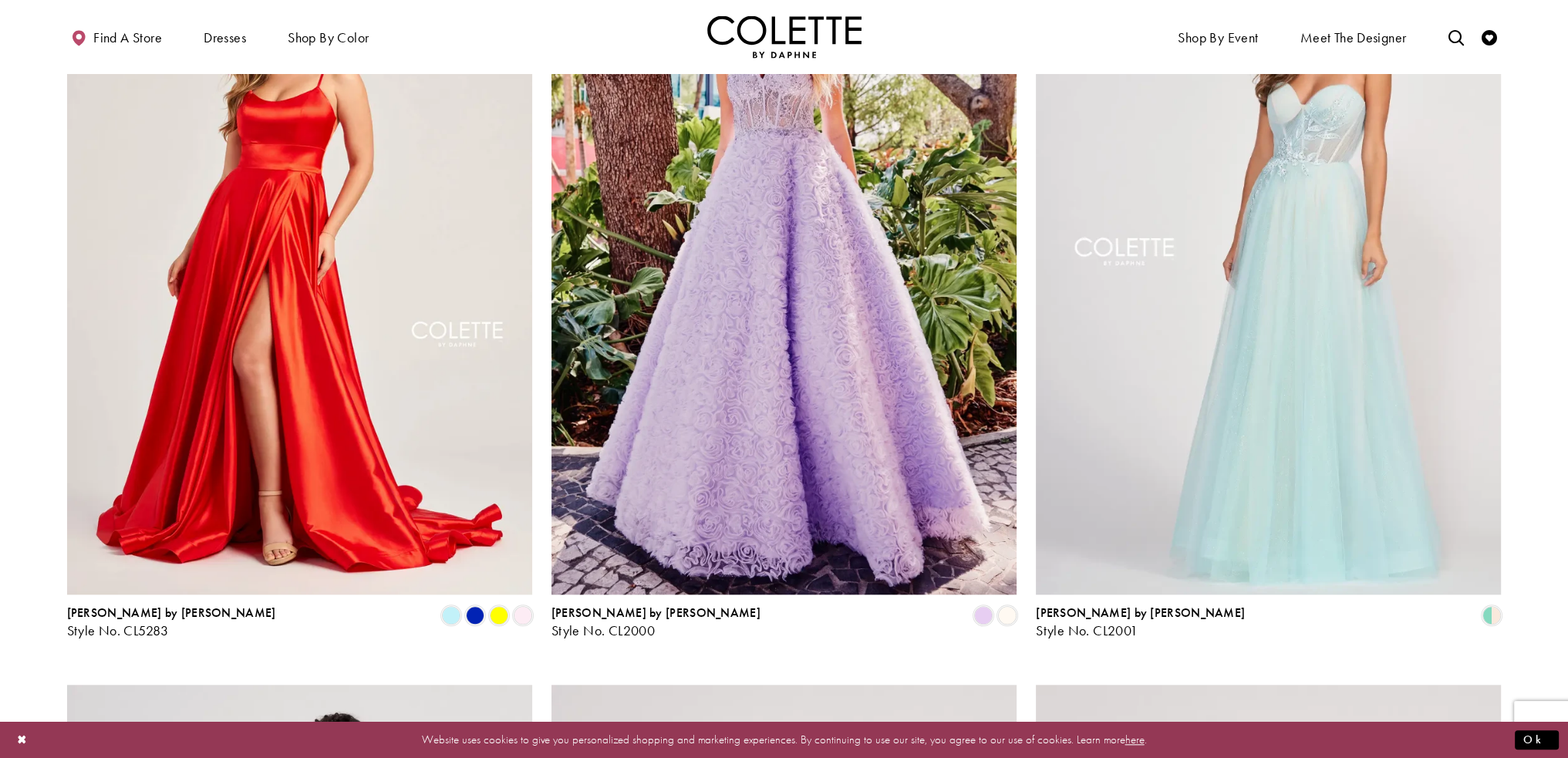
scroll to position [1780, 0]
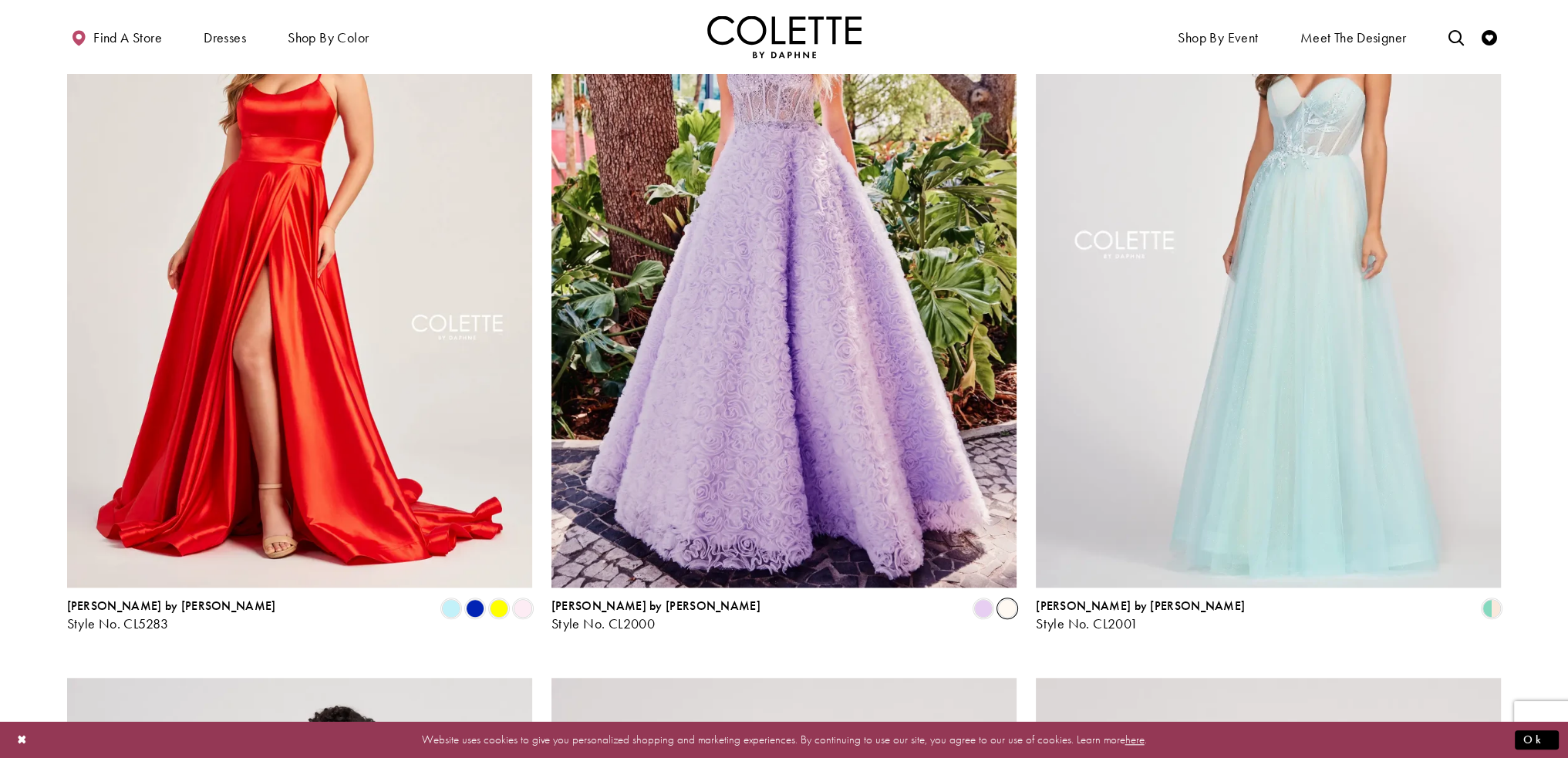
click at [1010, 607] on span "Product List" at bounding box center [1006, 608] width 18 height 18
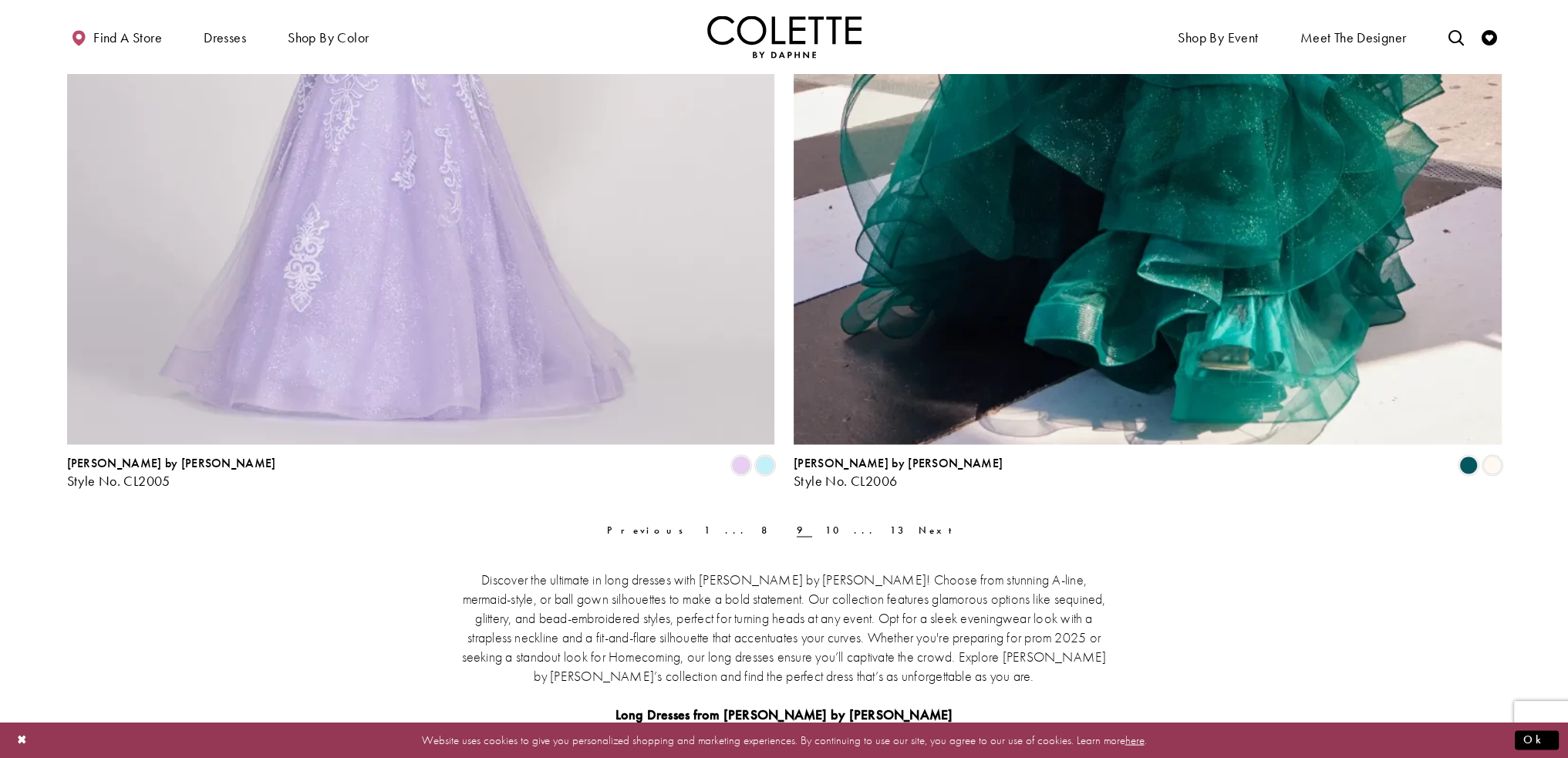
scroll to position [3864, 0]
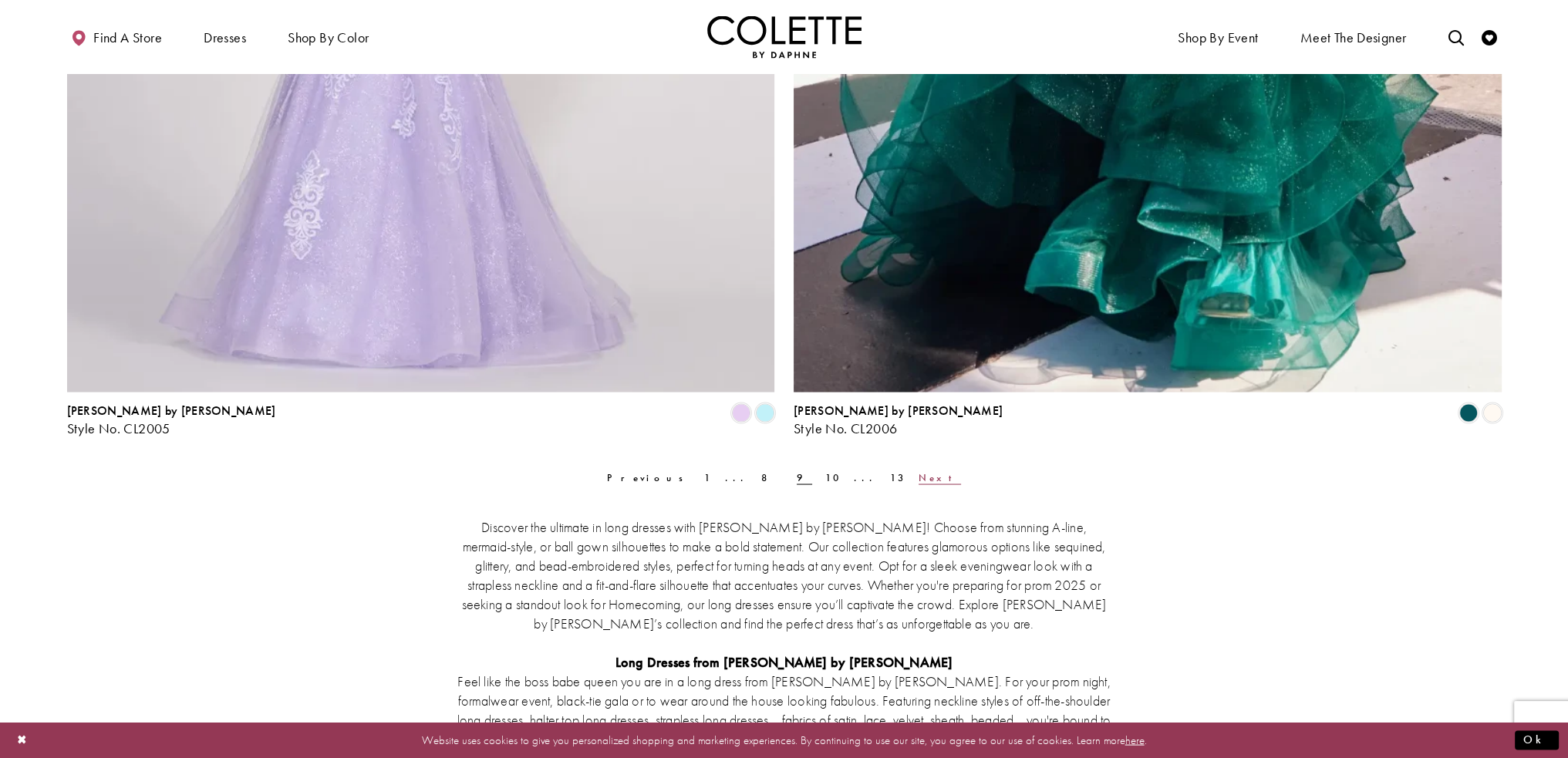
click at [919, 475] on span "Next" at bounding box center [940, 476] width 43 height 13
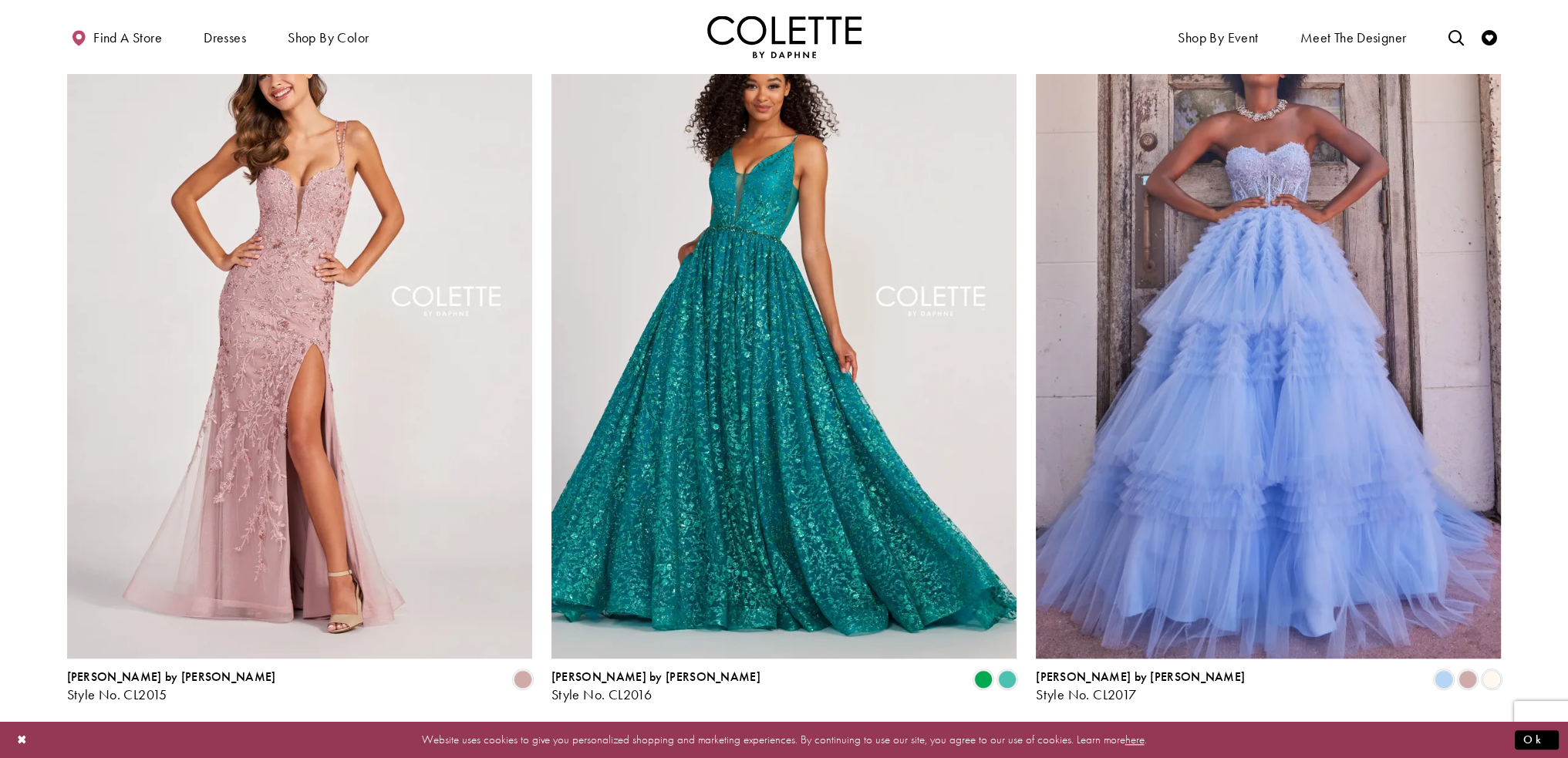
scroll to position [1704, 0]
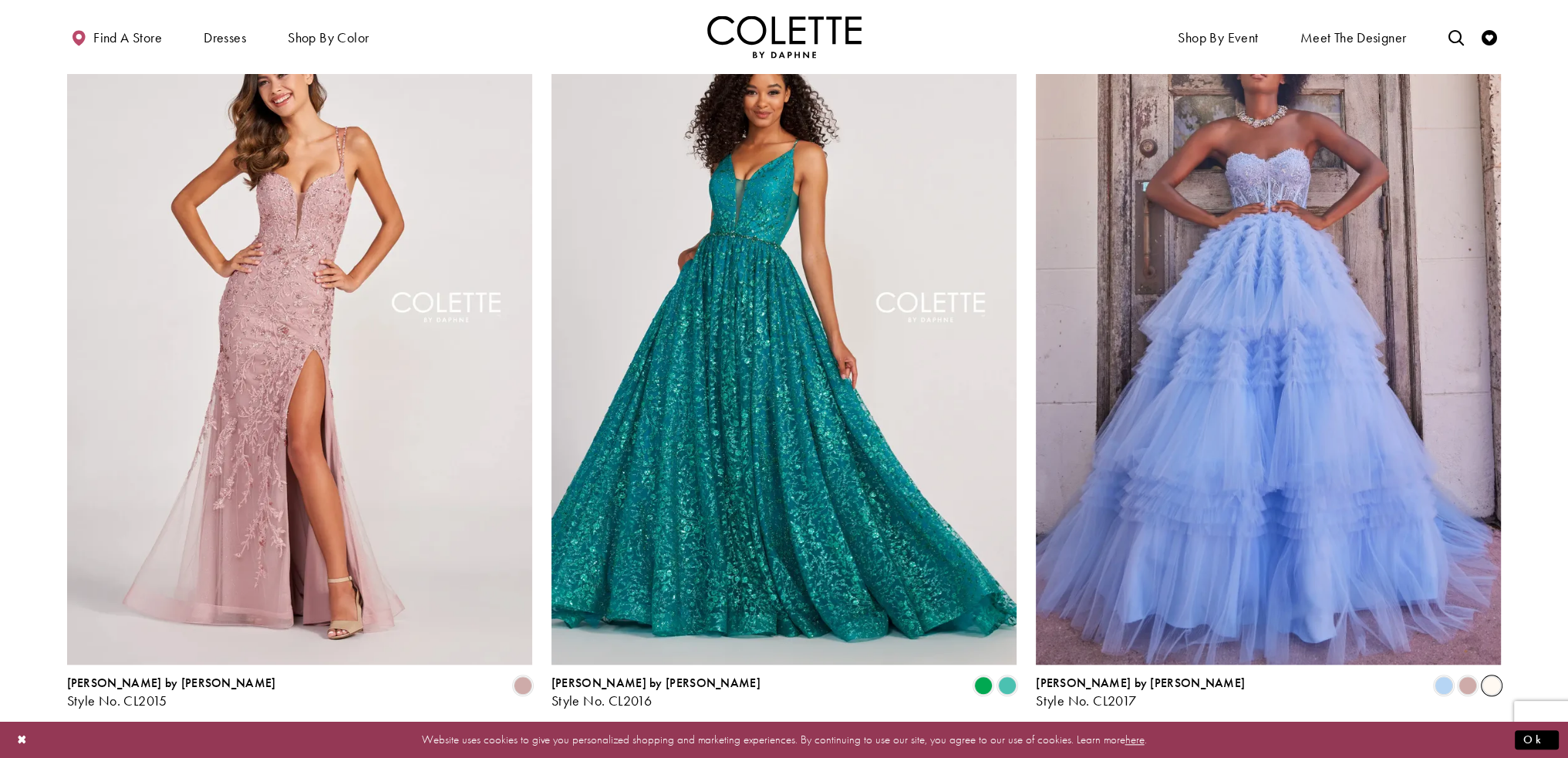
click at [1491, 680] on span "Product List" at bounding box center [1491, 685] width 18 height 18
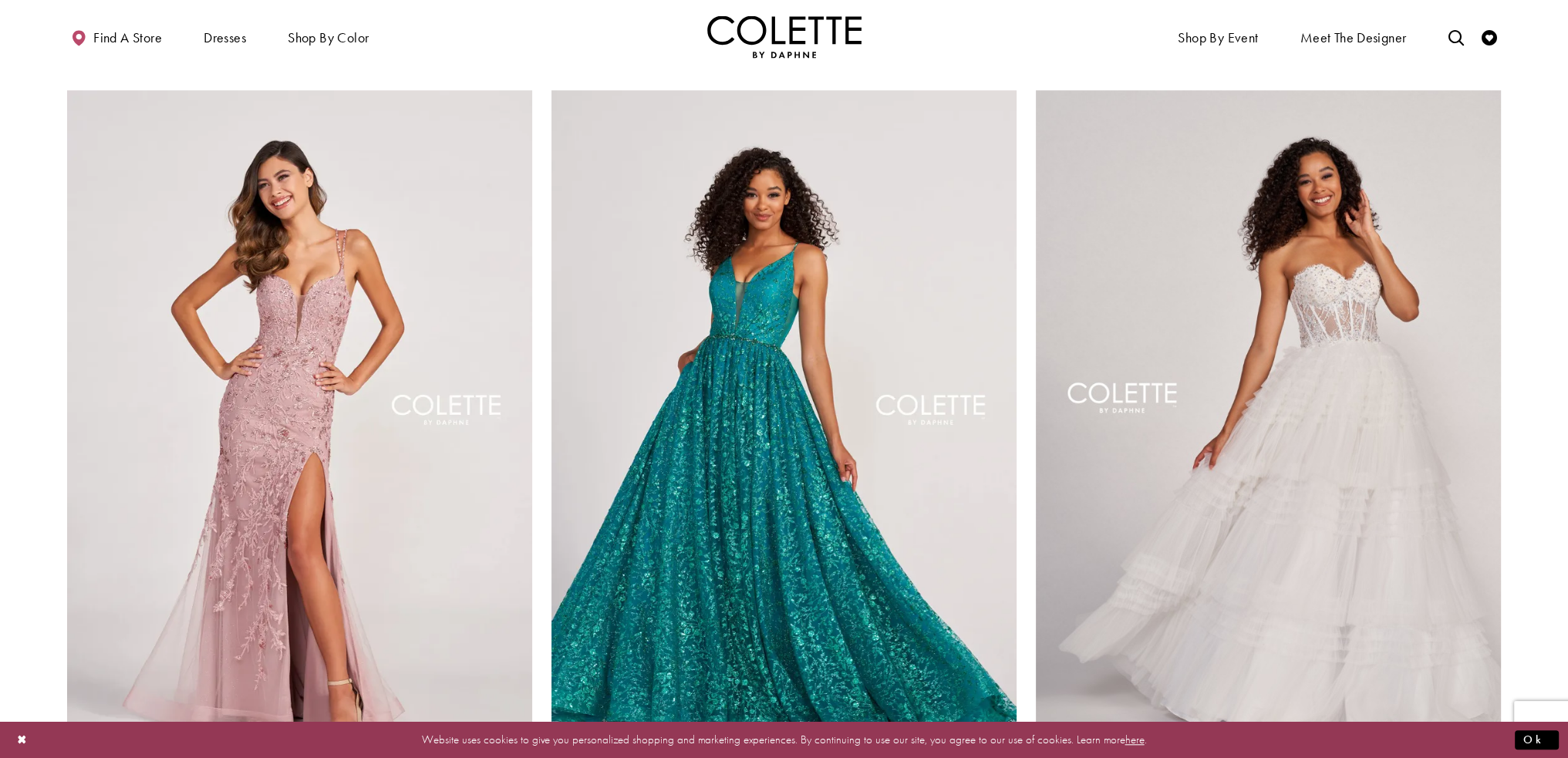
scroll to position [1549, 0]
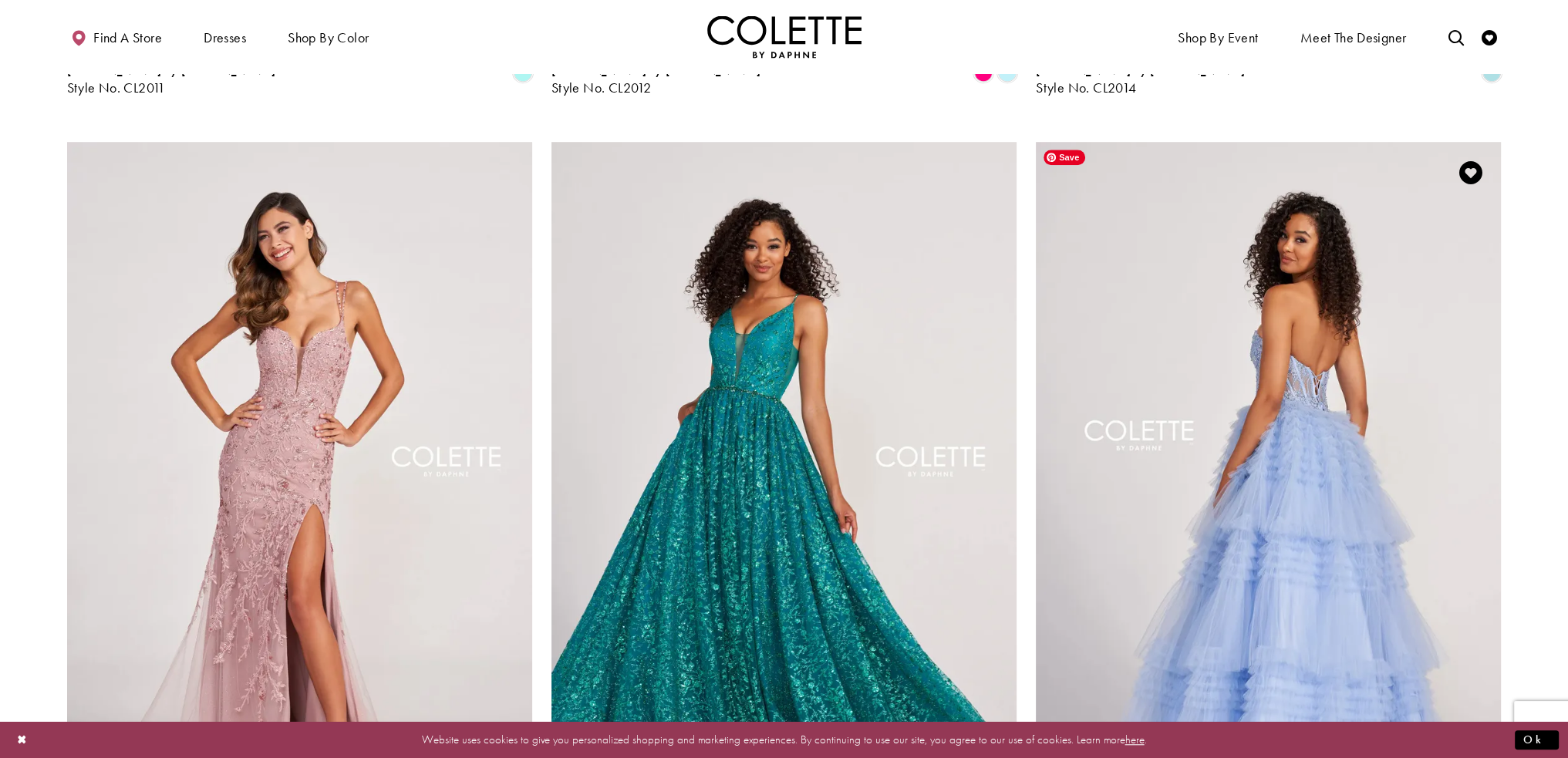
click at [1343, 363] on img "Visit Colette by Daphne Style No. CL2017 Page" at bounding box center [1268, 480] width 465 height 677
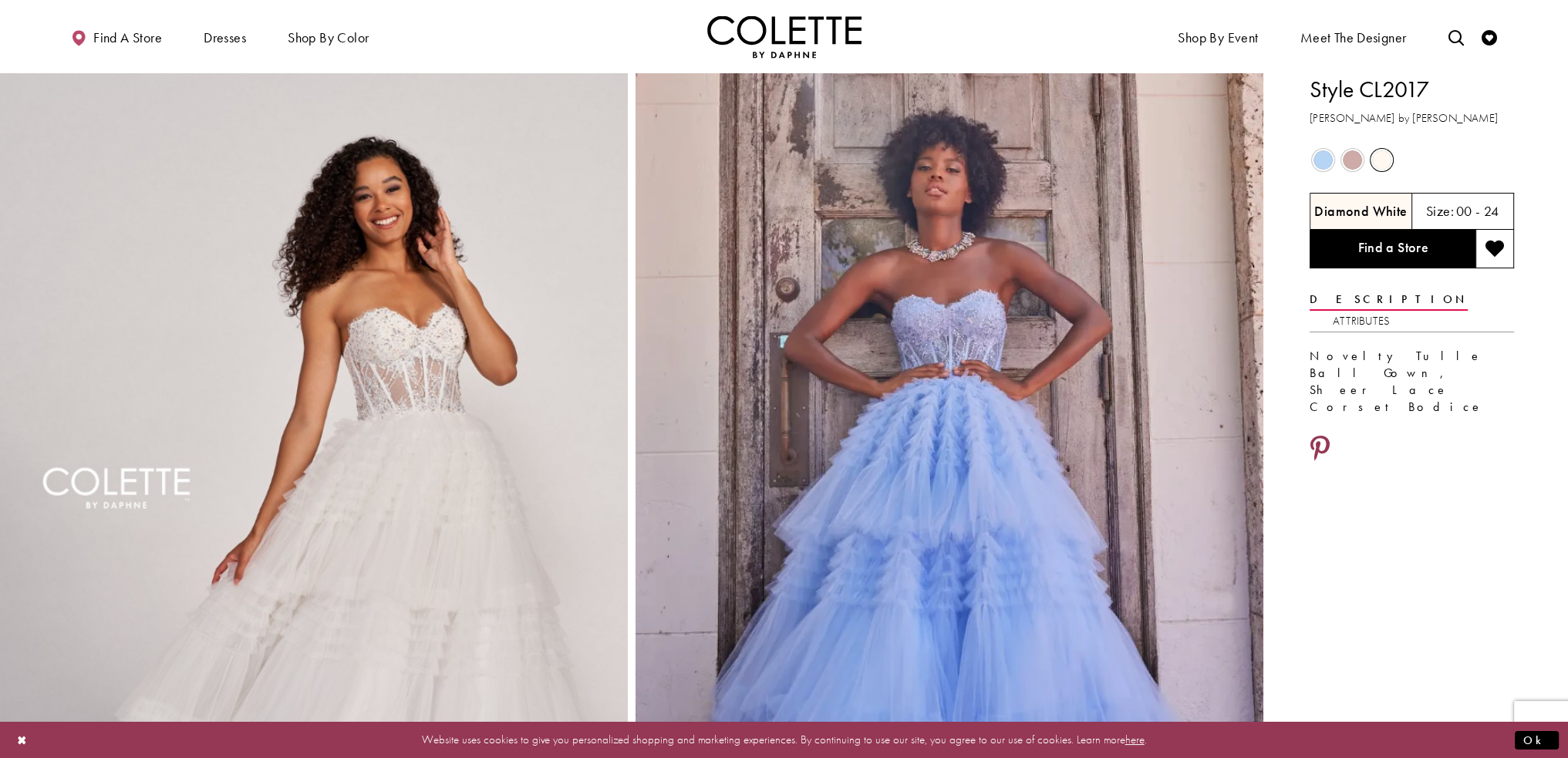
click at [1322, 436] on icon "Share using Pinterest - Opens in new tab" at bounding box center [1320, 450] width 19 height 27
click at [1316, 436] on icon "Share using Pinterest - Opens in new tab" at bounding box center [1320, 450] width 19 height 27
click at [1325, 436] on icon "Share using Pinterest - Opens in new tab" at bounding box center [1320, 450] width 19 height 27
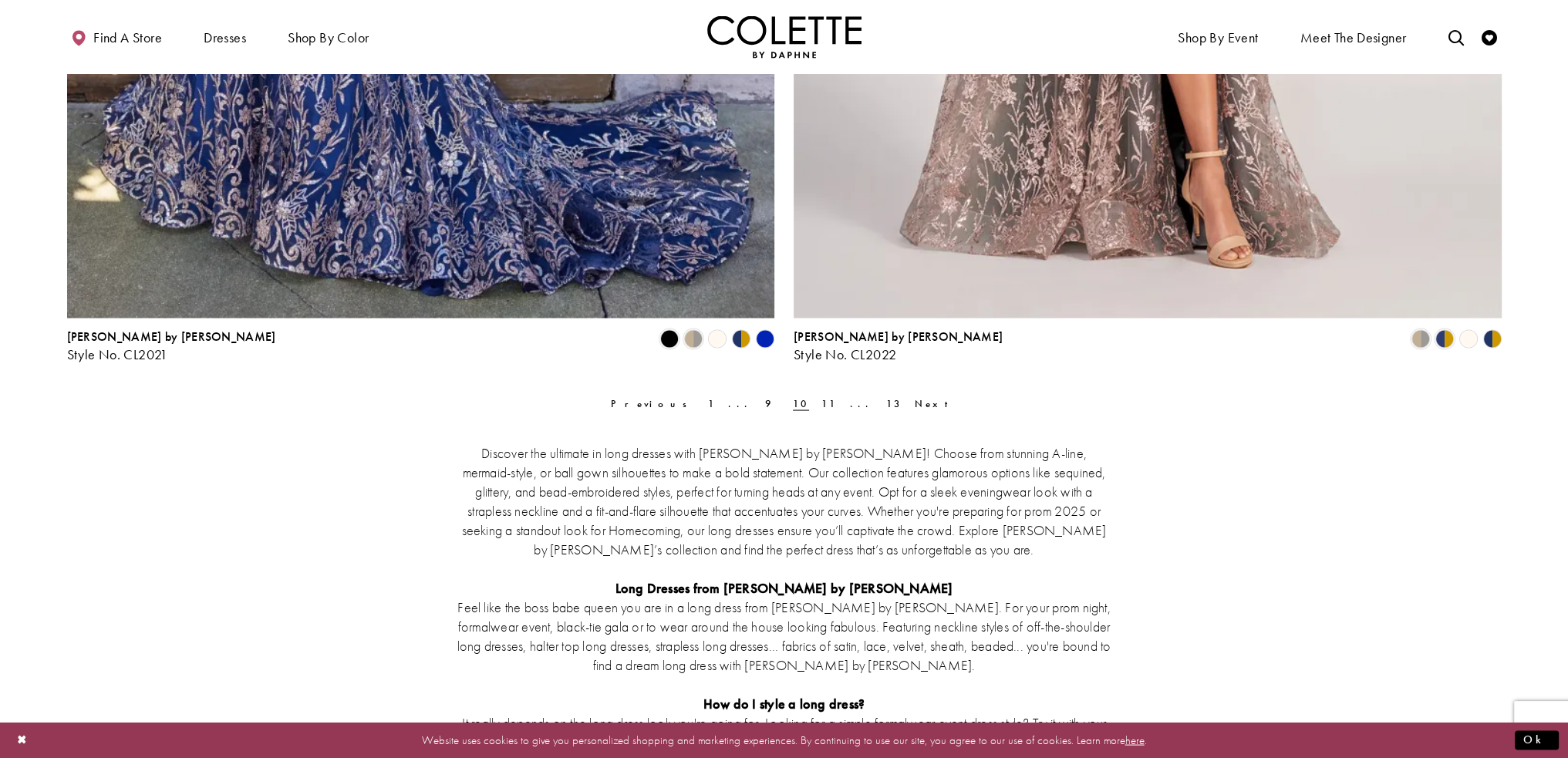
scroll to position [3941, 0]
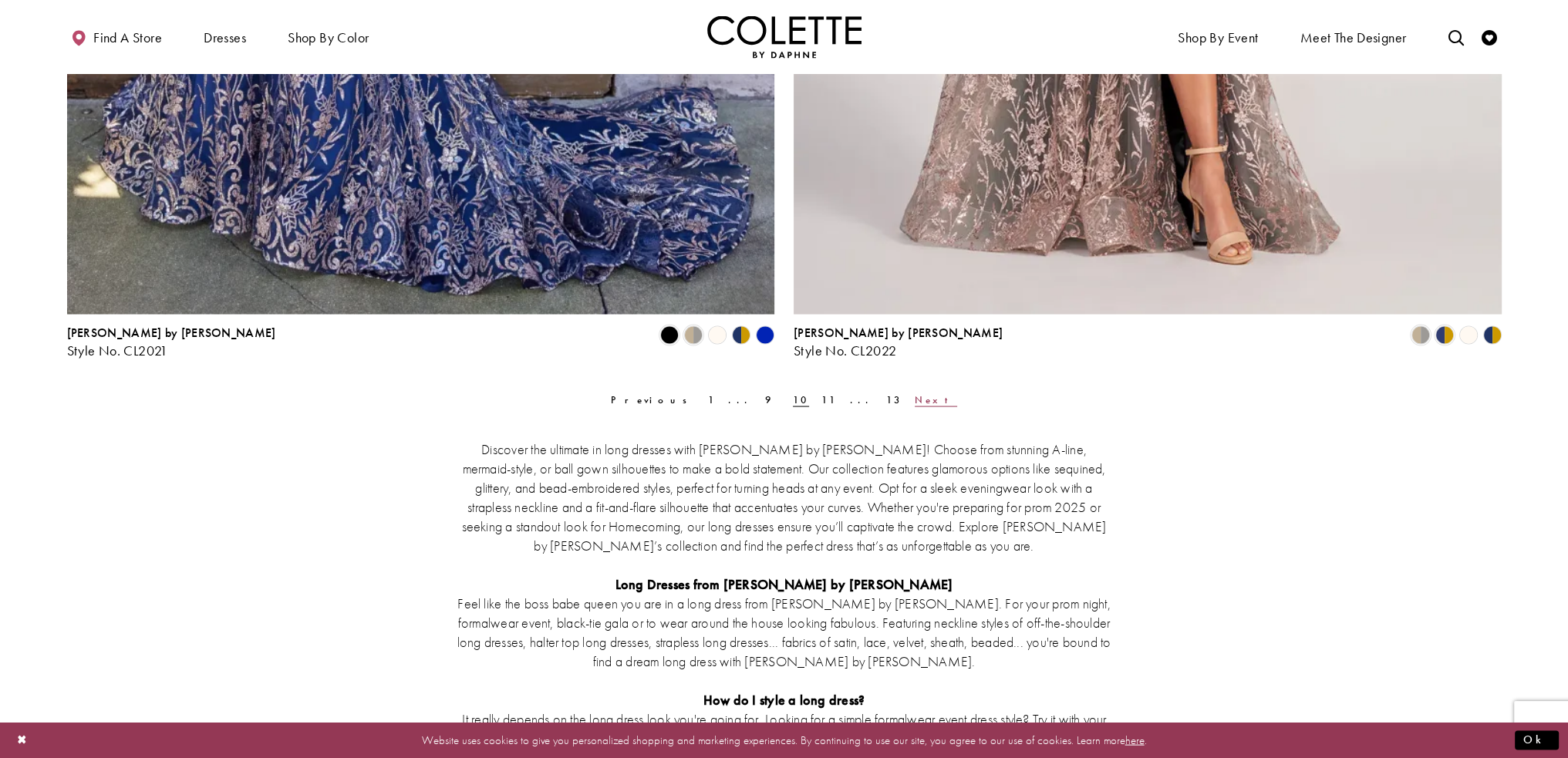
click at [915, 400] on span "Next" at bounding box center [937, 399] width 43 height 13
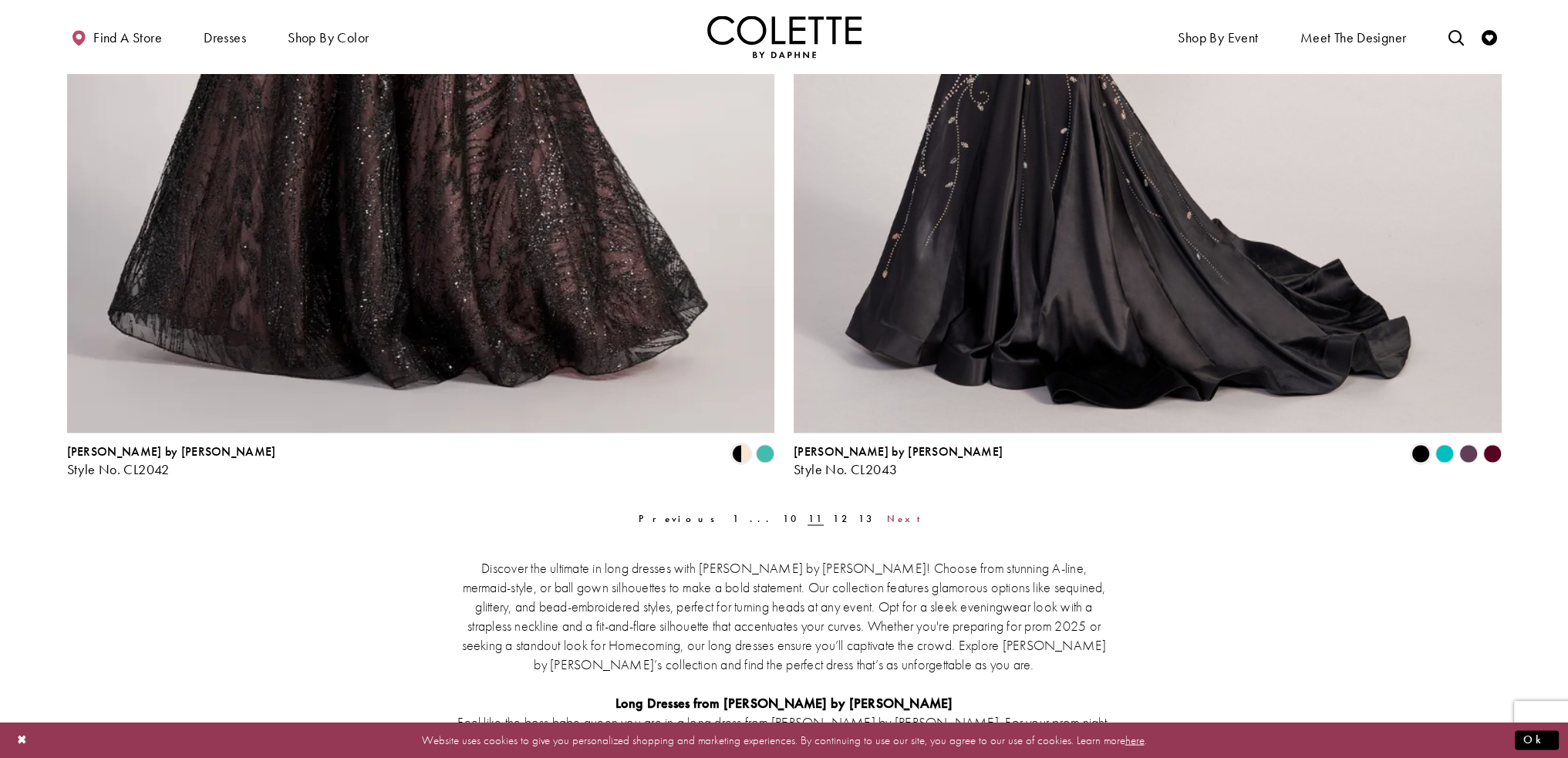
scroll to position [3864, 0]
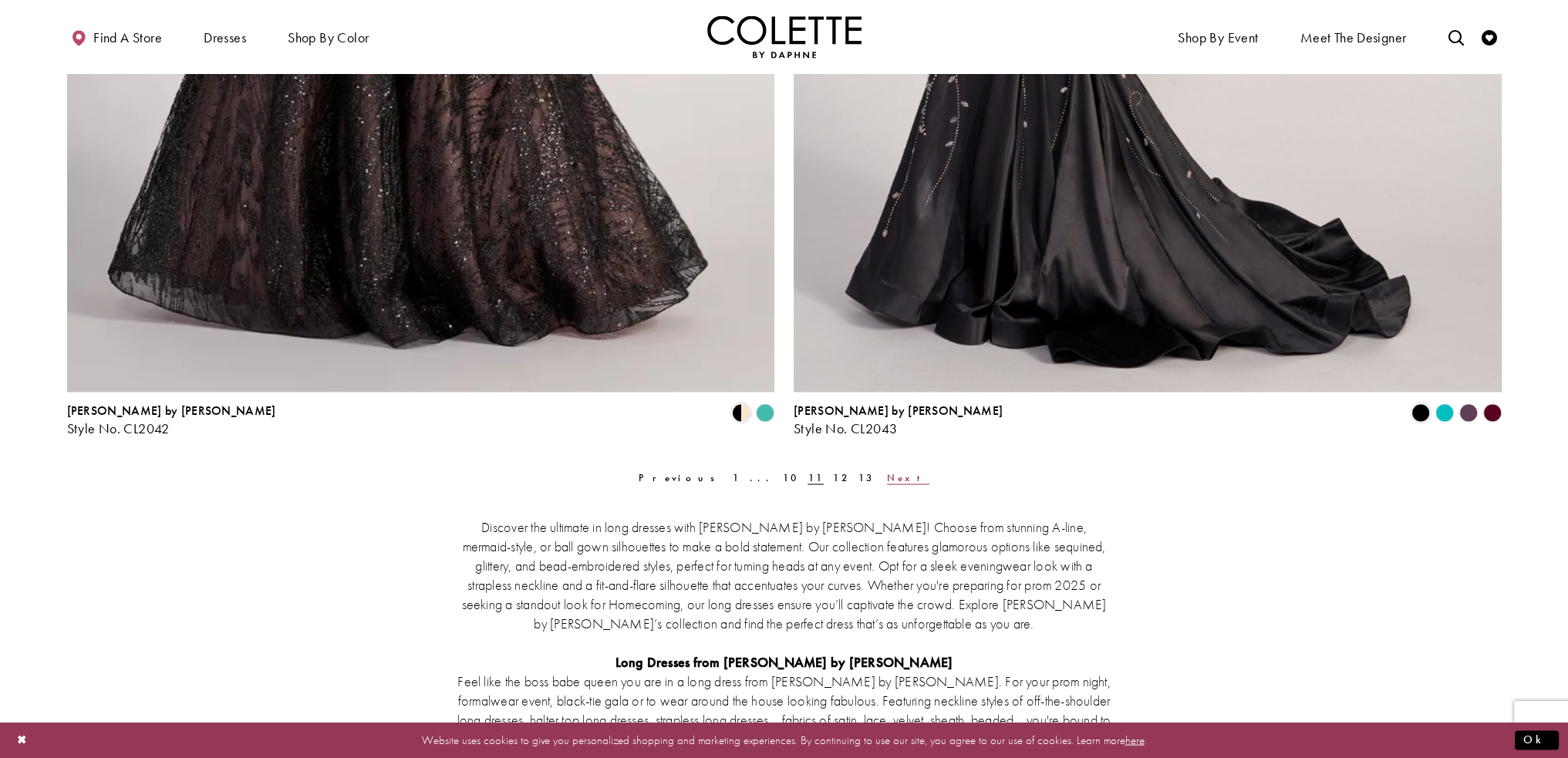
click at [882, 473] on link "Next" at bounding box center [907, 477] width 51 height 22
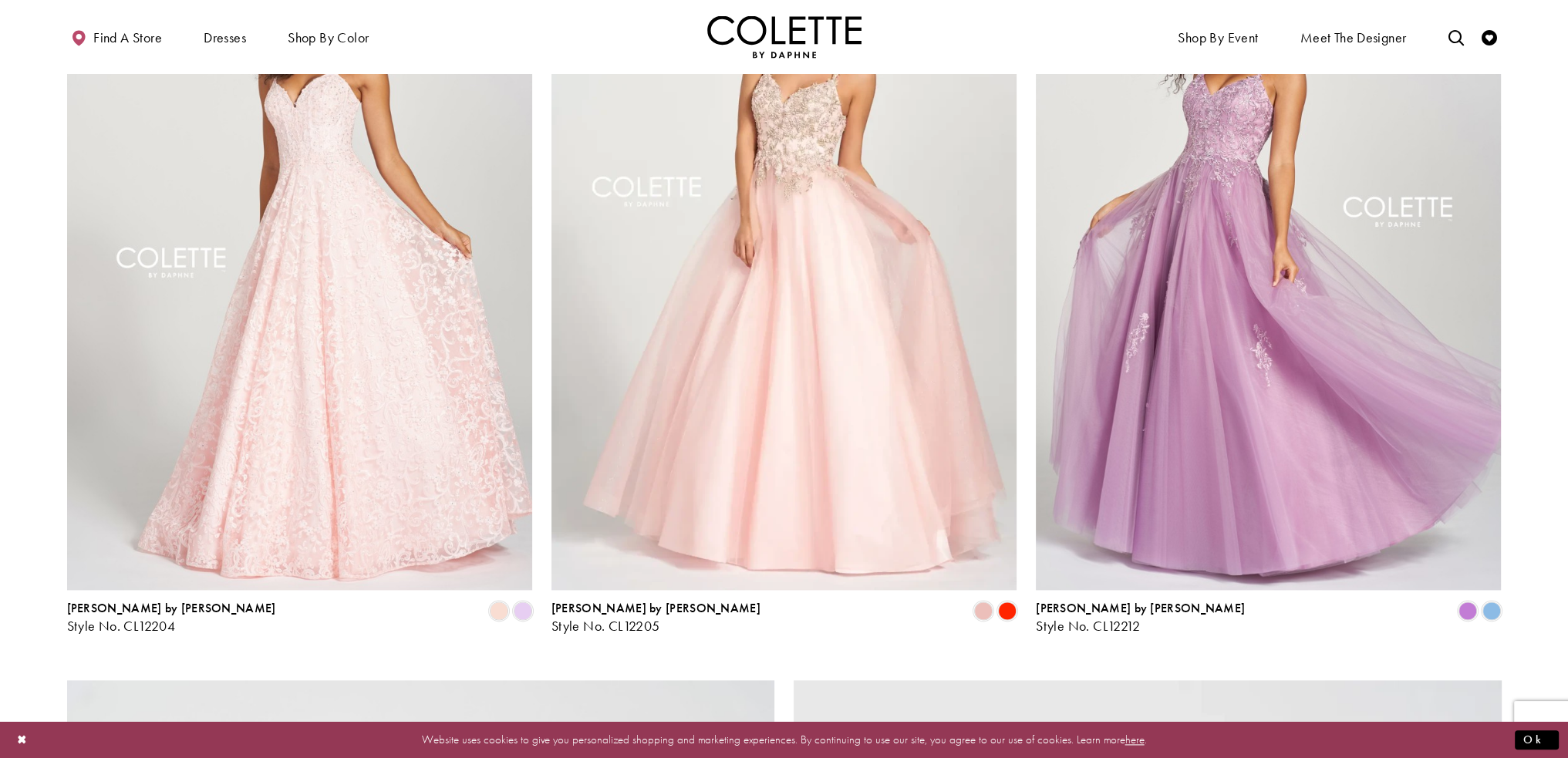
scroll to position [2552, 0]
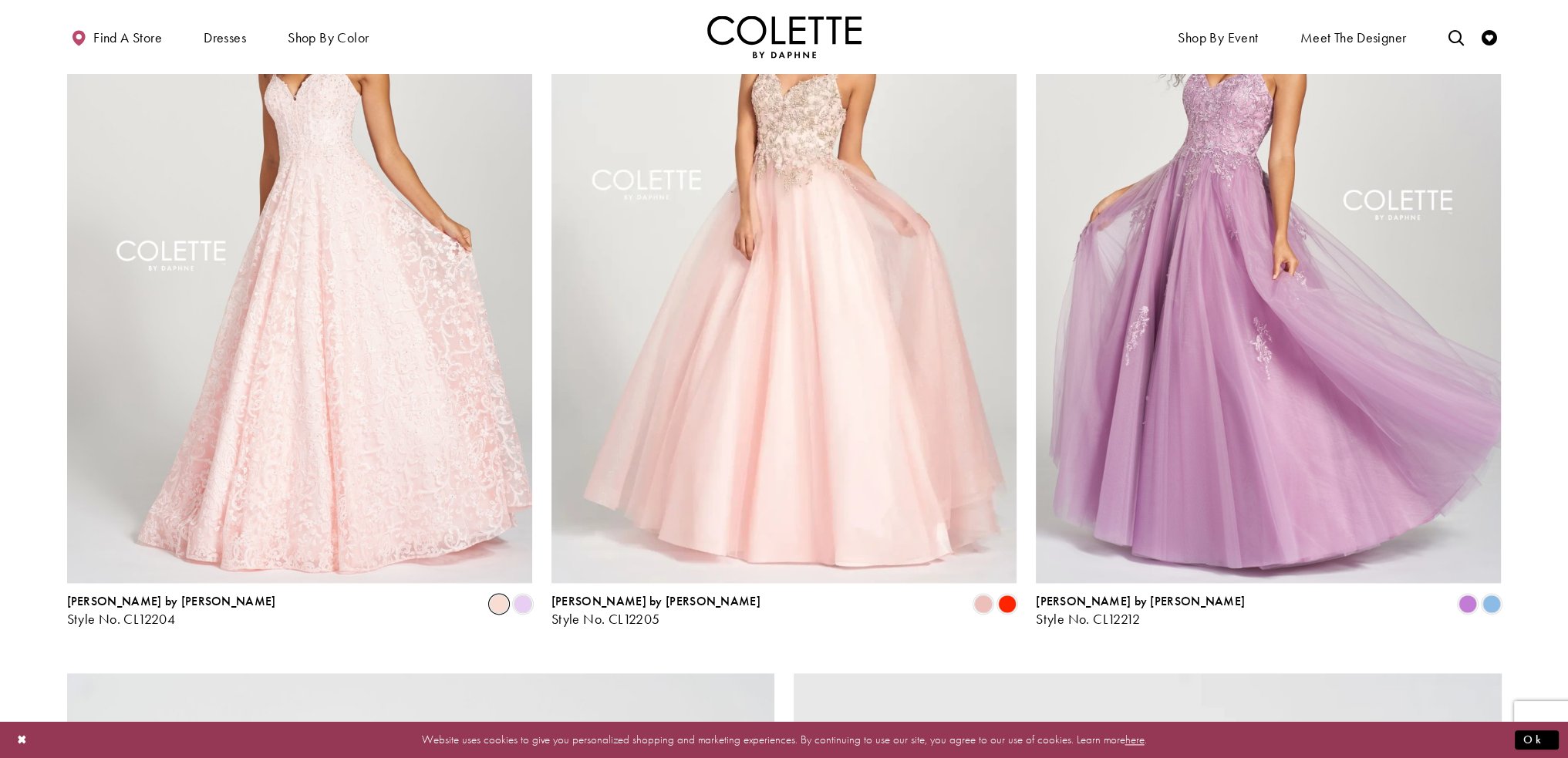
click at [499, 608] on span "Product List" at bounding box center [498, 603] width 18 height 18
click at [517, 607] on span "Product List" at bounding box center [523, 603] width 18 height 18
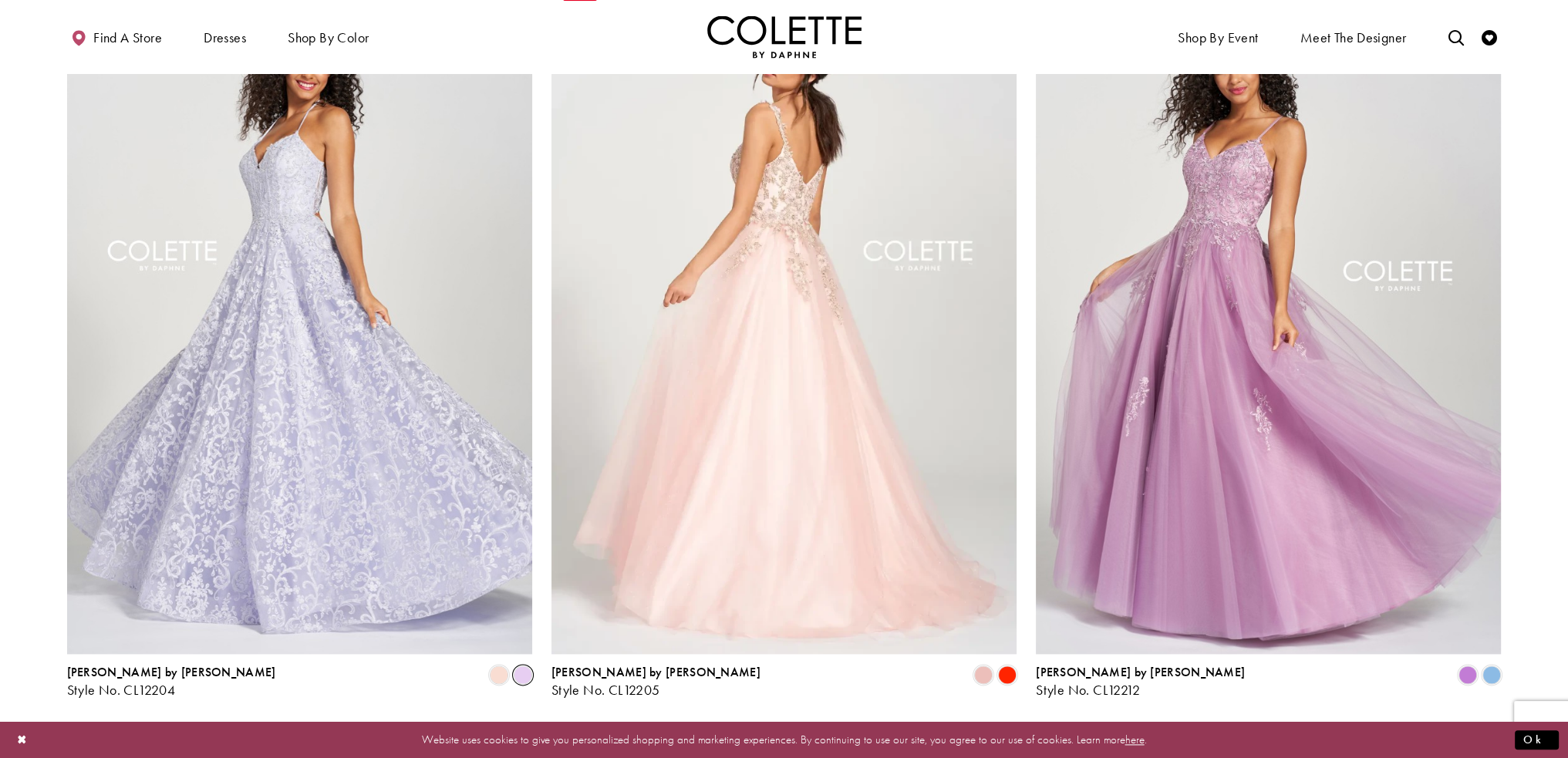
scroll to position [2475, 0]
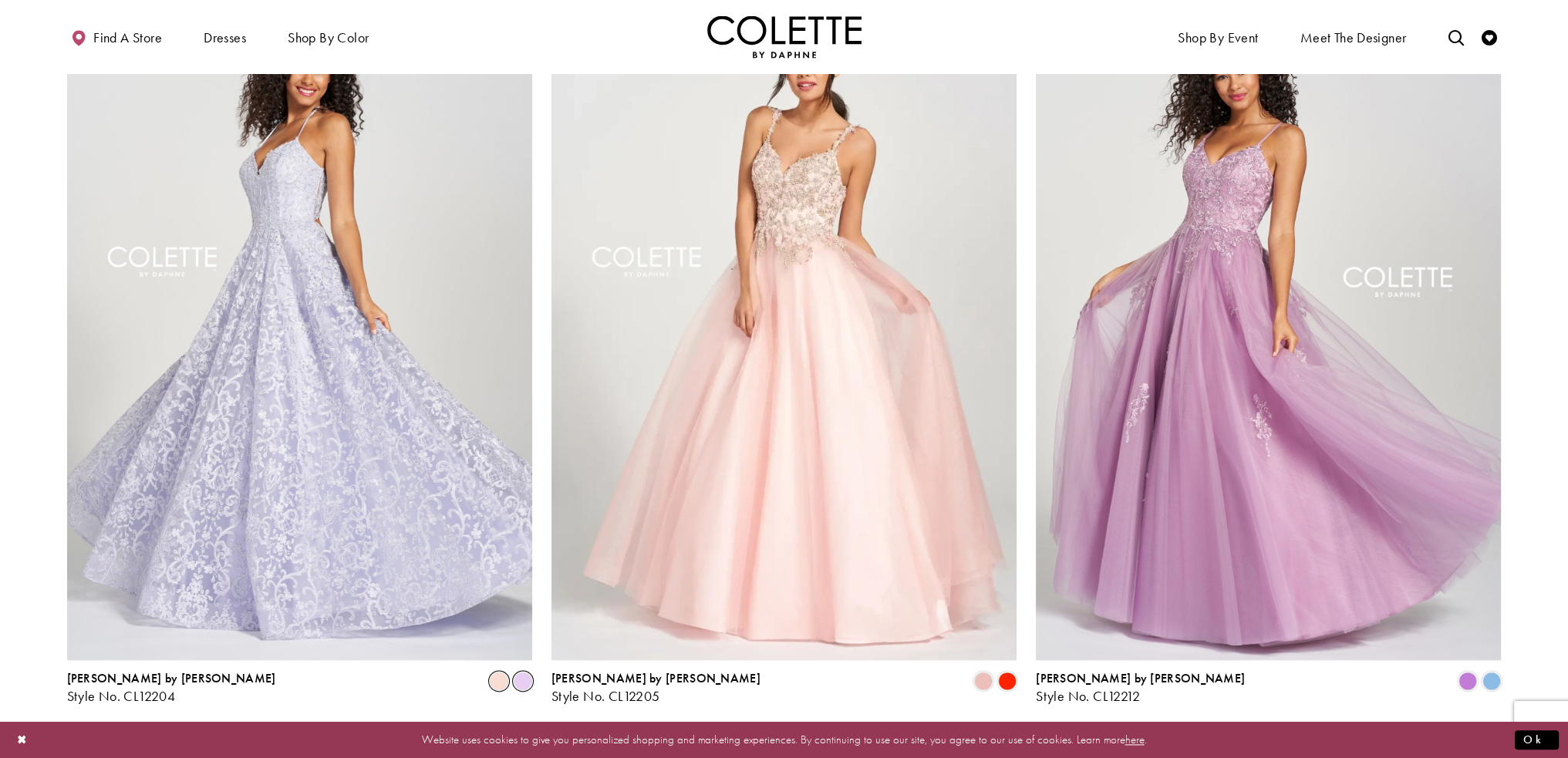
click at [503, 681] on span "Product List" at bounding box center [498, 680] width 18 height 18
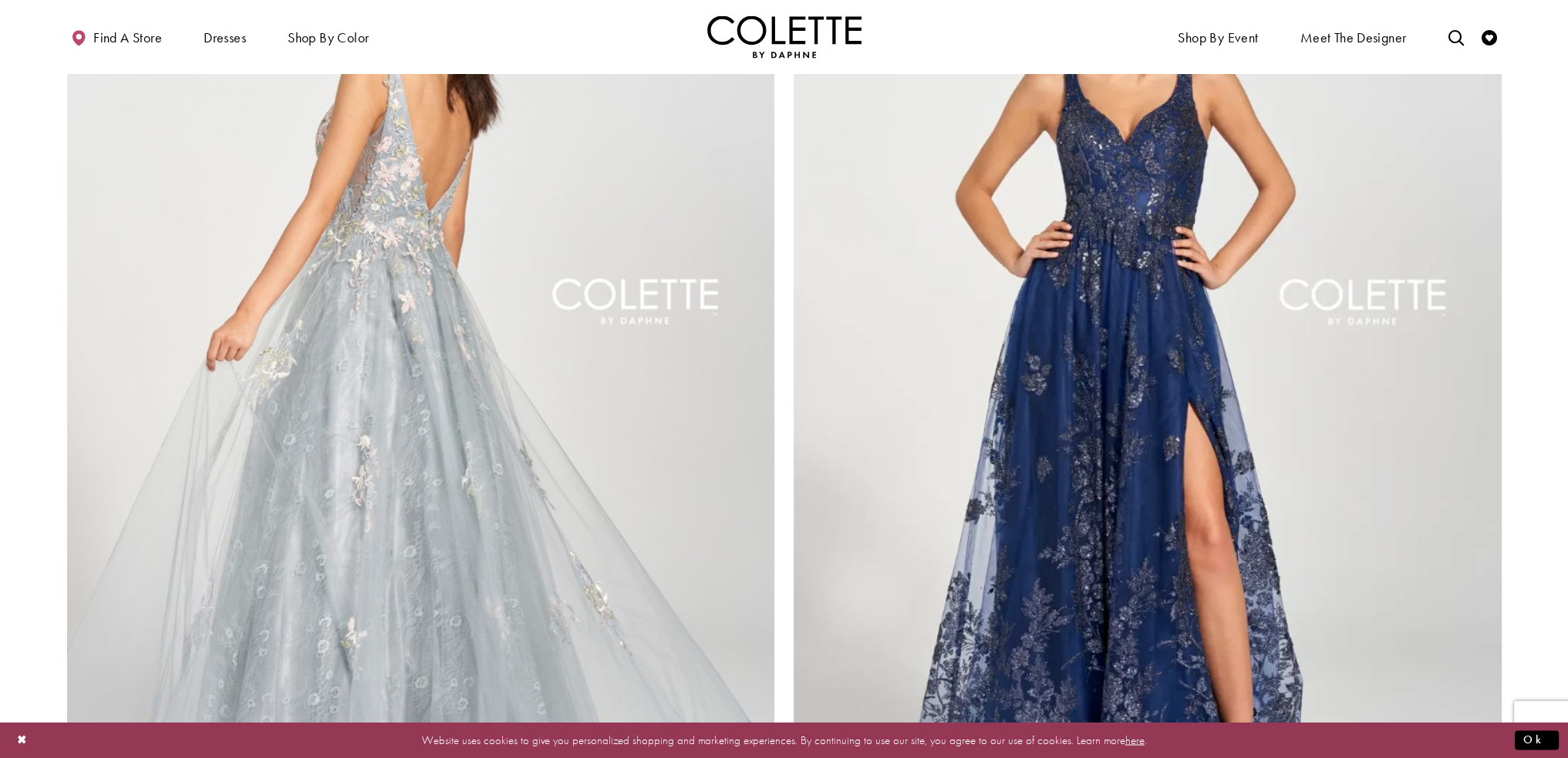
scroll to position [3169, 0]
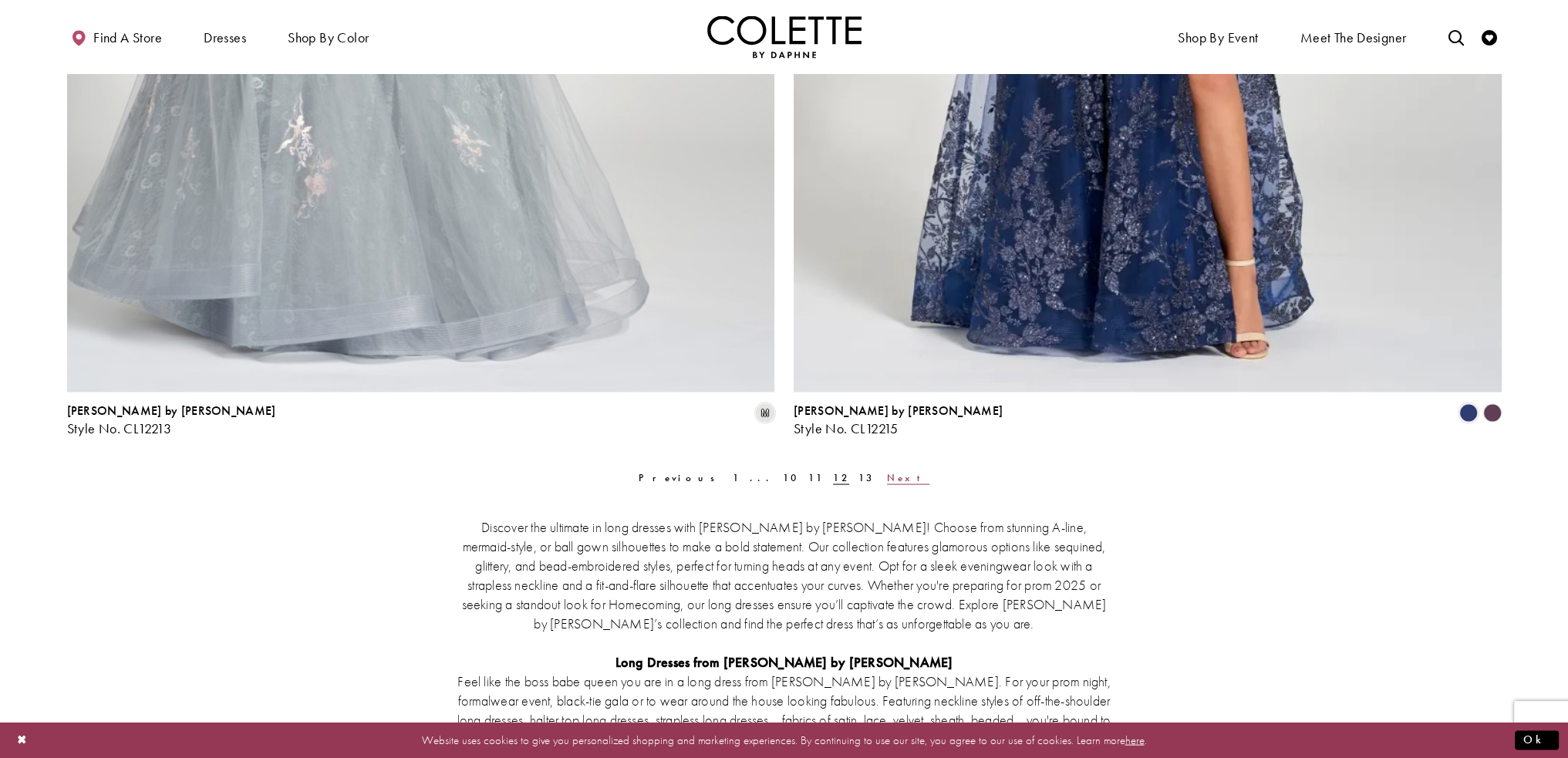
click at [887, 478] on span "Next" at bounding box center [908, 476] width 43 height 13
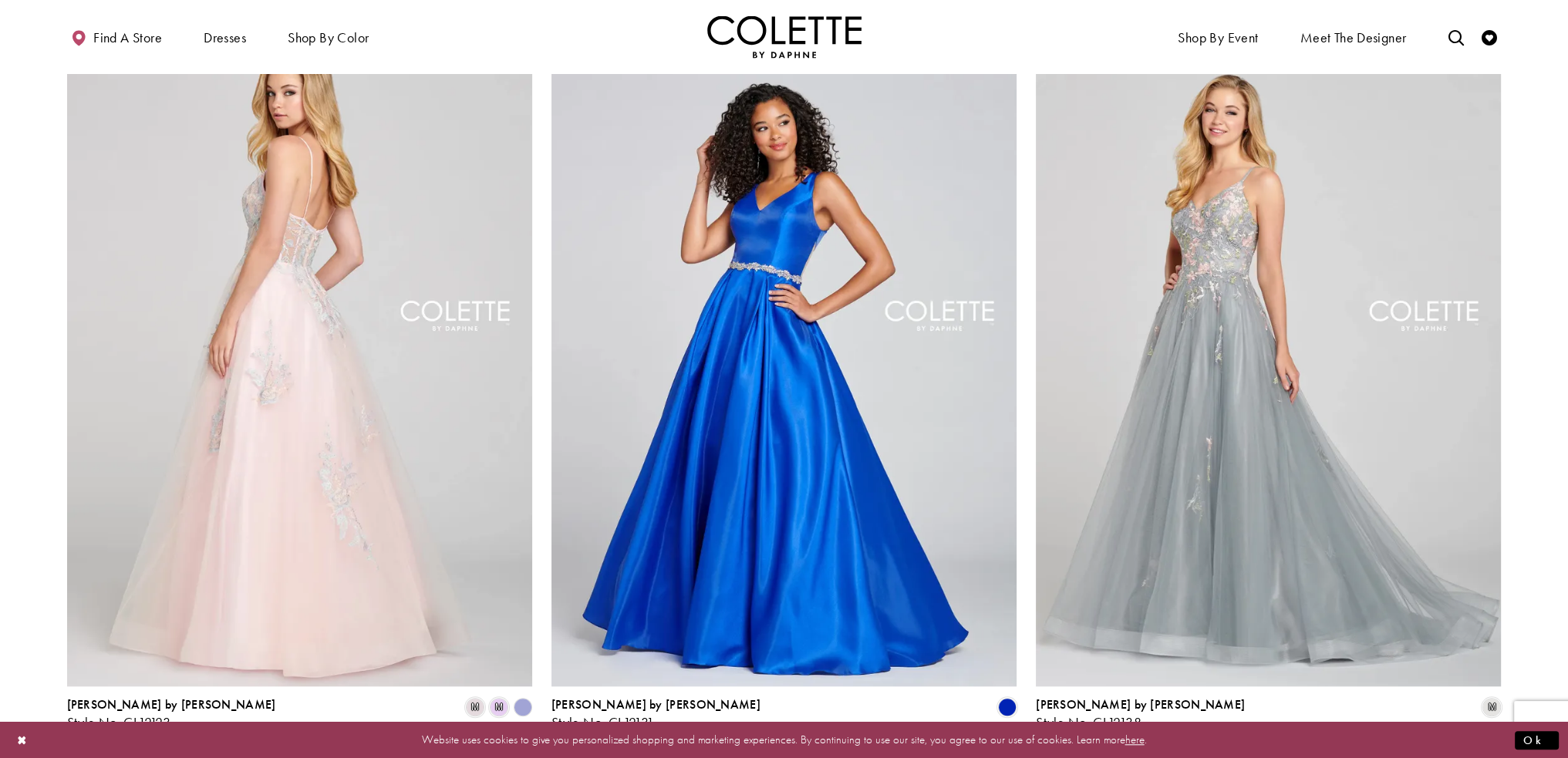
scroll to position [1704, 0]
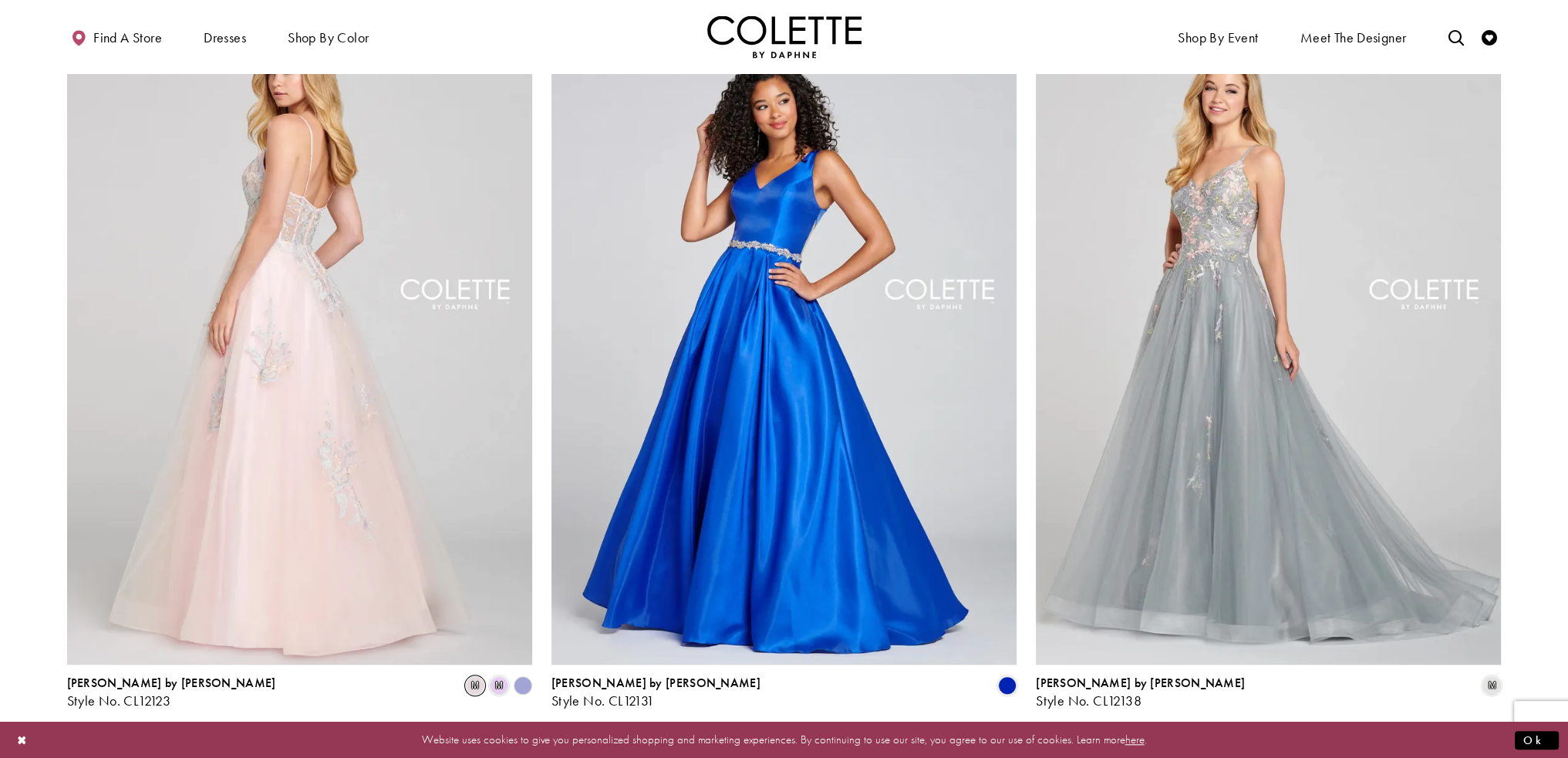
click at [481, 686] on span "m" at bounding box center [475, 685] width 18 height 18
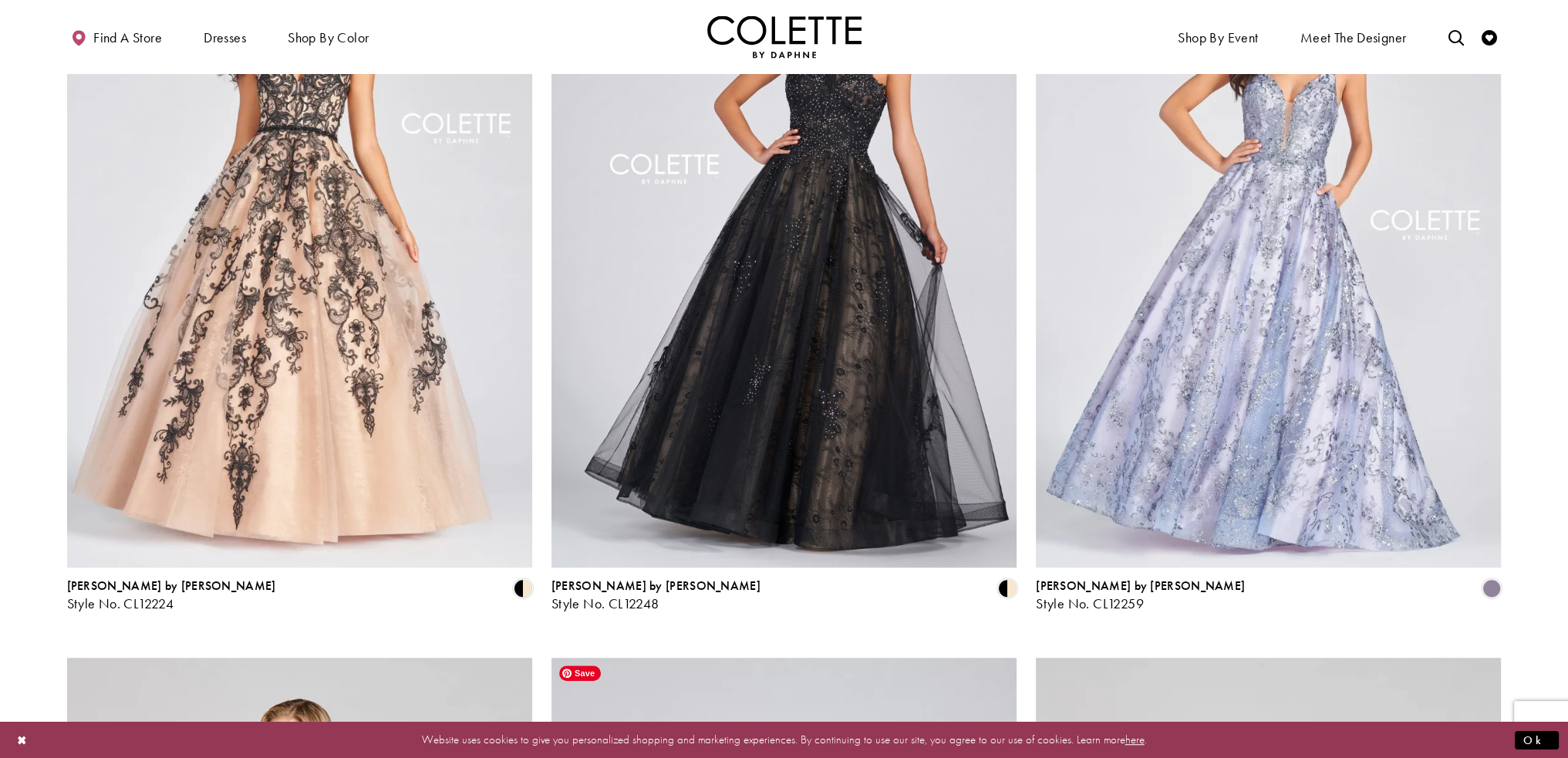
scroll to position [0, 0]
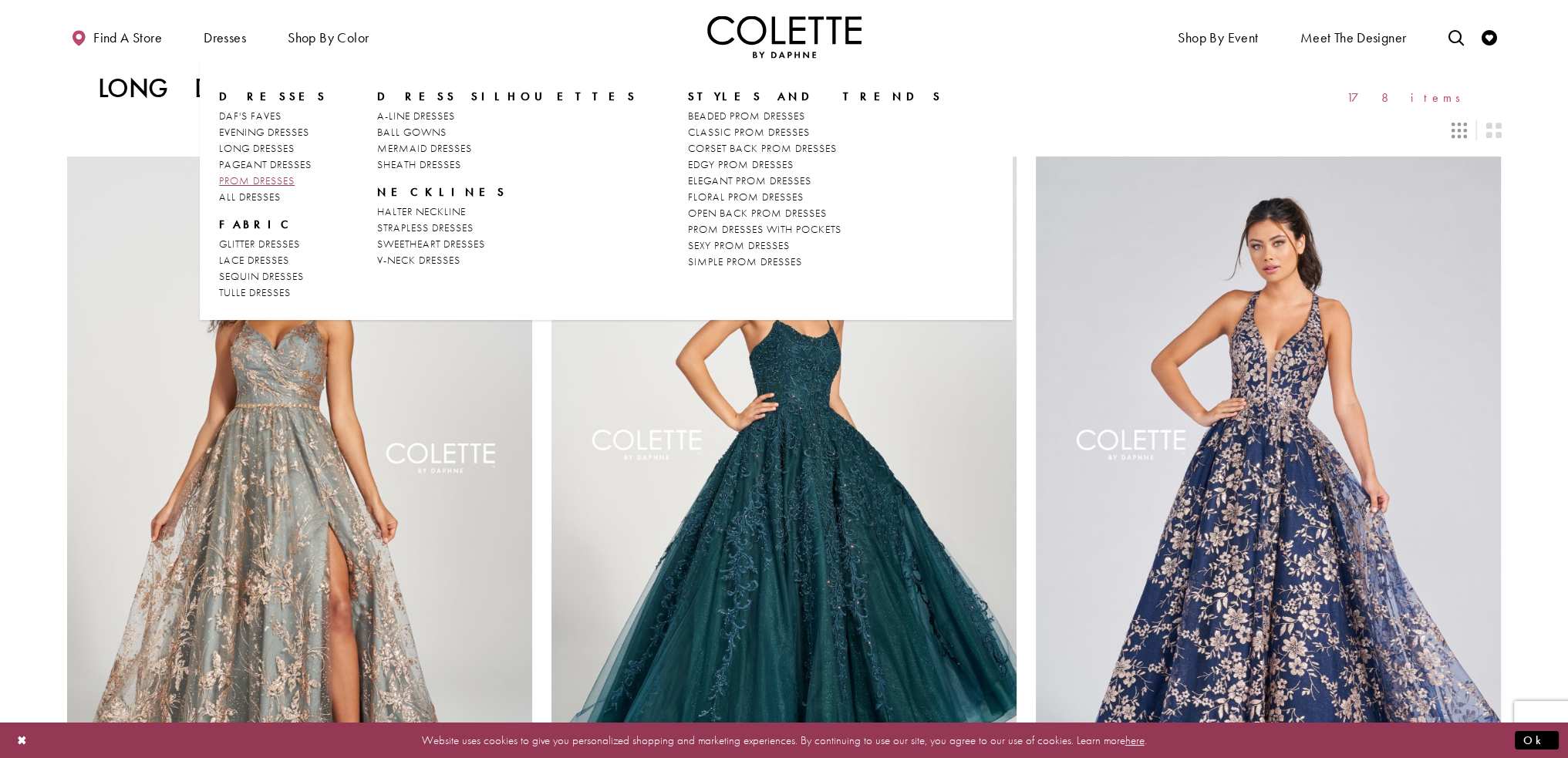
click at [265, 176] on span "PROM DRESSES" at bounding box center [256, 181] width 76 height 14
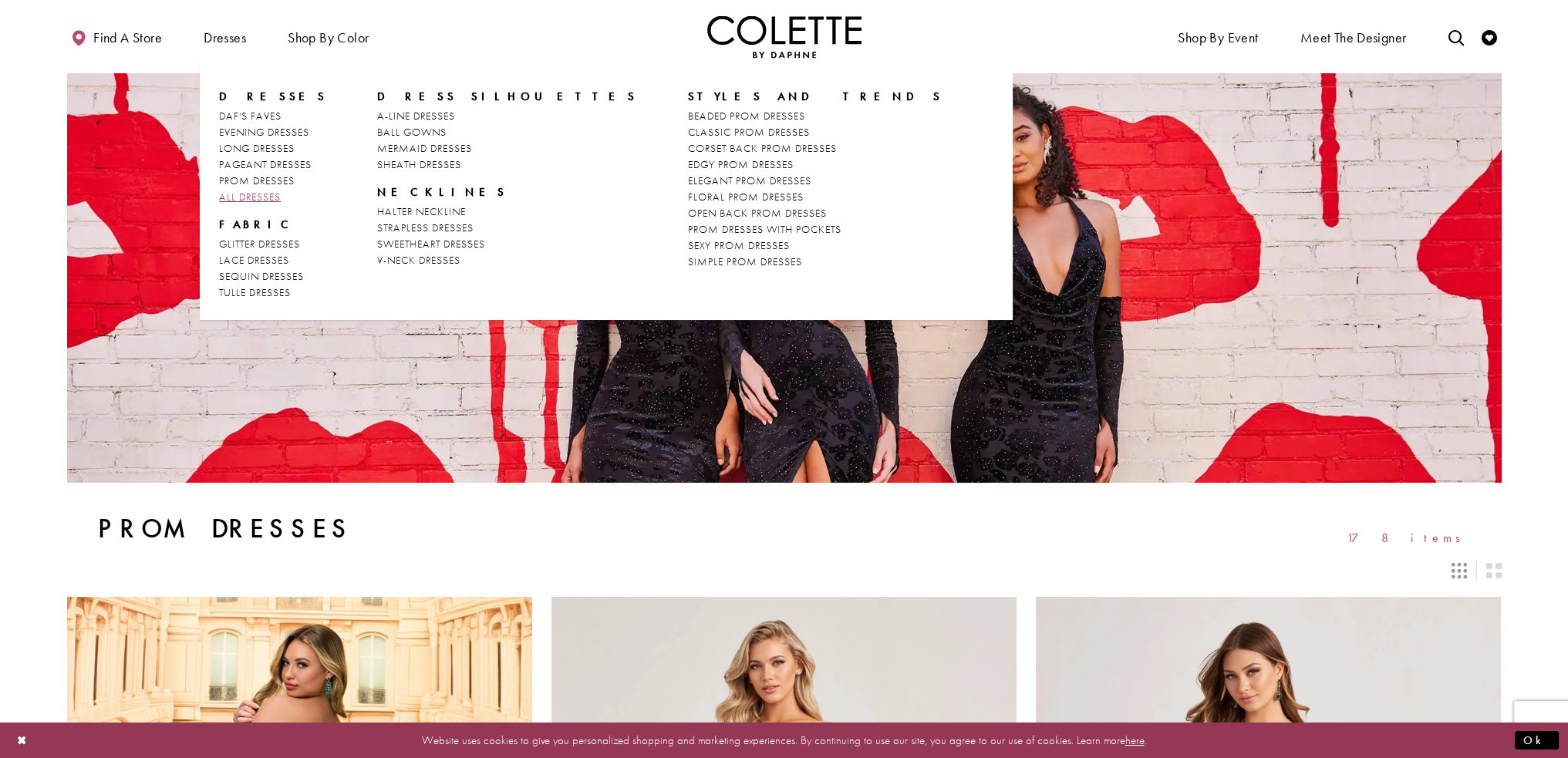
click at [265, 193] on span "ALL DRESSES" at bounding box center [250, 196] width 62 height 14
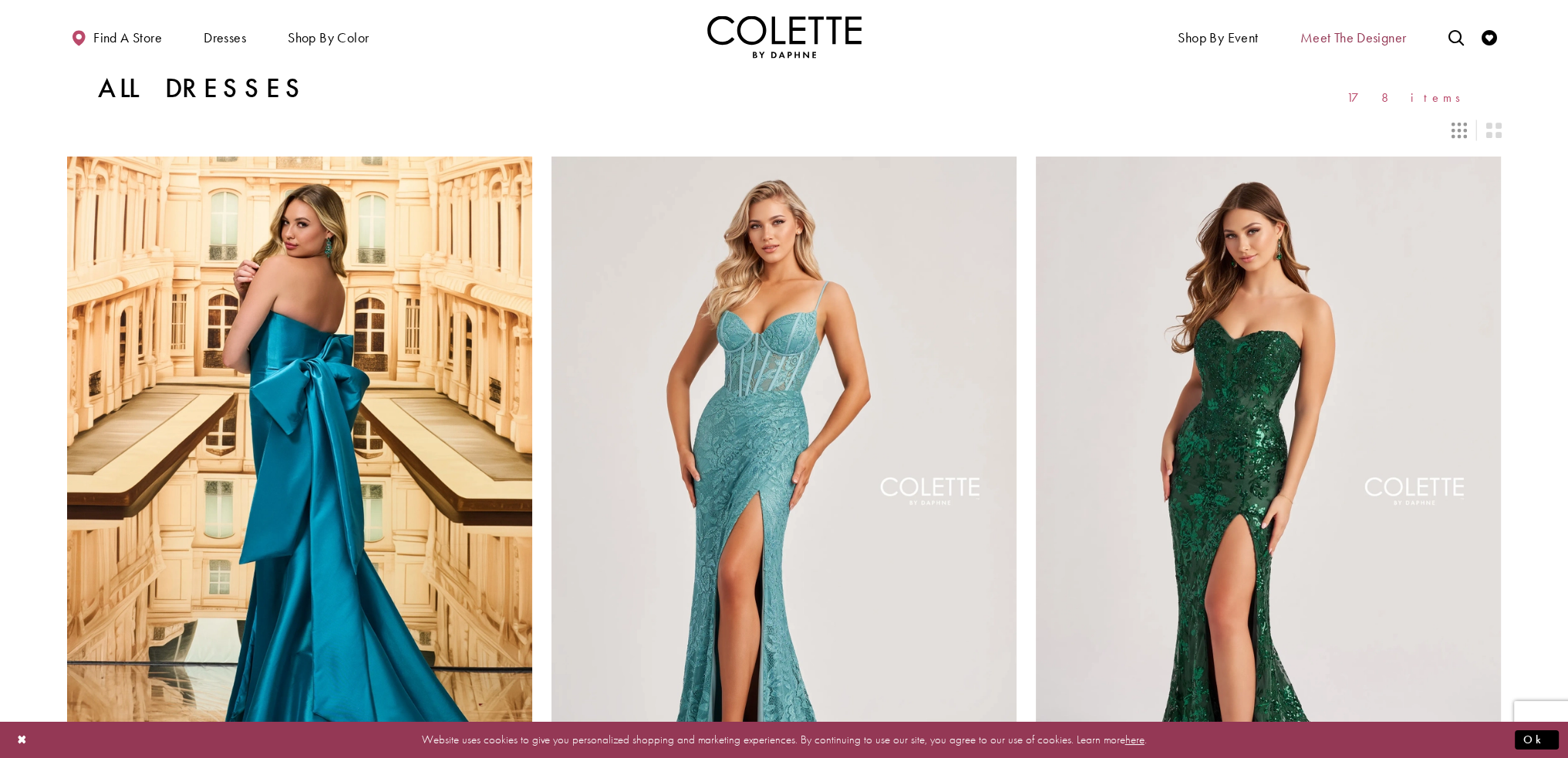
click at [1353, 36] on span "Meet the designer" at bounding box center [1353, 38] width 107 height 16
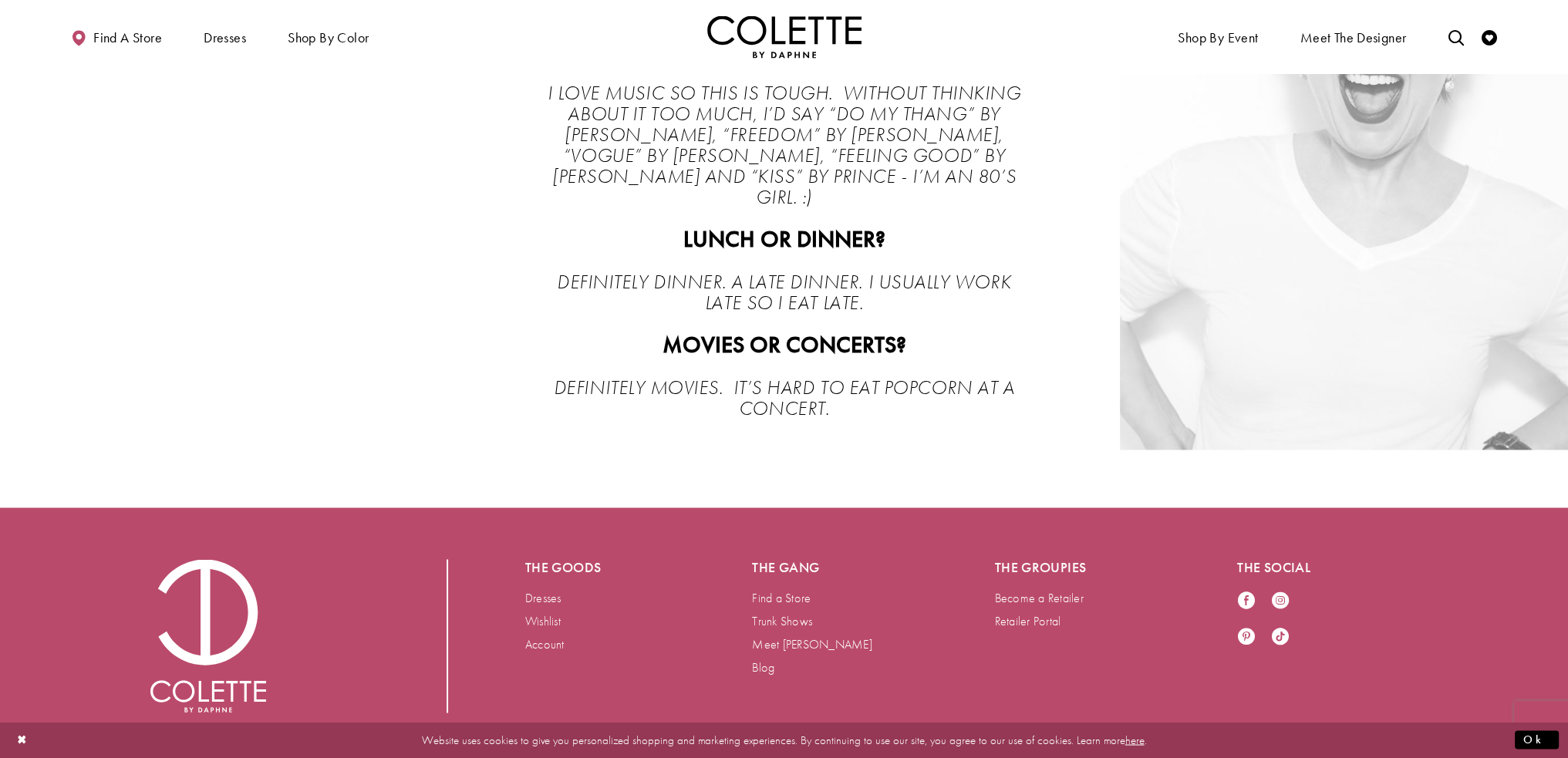
scroll to position [3468, 0]
